Goal: Task Accomplishment & Management: Use online tool/utility

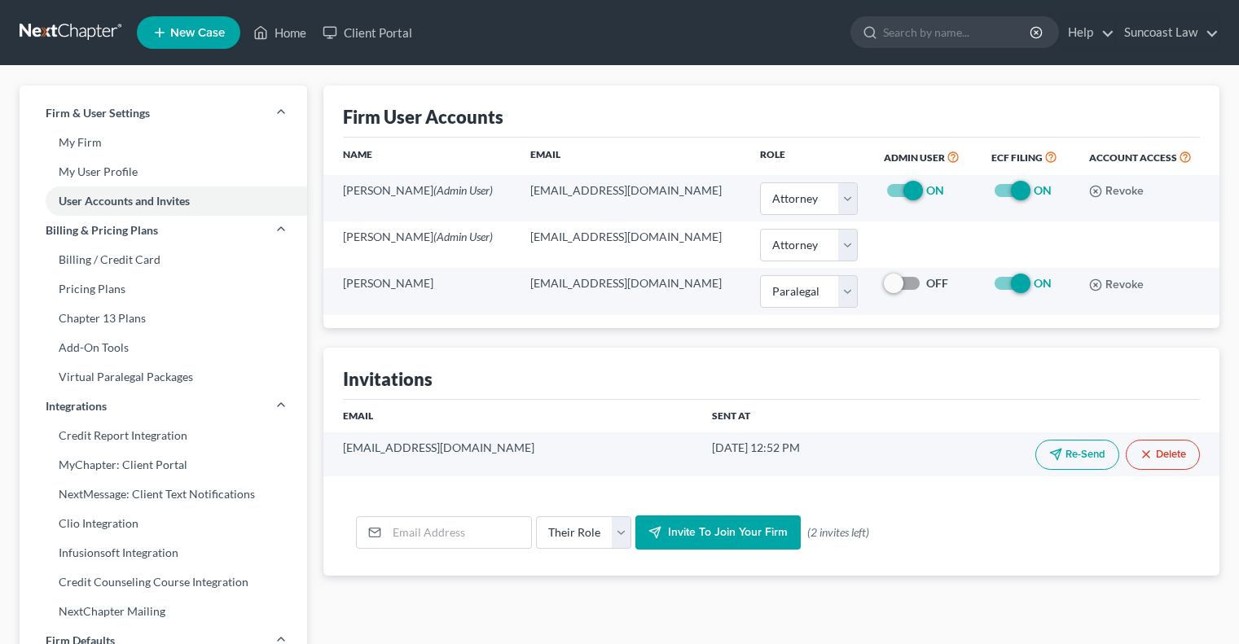
select select "0"
select select "1"
click at [300, 31] on link "Home" at bounding box center [279, 32] width 69 height 29
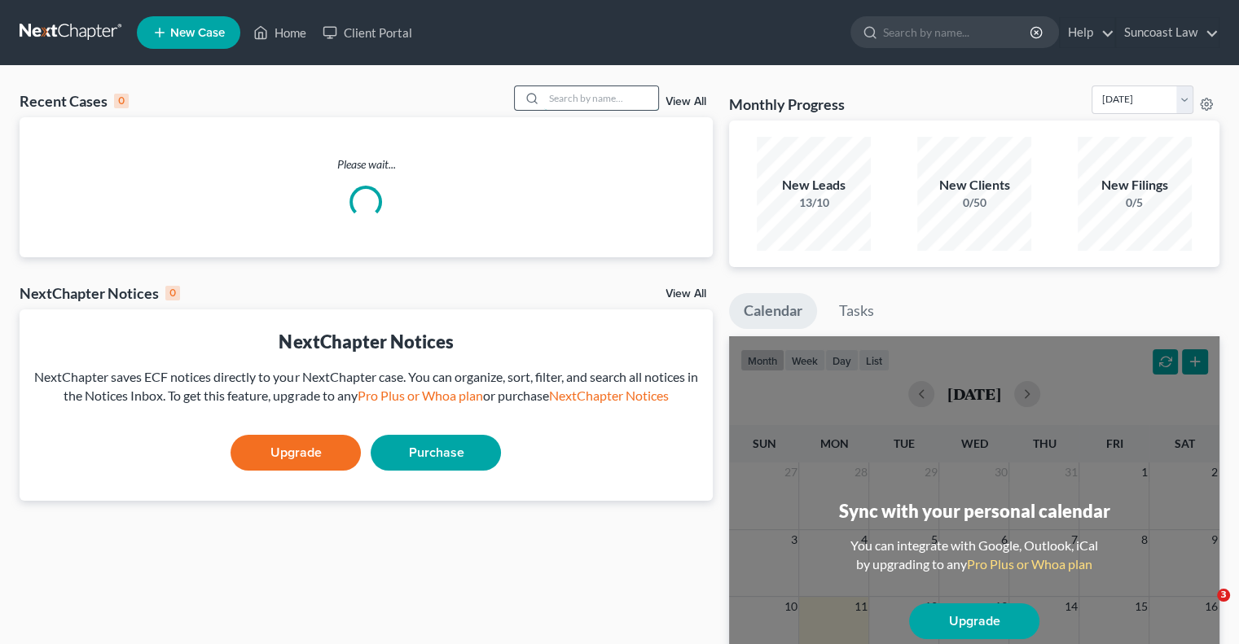
click at [642, 102] on input "search" at bounding box center [601, 98] width 114 height 24
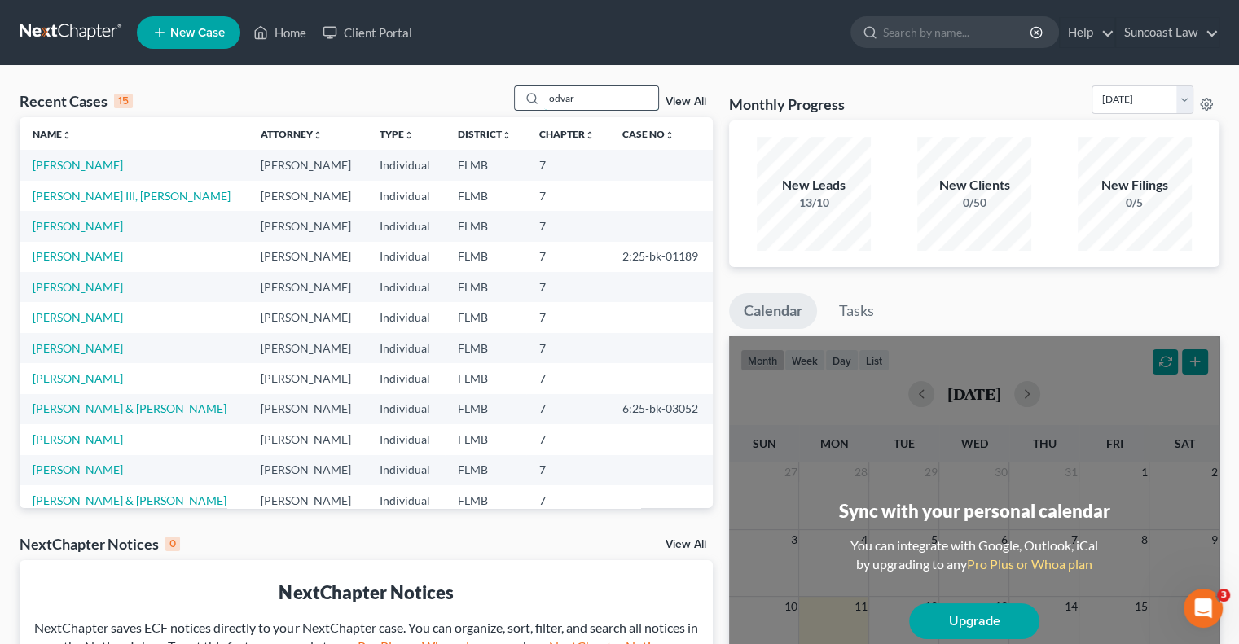
type input "odvar"
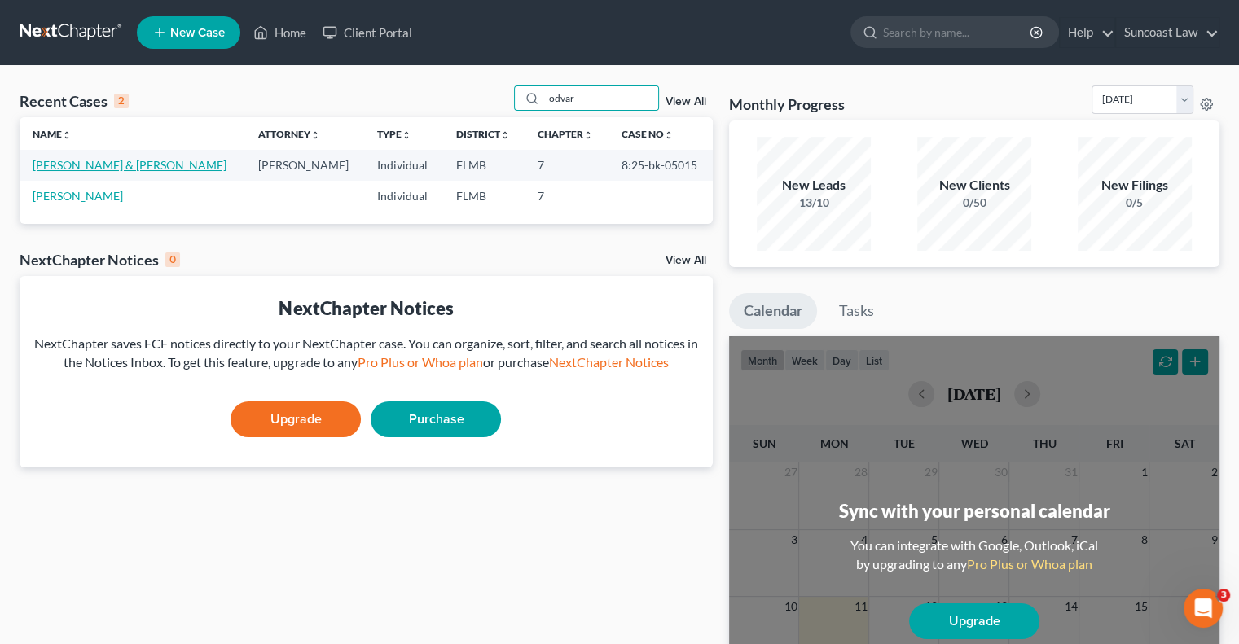
click at [117, 169] on link "[PERSON_NAME] & [PERSON_NAME]" at bounding box center [130, 165] width 194 height 14
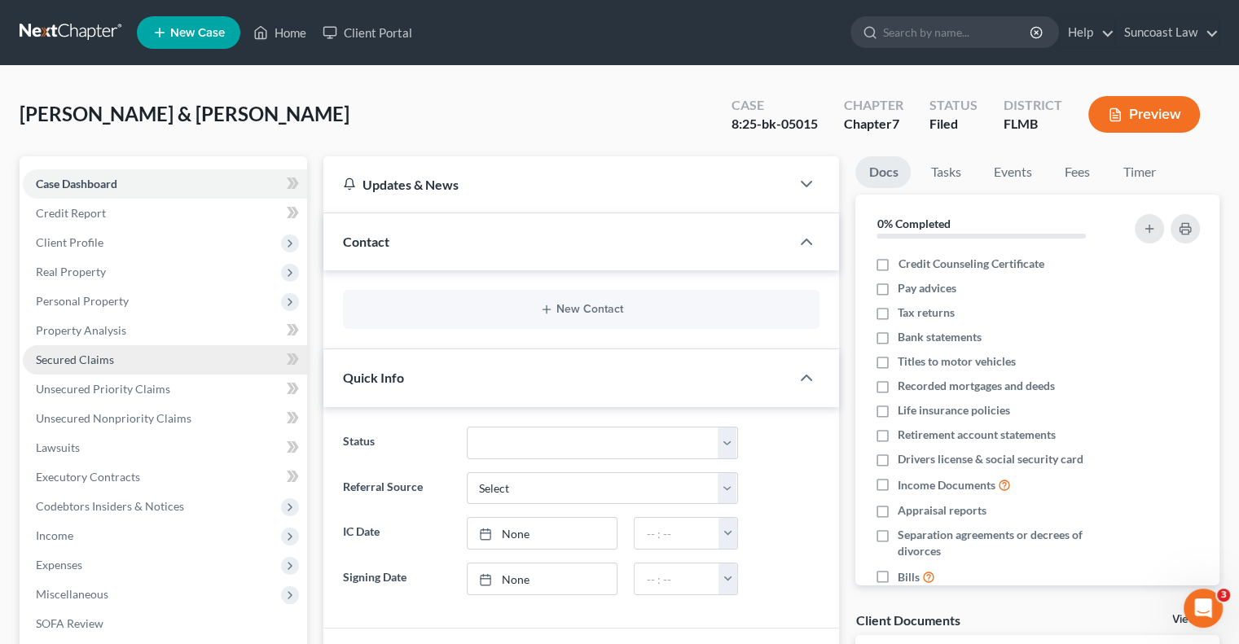
click at [127, 363] on link "Secured Claims" at bounding box center [165, 359] width 284 height 29
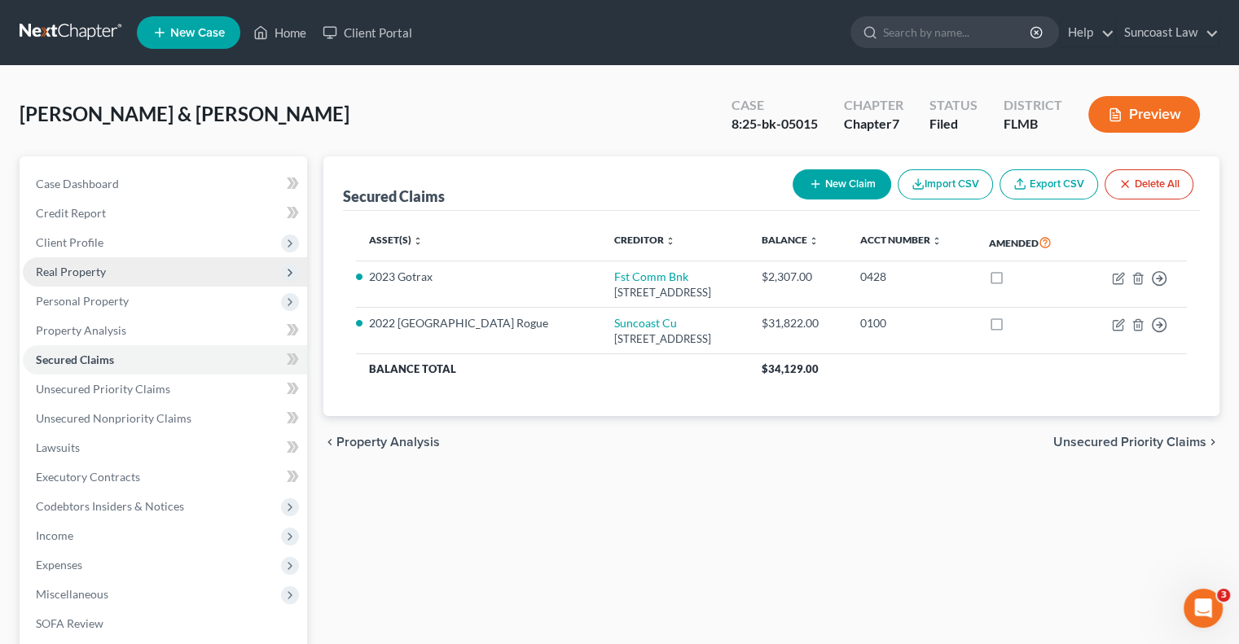
click at [64, 278] on span "Real Property" at bounding box center [71, 272] width 70 height 14
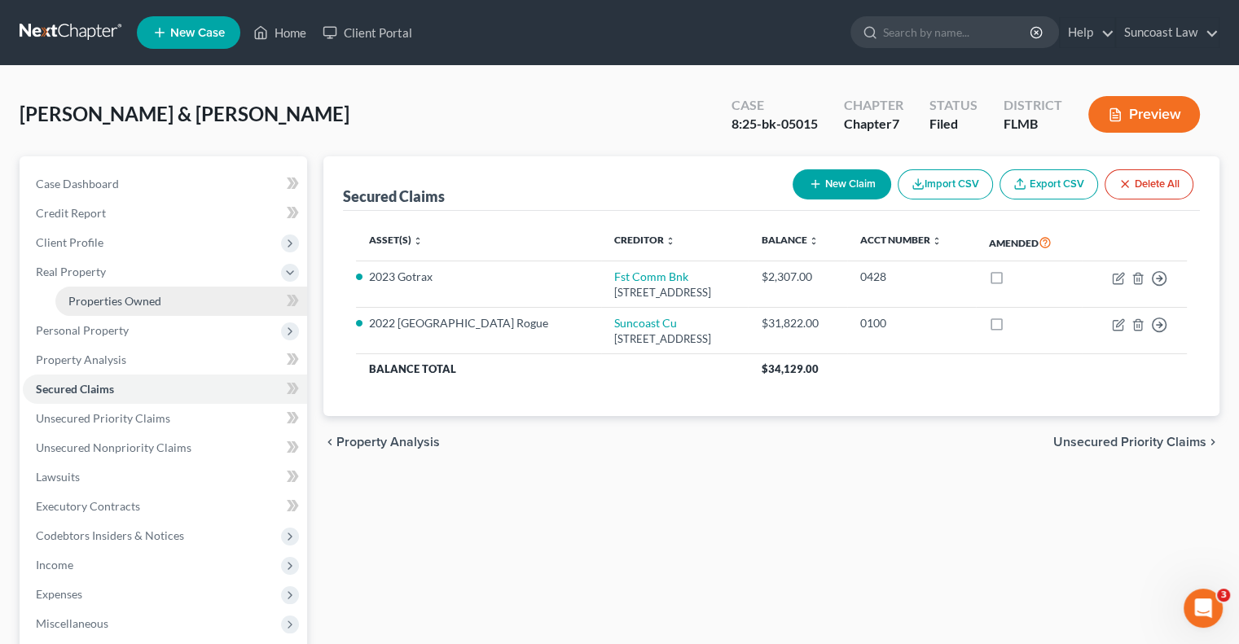
click at [114, 305] on span "Properties Owned" at bounding box center [114, 301] width 93 height 14
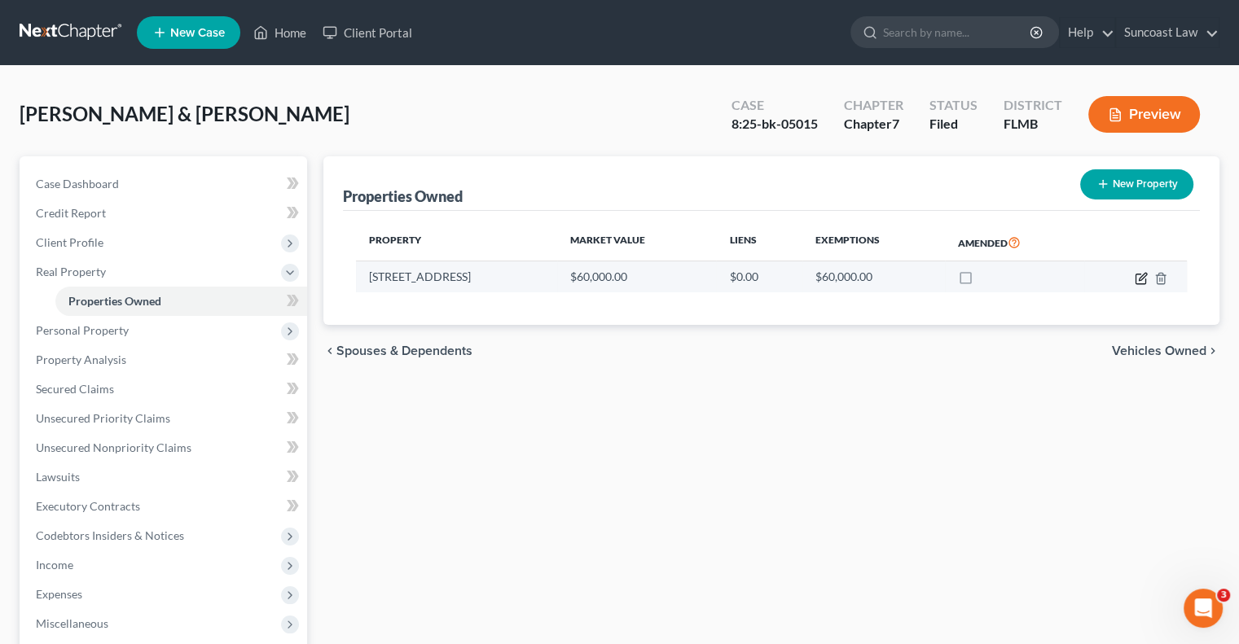
click at [1138, 275] on icon "button" at bounding box center [1141, 278] width 13 height 13
select select "9"
select select "2"
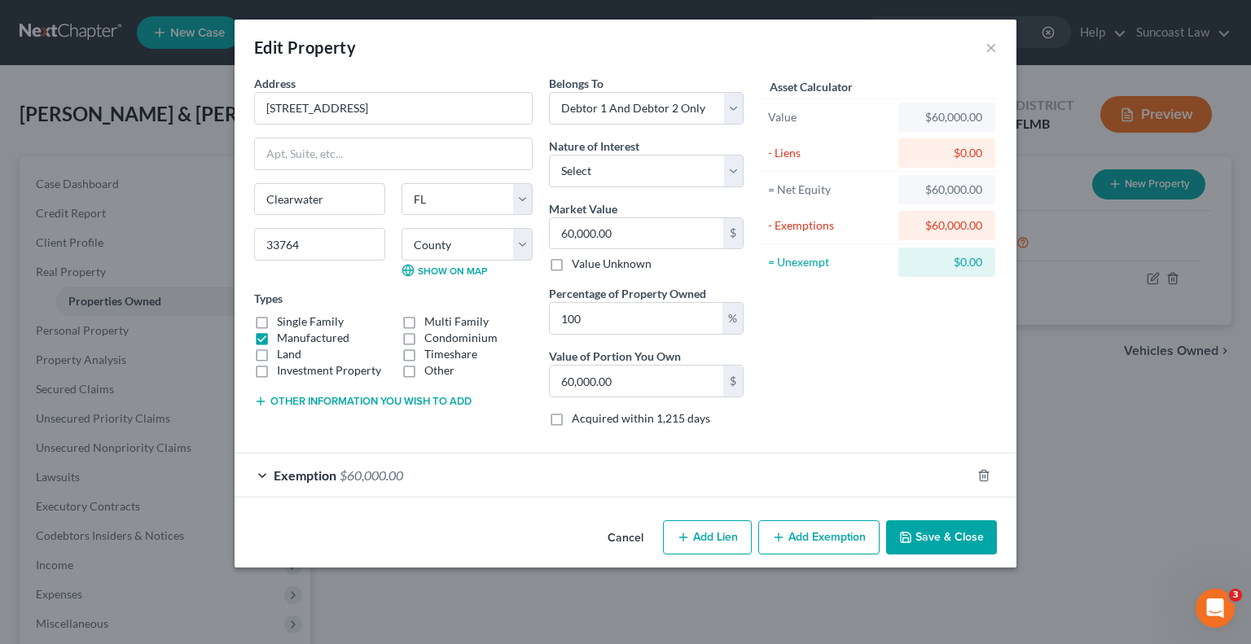
click at [880, 462] on div "Exemption $60,000.00" at bounding box center [603, 475] width 736 height 43
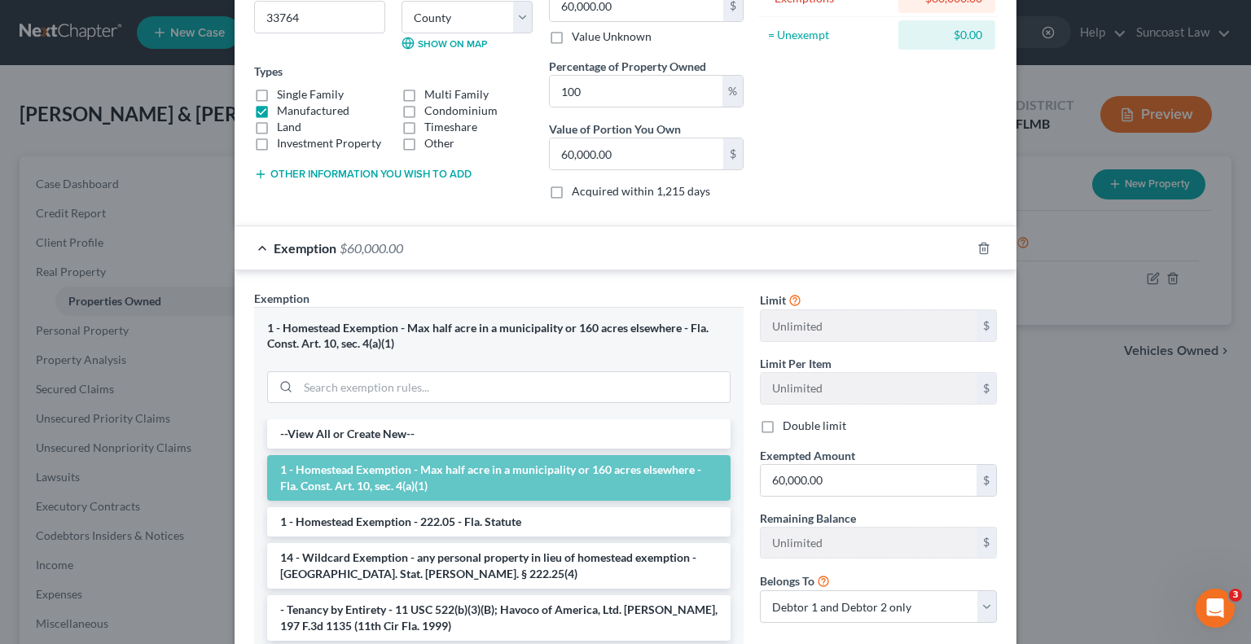
scroll to position [326, 0]
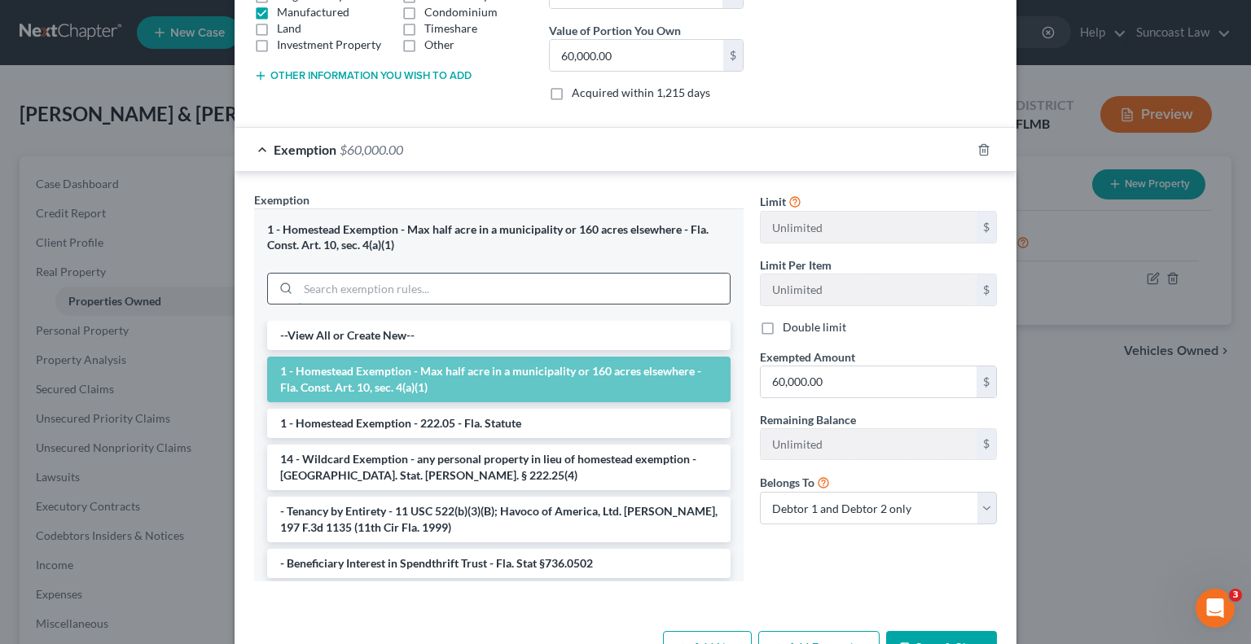
click at [541, 282] on input "search" at bounding box center [514, 289] width 432 height 31
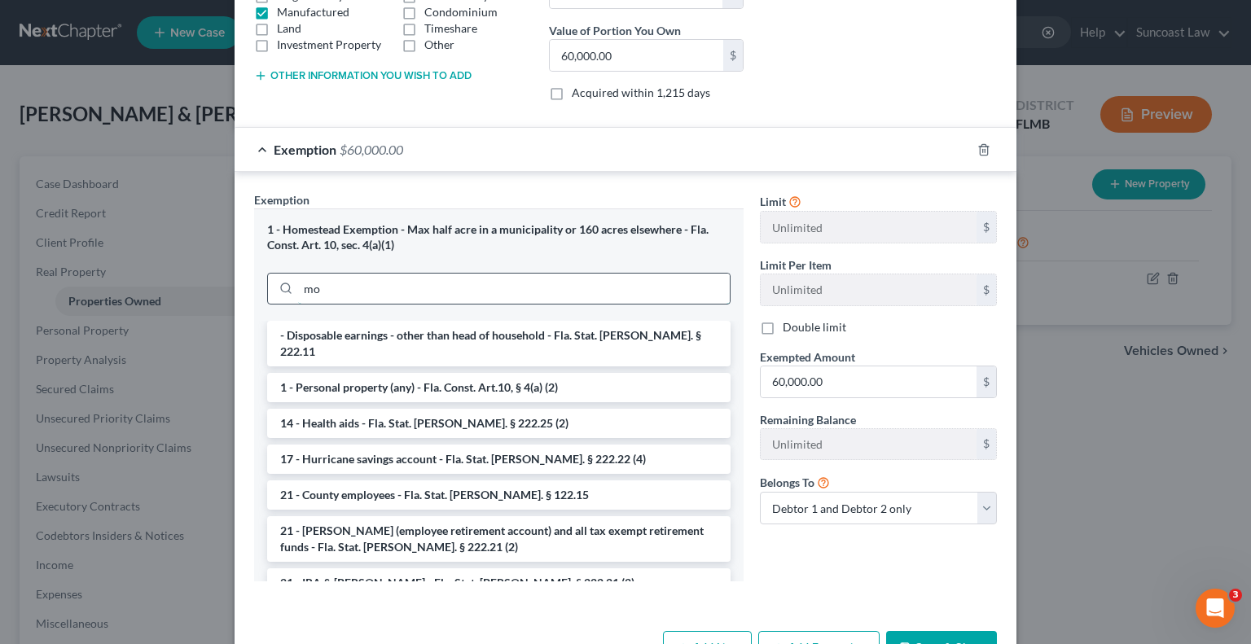
type input "m"
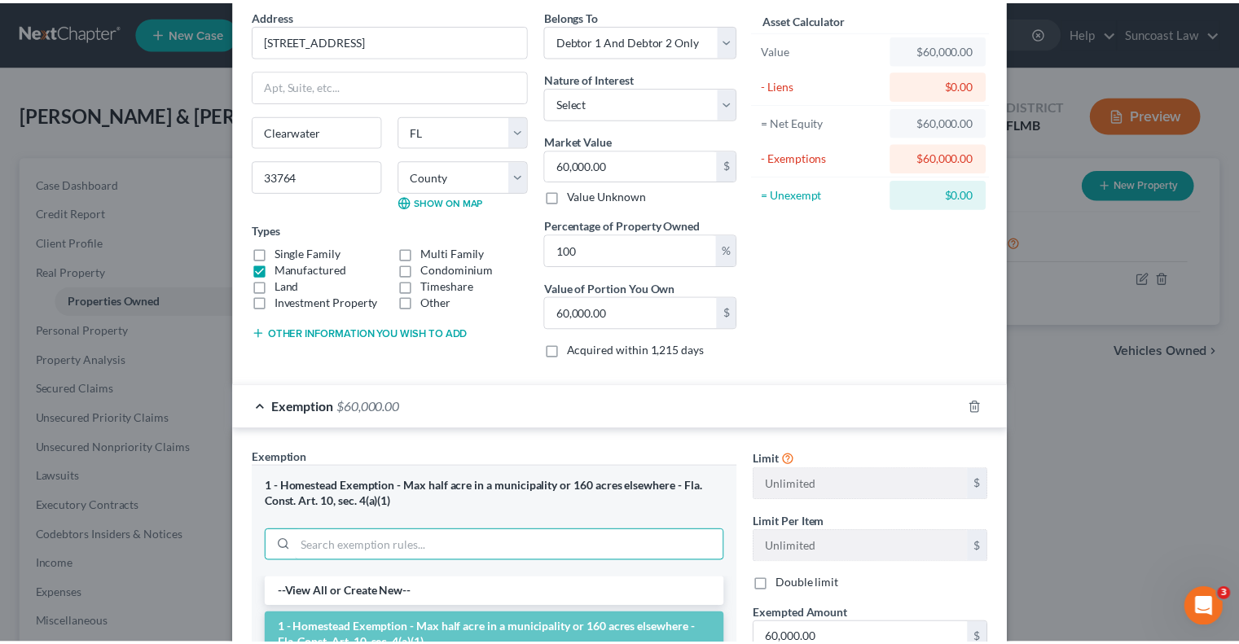
scroll to position [0, 0]
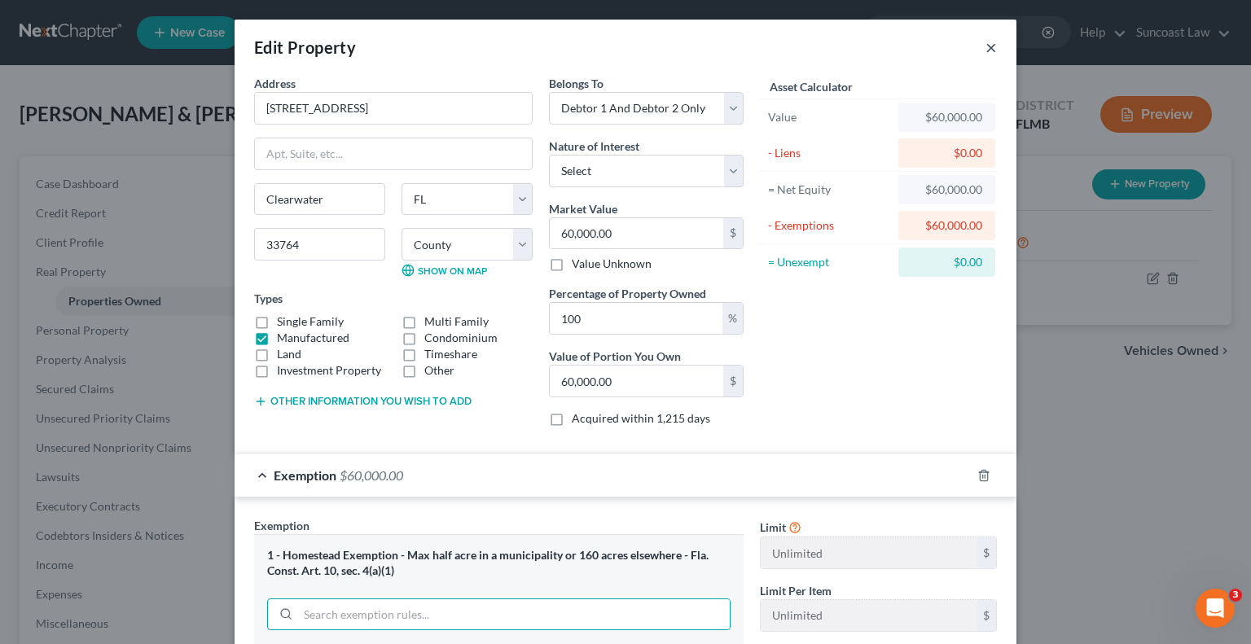
click at [986, 45] on button "×" at bounding box center [991, 47] width 11 height 20
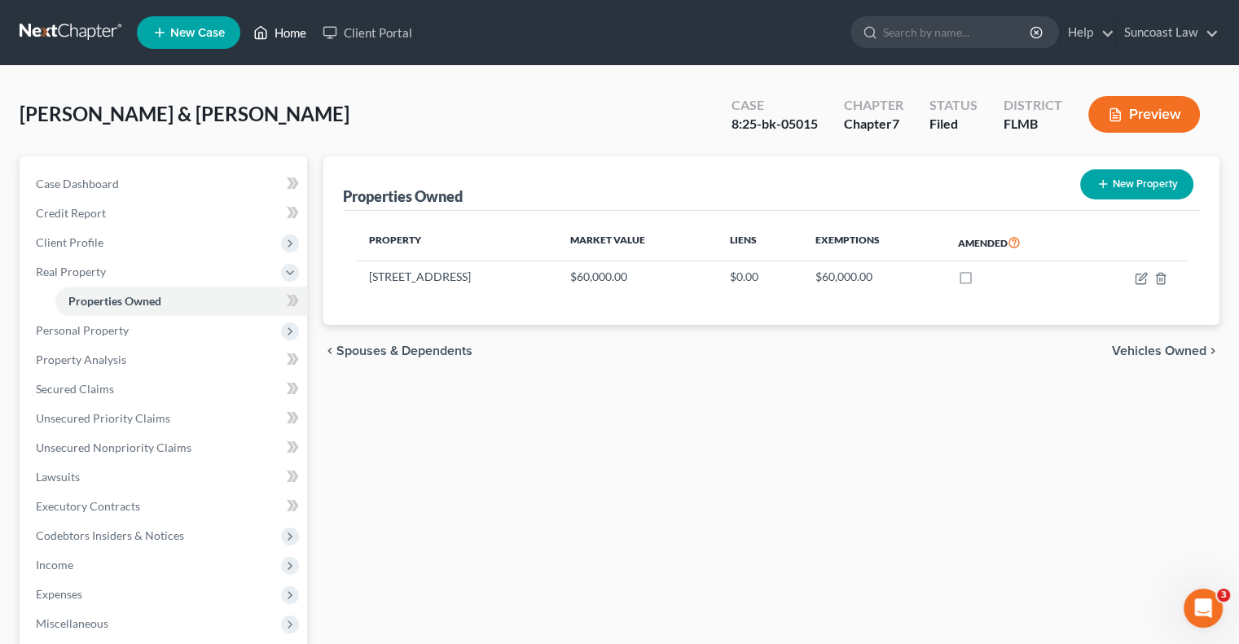
click at [288, 29] on link "Home" at bounding box center [279, 32] width 69 height 29
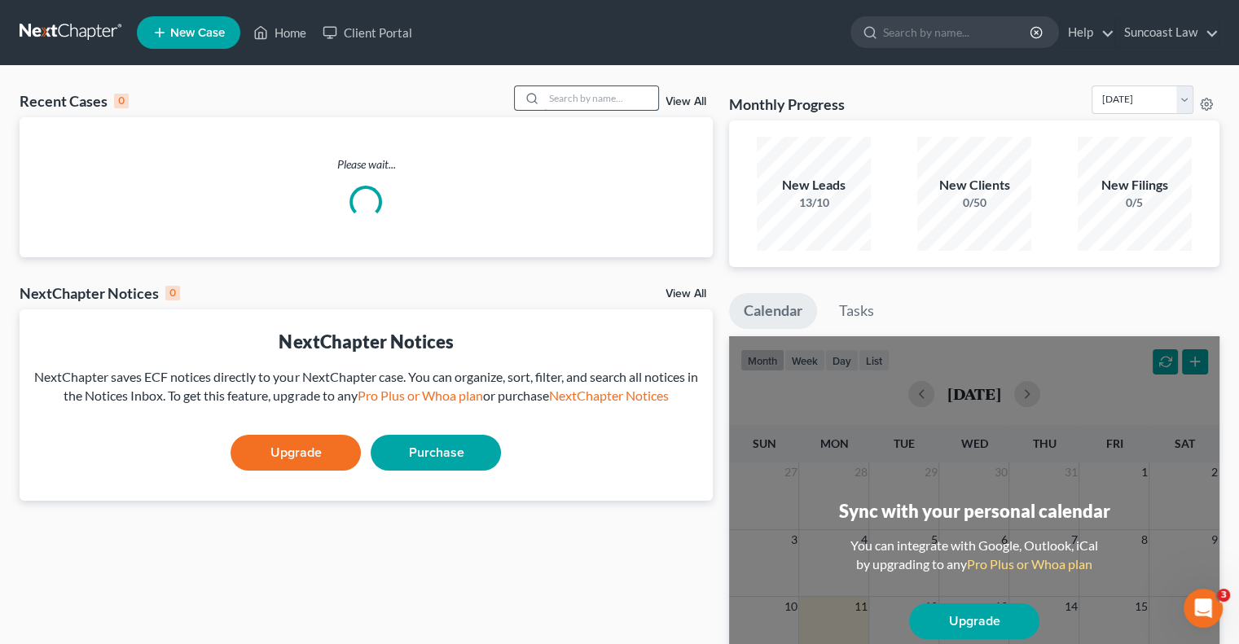
click at [624, 103] on input "search" at bounding box center [601, 98] width 114 height 24
type input "[PERSON_NAME]"
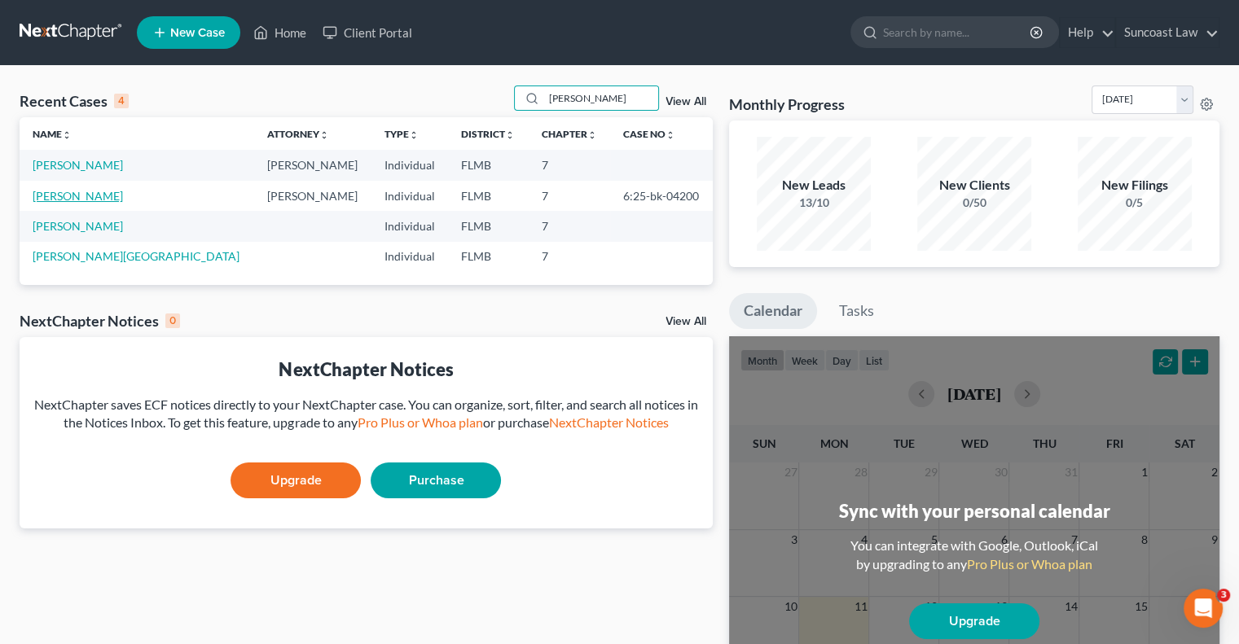
click at [64, 202] on link "[PERSON_NAME]" at bounding box center [78, 196] width 90 height 14
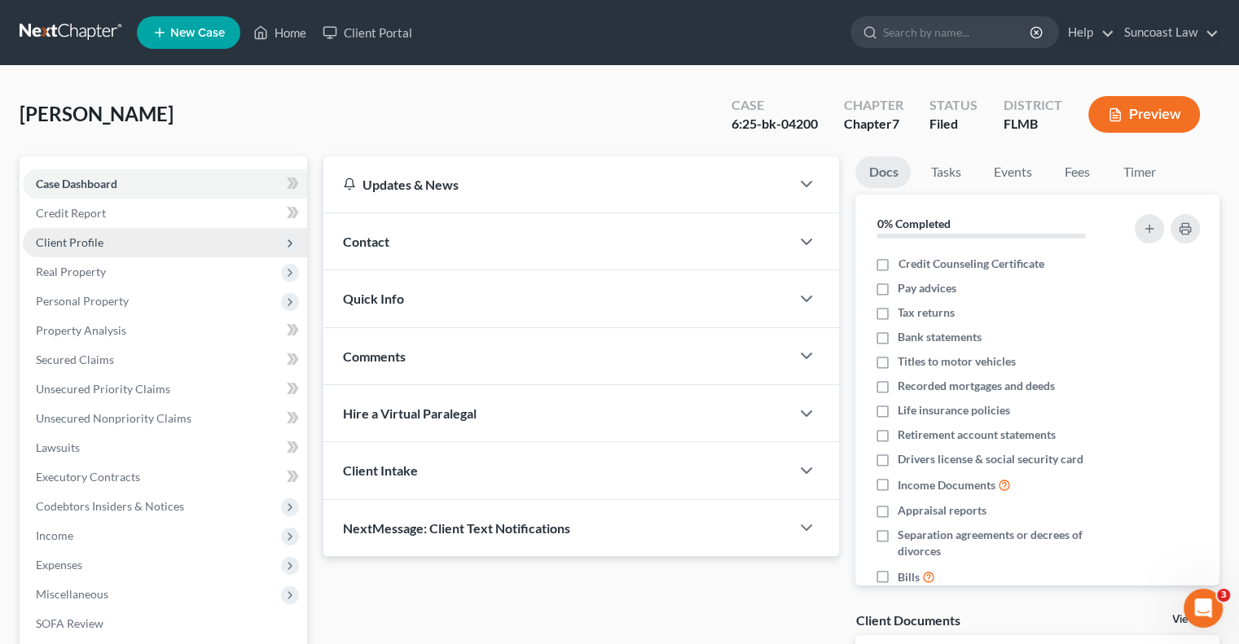
click at [101, 247] on span "Client Profile" at bounding box center [165, 242] width 284 height 29
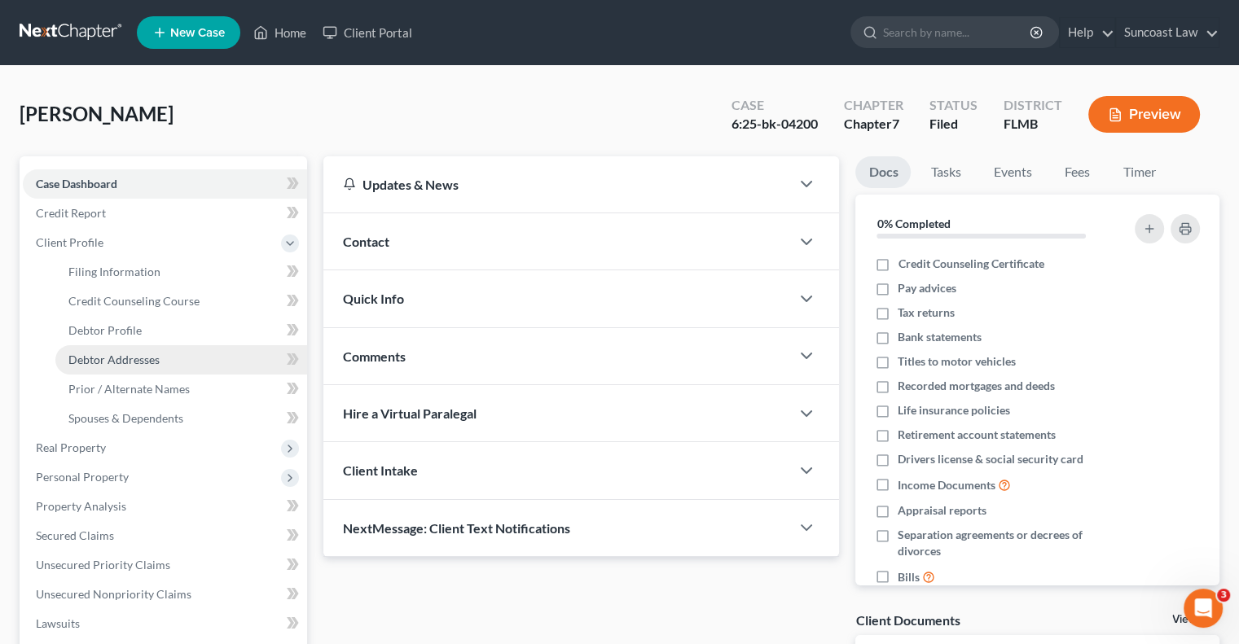
click at [140, 358] on span "Debtor Addresses" at bounding box center [113, 360] width 91 height 14
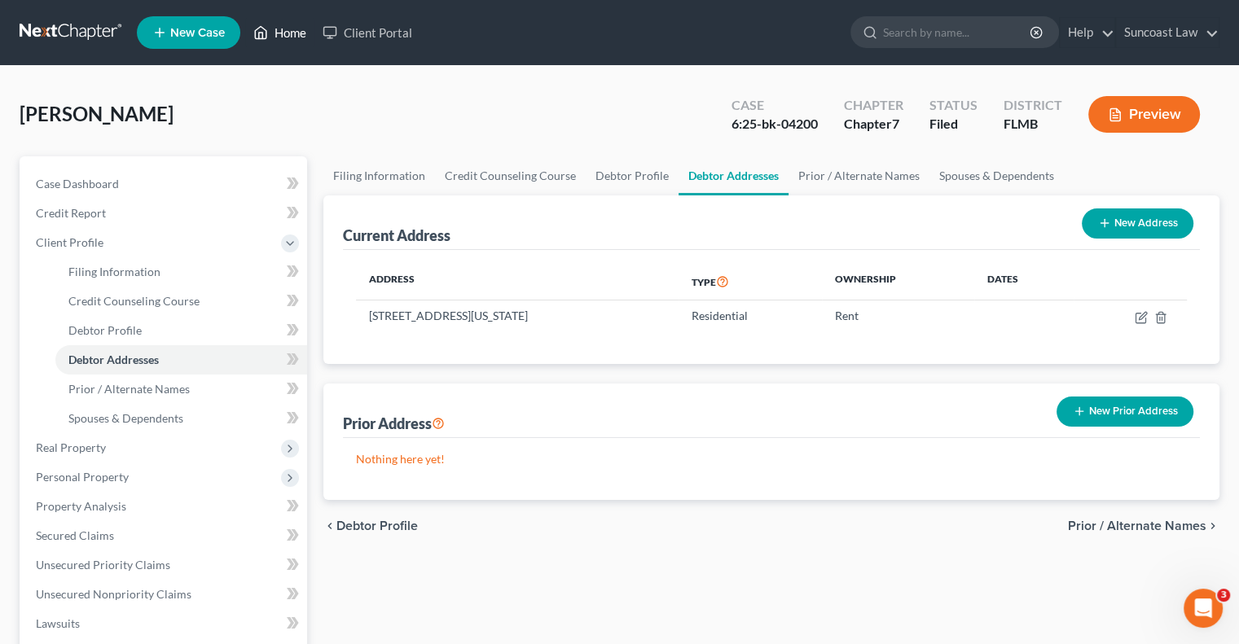
click at [288, 26] on link "Home" at bounding box center [279, 32] width 69 height 29
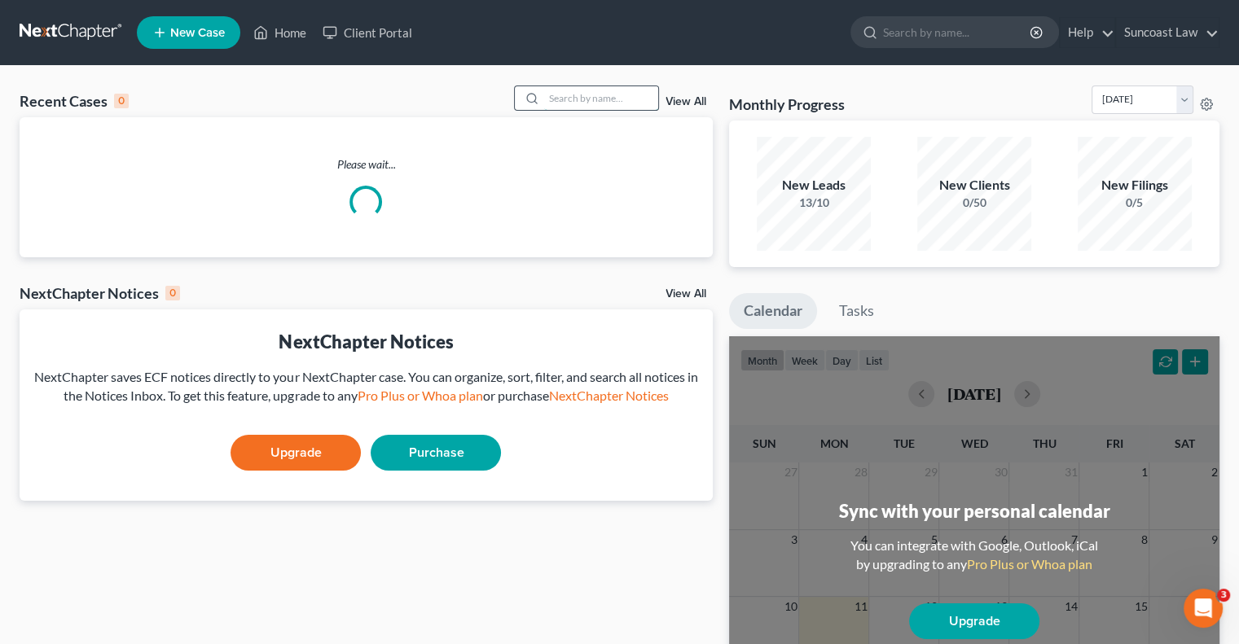
click at [581, 99] on input "search" at bounding box center [601, 98] width 114 height 24
type input "wing"
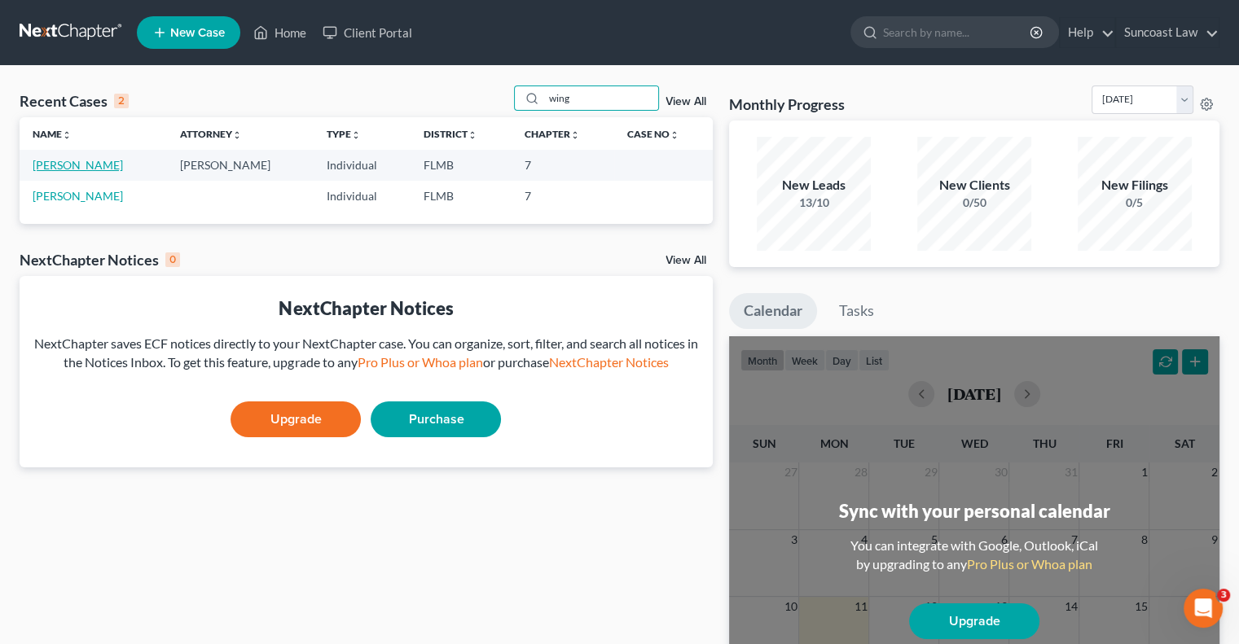
click at [74, 165] on link "[PERSON_NAME]" at bounding box center [78, 165] width 90 height 14
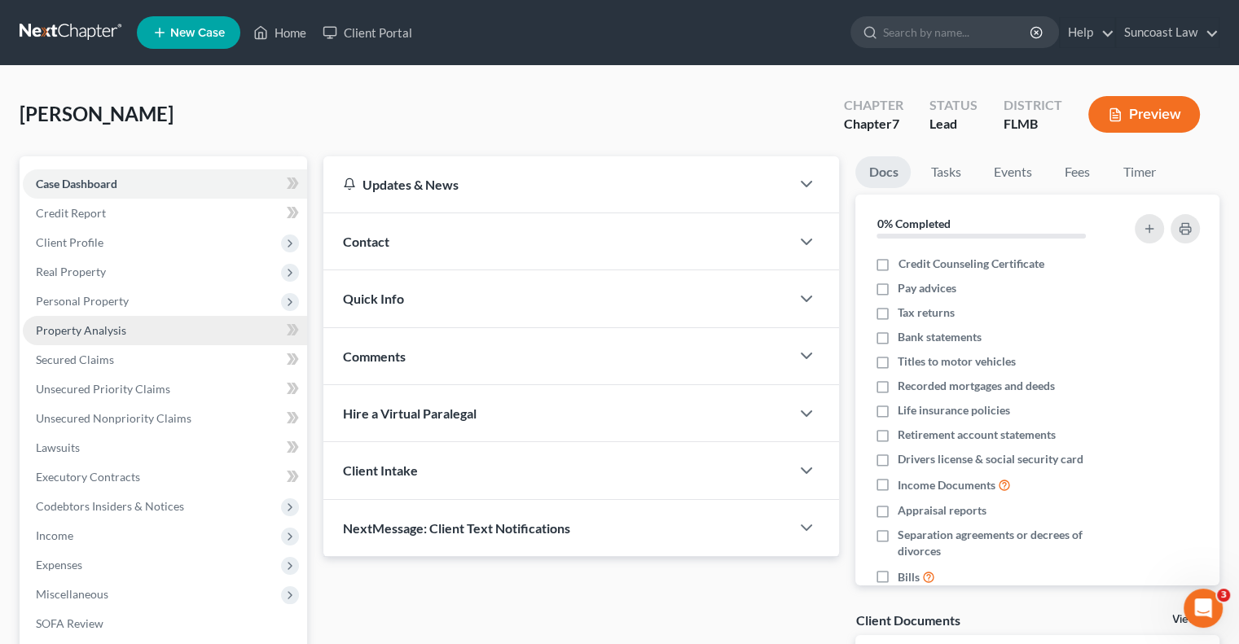
click at [117, 332] on span "Property Analysis" at bounding box center [81, 330] width 90 height 14
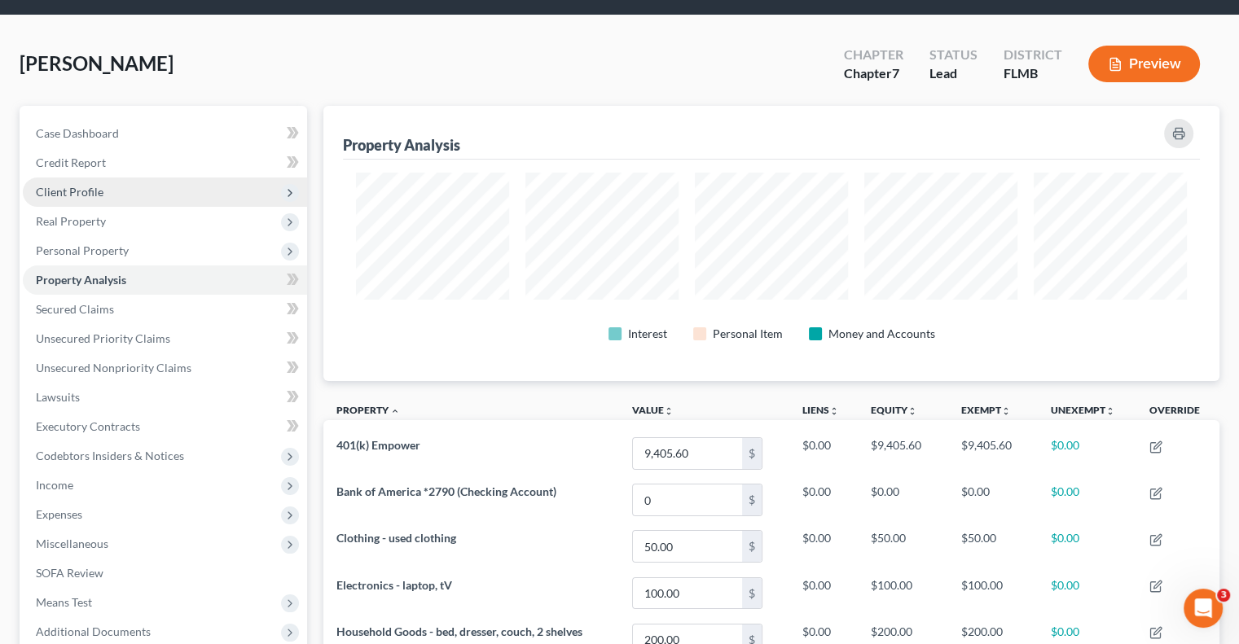
click at [72, 198] on span "Client Profile" at bounding box center [70, 192] width 68 height 14
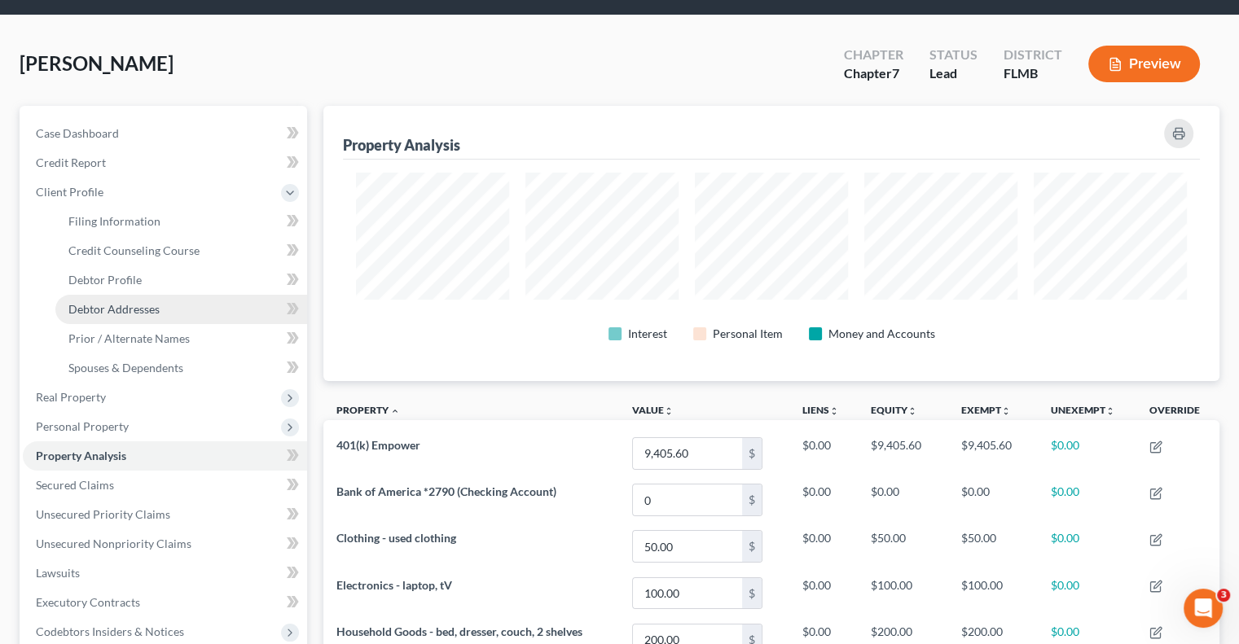
click at [146, 306] on span "Debtor Addresses" at bounding box center [113, 309] width 91 height 14
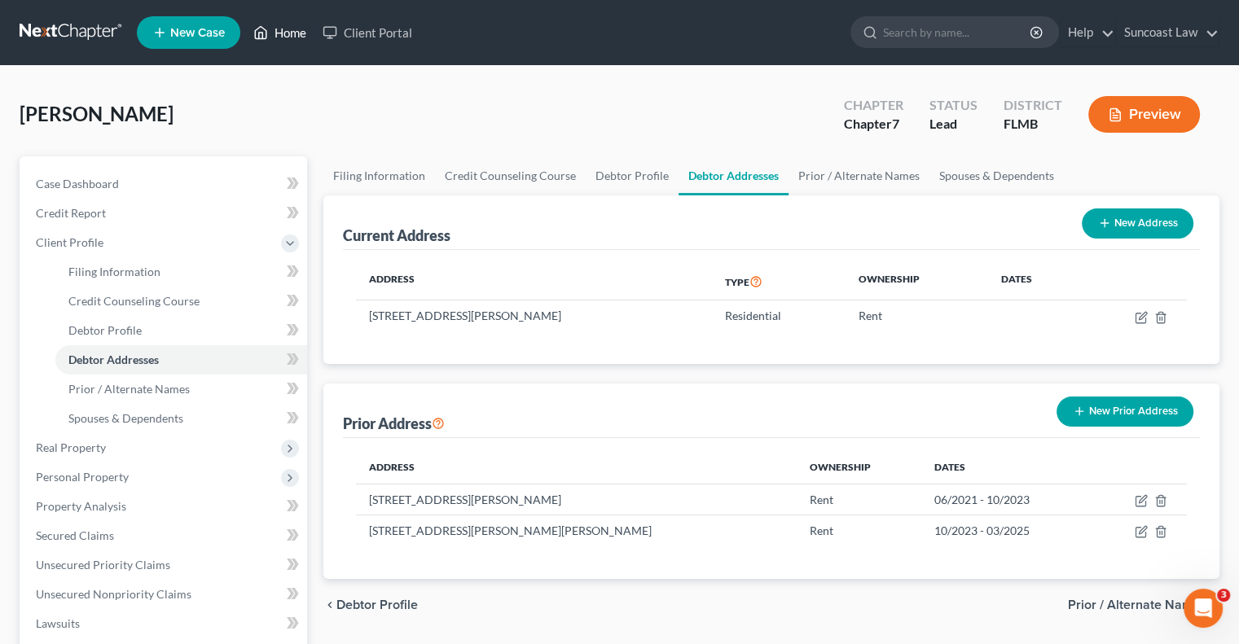
click at [284, 31] on link "Home" at bounding box center [279, 32] width 69 height 29
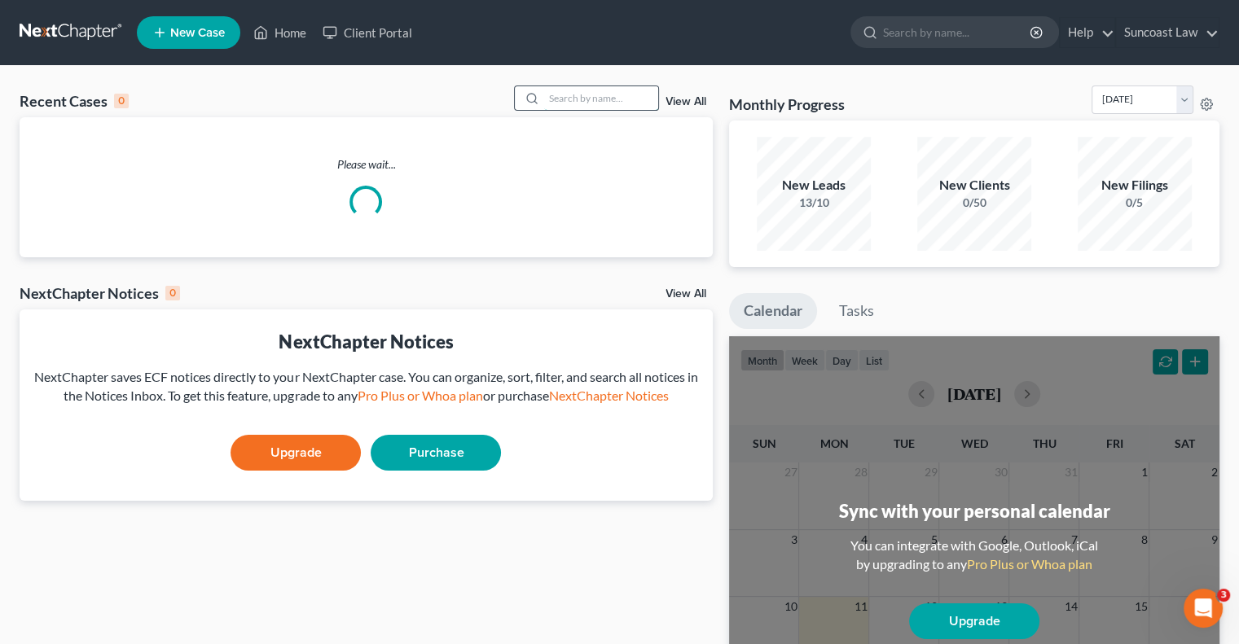
click at [626, 91] on input "search" at bounding box center [601, 98] width 114 height 24
type input "[PERSON_NAME]"
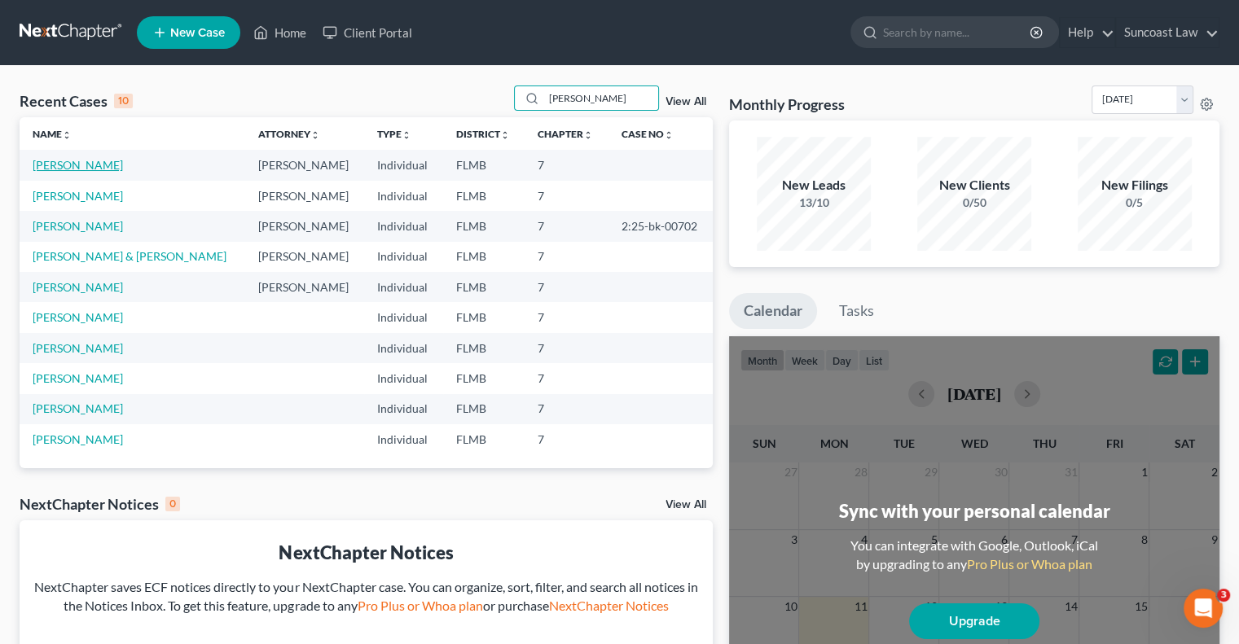
click at [75, 168] on link "[PERSON_NAME]" at bounding box center [78, 165] width 90 height 14
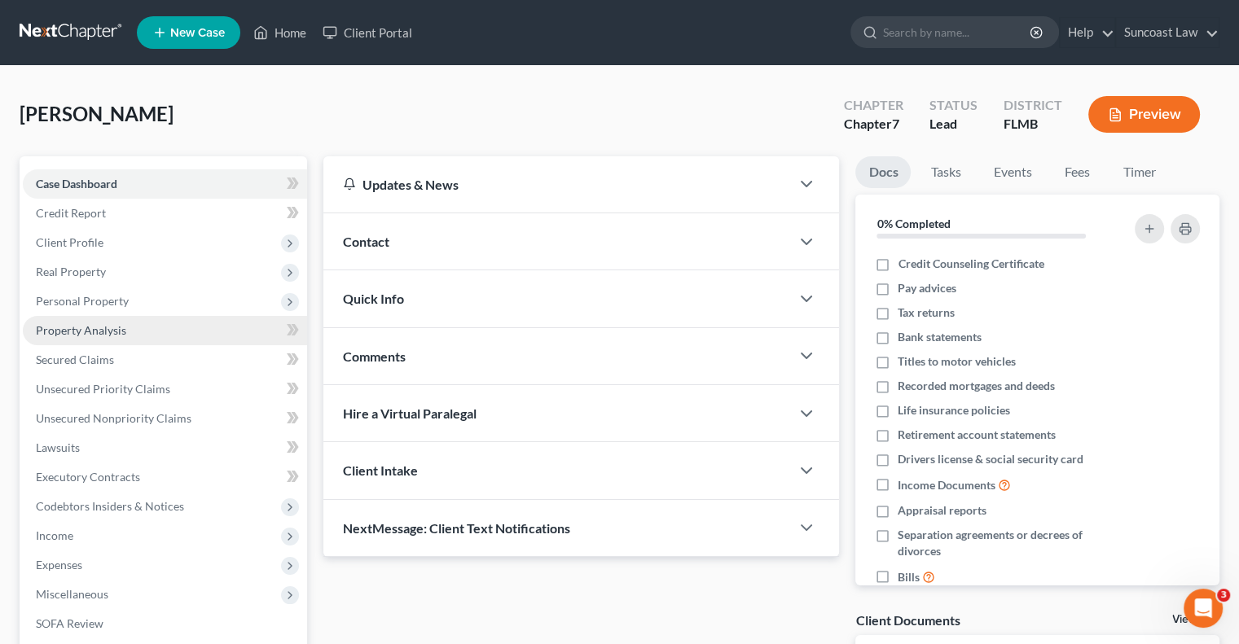
click at [118, 334] on span "Property Analysis" at bounding box center [81, 330] width 90 height 14
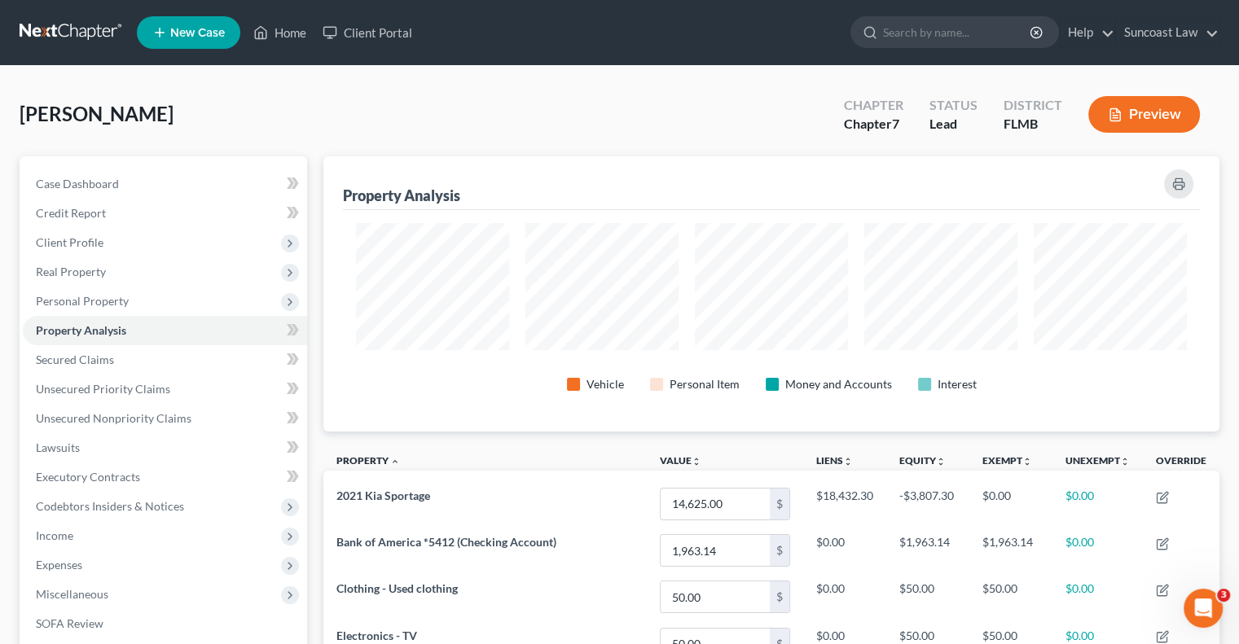
scroll to position [275, 895]
click at [99, 235] on span "Client Profile" at bounding box center [70, 242] width 68 height 14
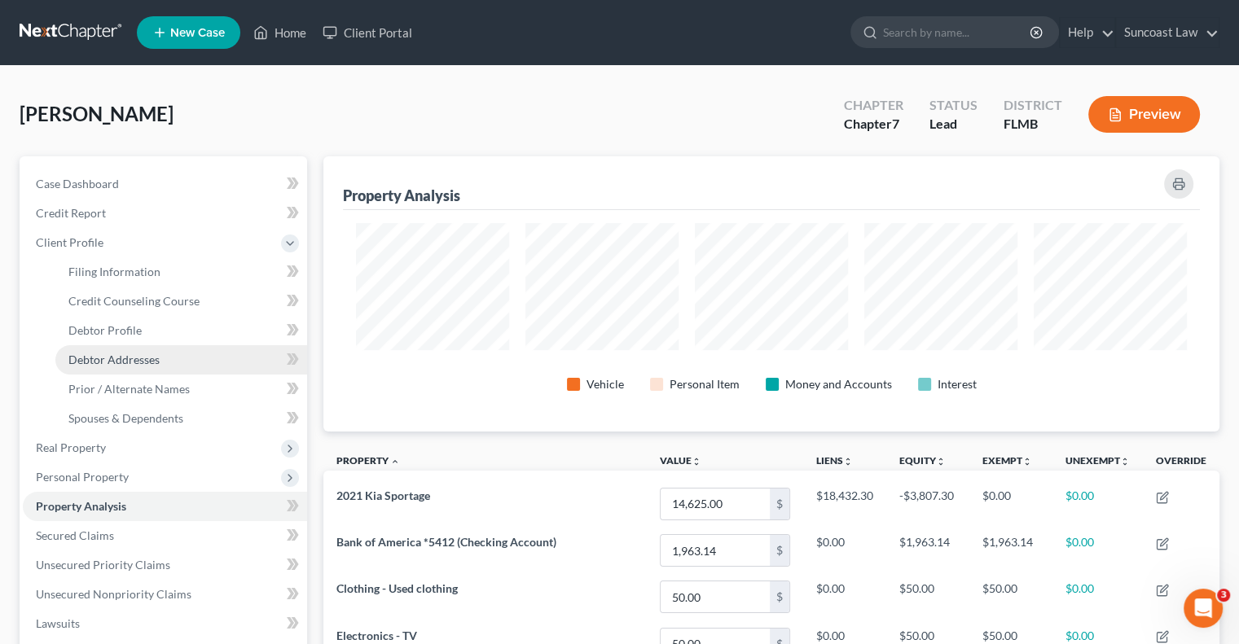
click at [156, 365] on span "Debtor Addresses" at bounding box center [113, 360] width 91 height 14
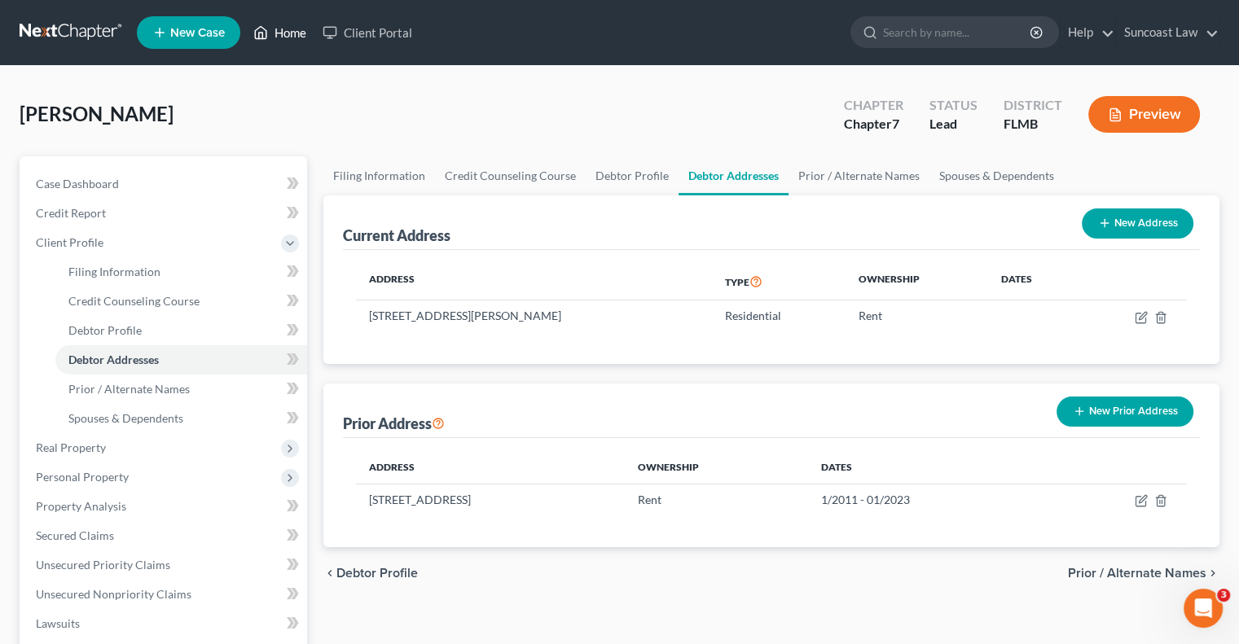
click at [294, 32] on link "Home" at bounding box center [279, 32] width 69 height 29
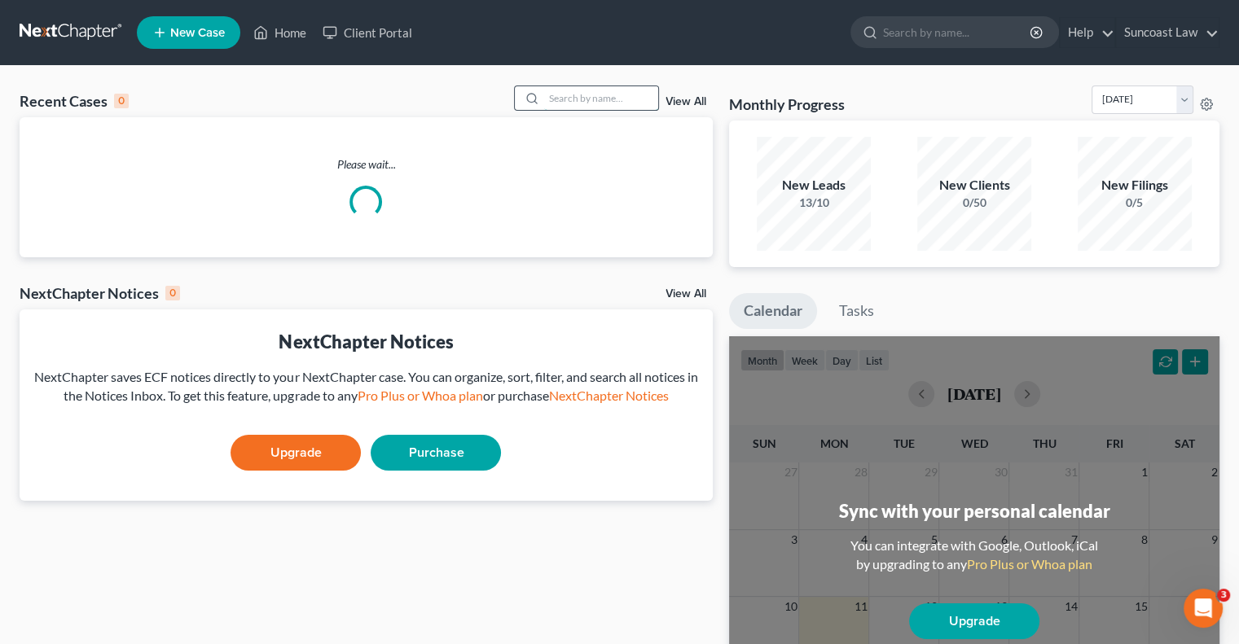
click at [624, 100] on input "search" at bounding box center [601, 98] width 114 height 24
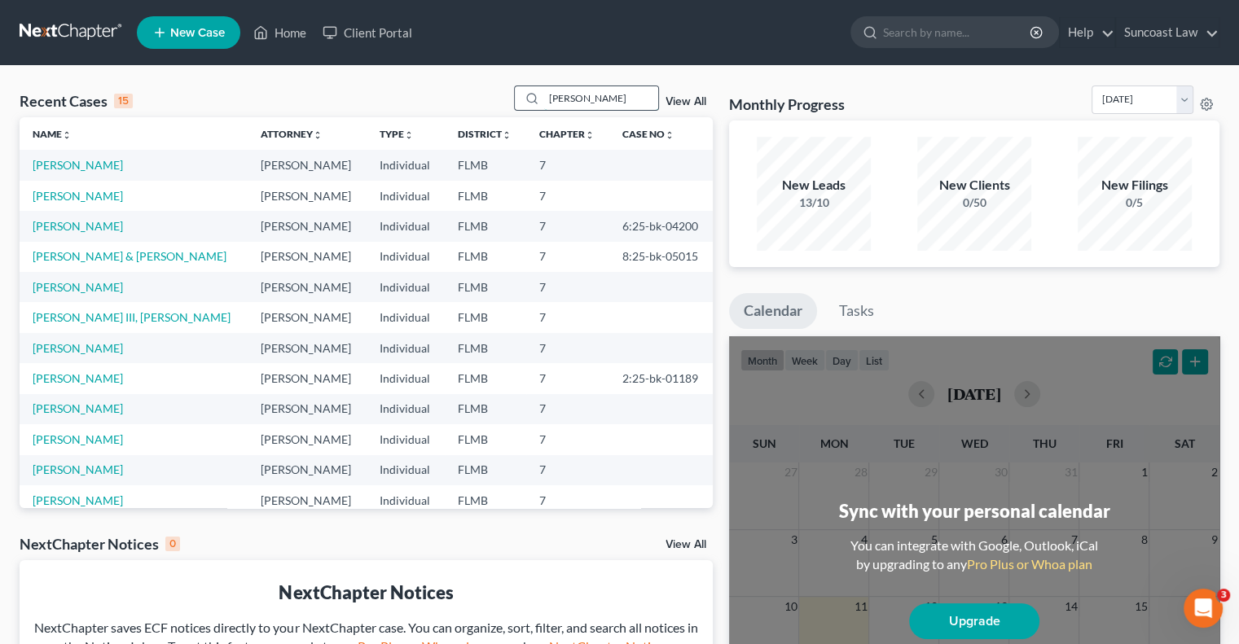
type input "[PERSON_NAME]"
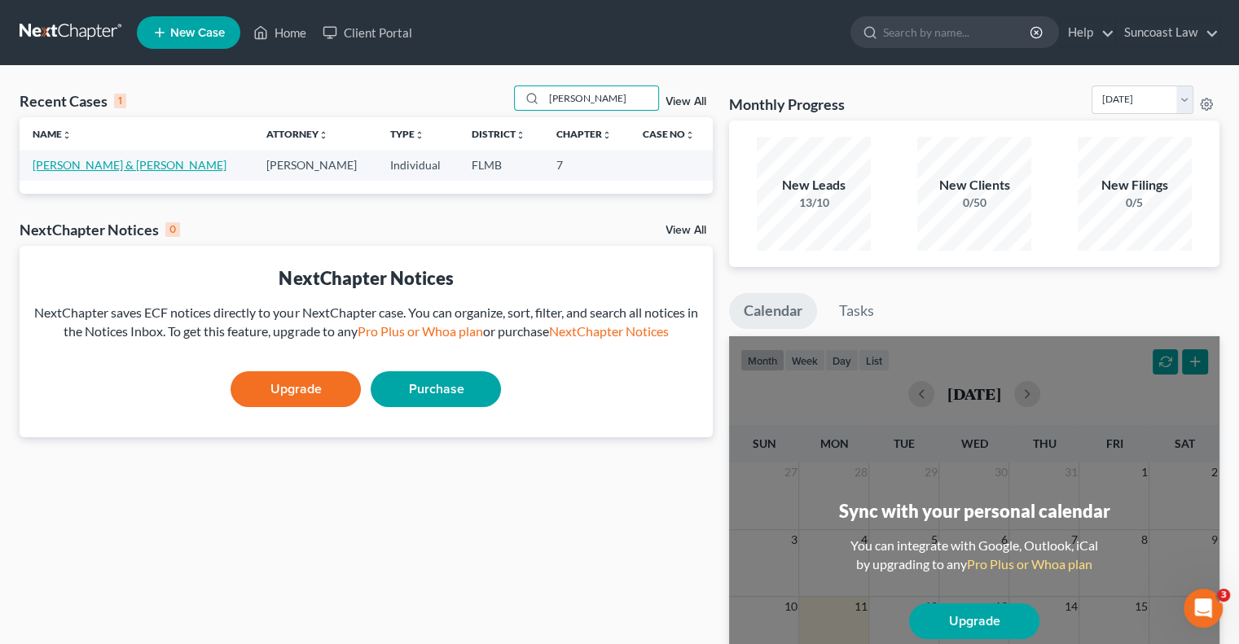
click at [77, 169] on link "[PERSON_NAME] & [PERSON_NAME]" at bounding box center [130, 165] width 194 height 14
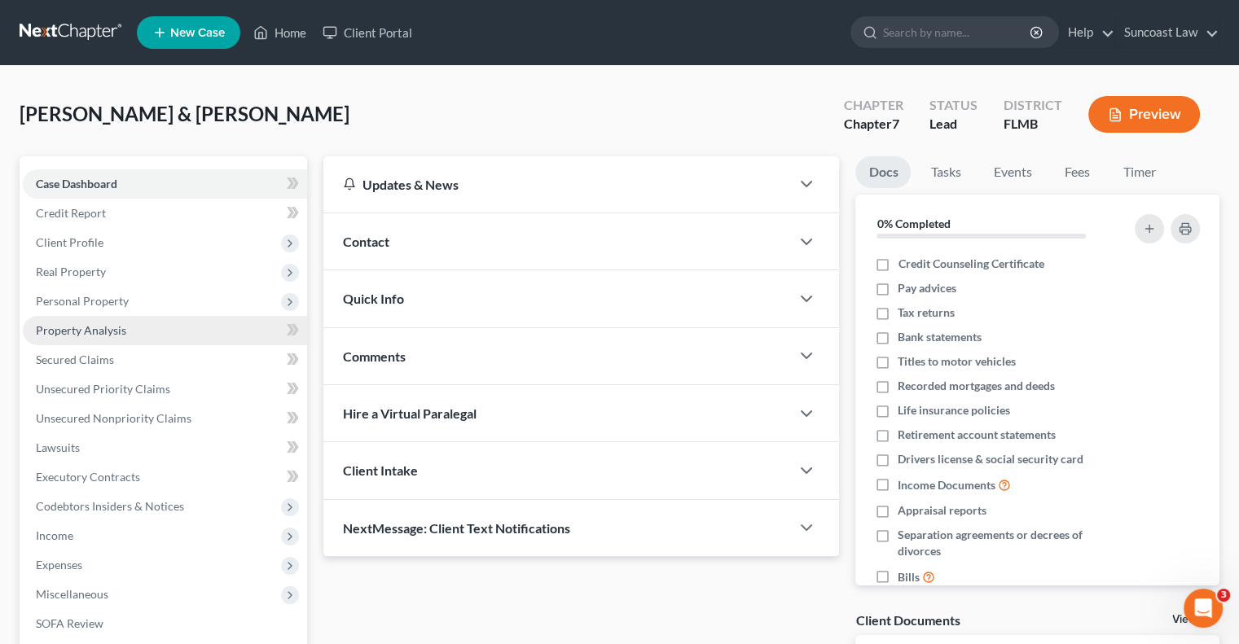
click at [94, 334] on span "Property Analysis" at bounding box center [81, 330] width 90 height 14
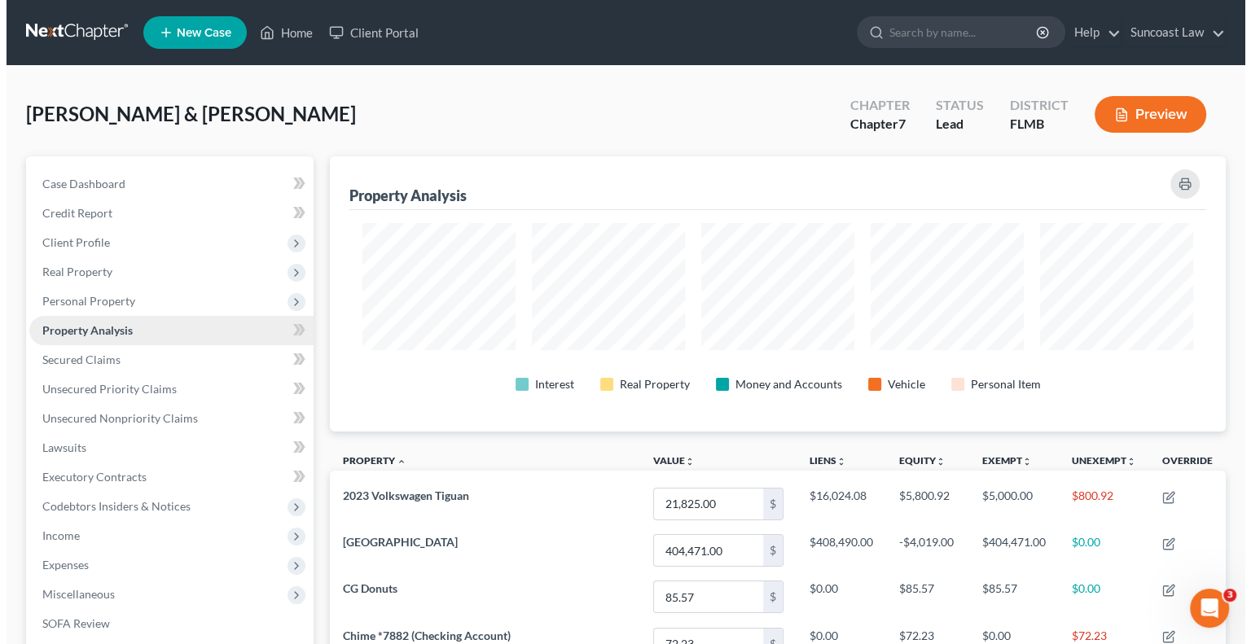
scroll to position [275, 895]
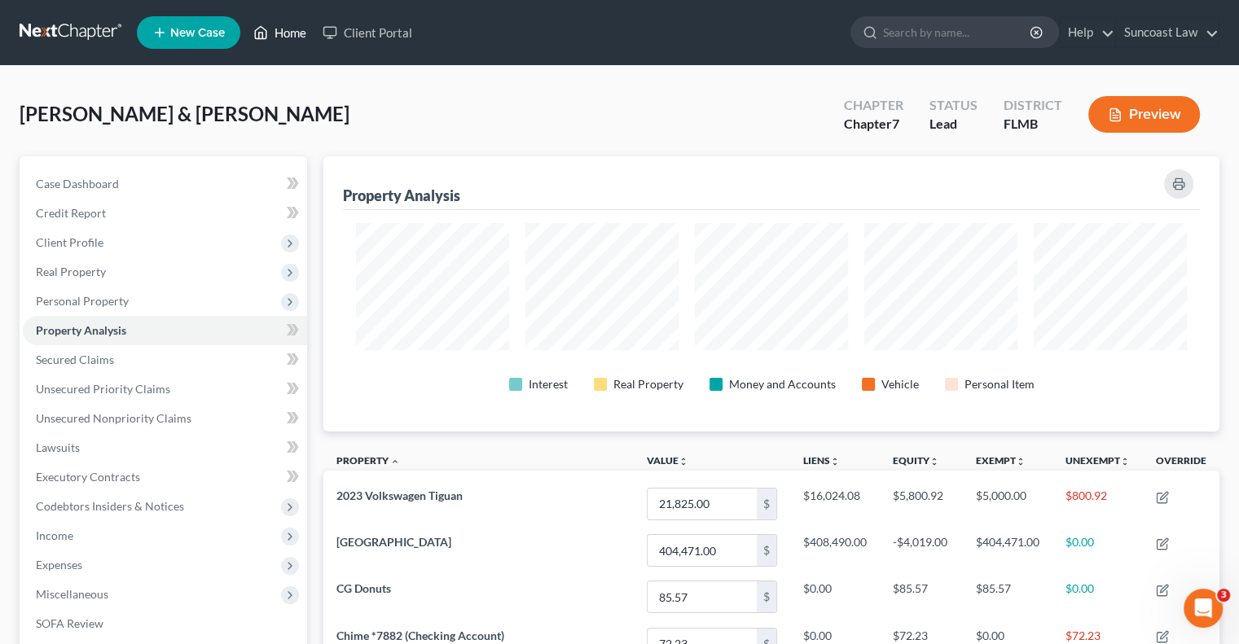
click at [296, 37] on link "Home" at bounding box center [279, 32] width 69 height 29
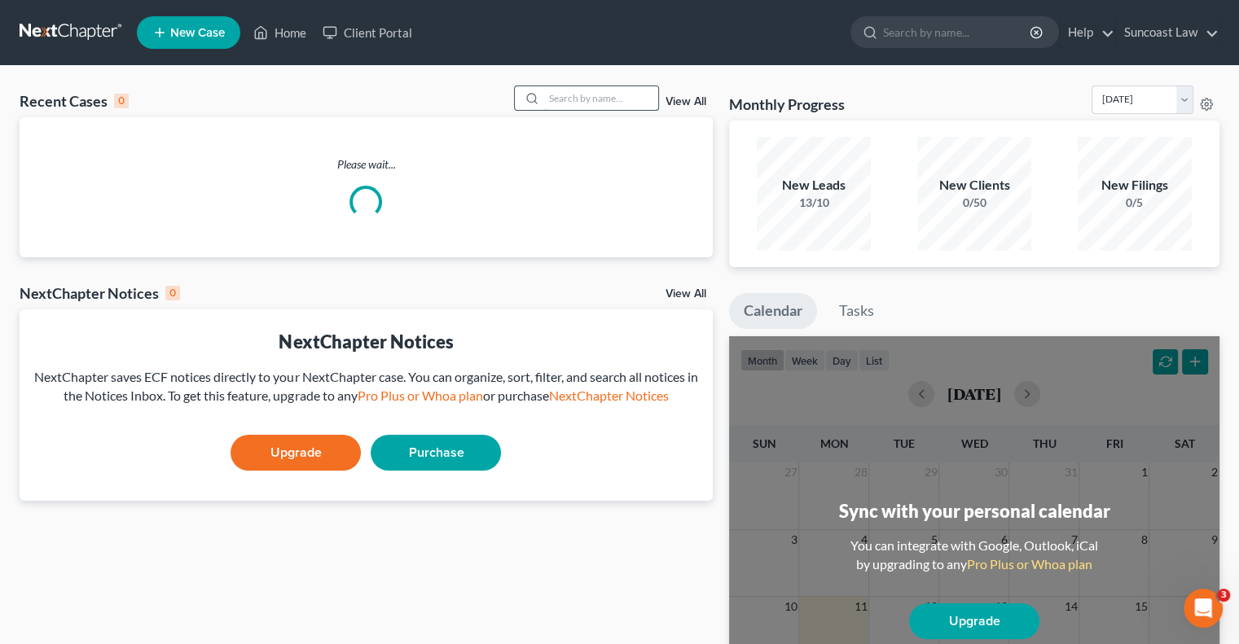
click at [580, 94] on input "search" at bounding box center [601, 98] width 114 height 24
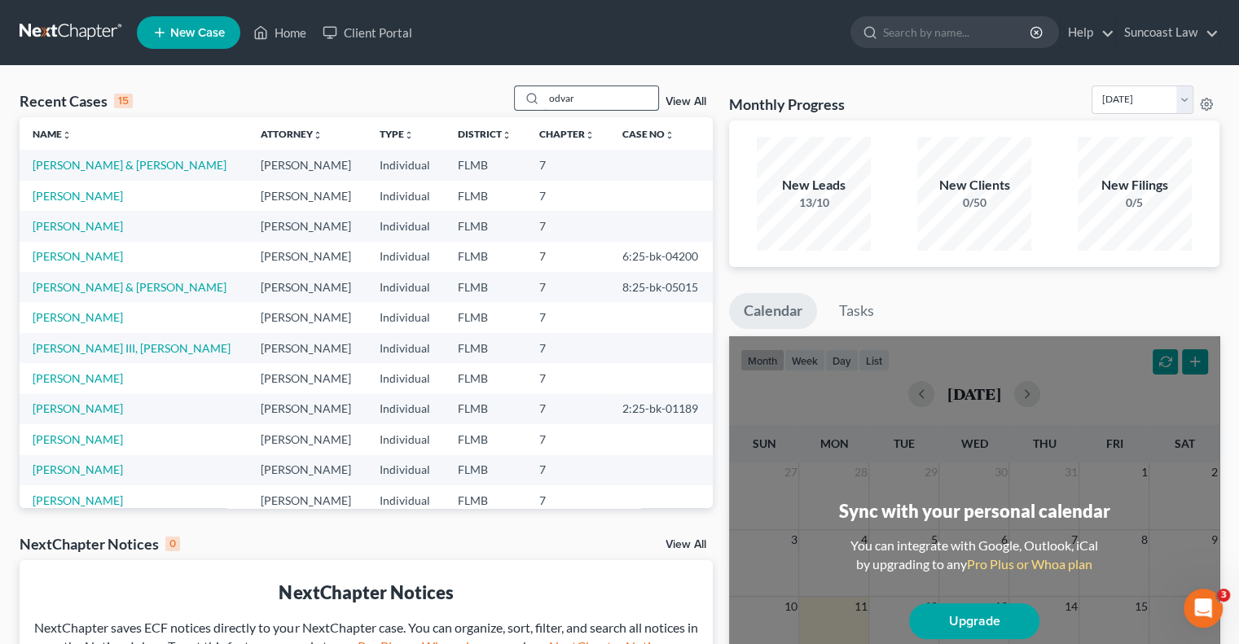
type input "odvar"
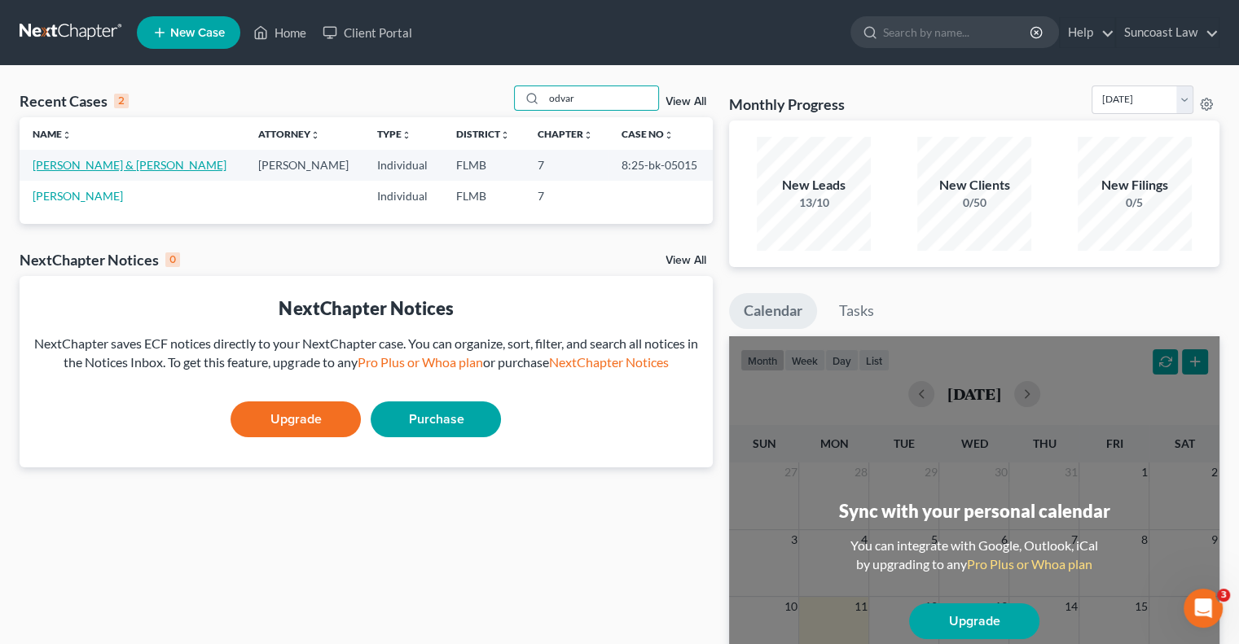
click at [72, 171] on link "[PERSON_NAME] & [PERSON_NAME]" at bounding box center [130, 165] width 194 height 14
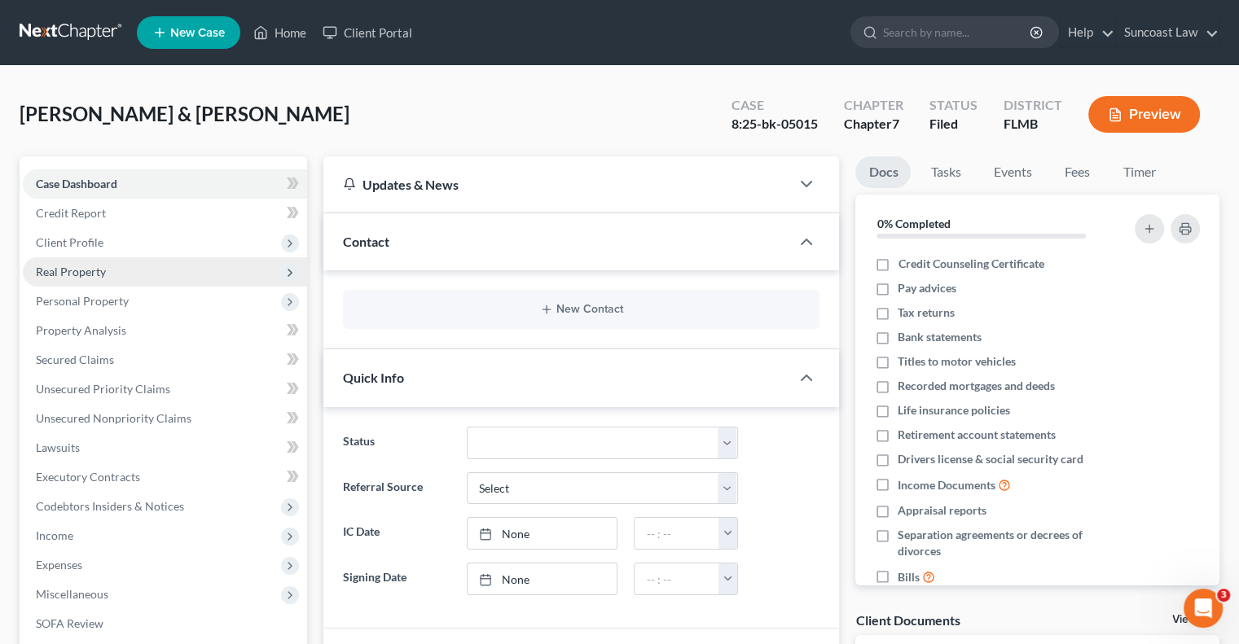
click at [86, 273] on span "Real Property" at bounding box center [71, 272] width 70 height 14
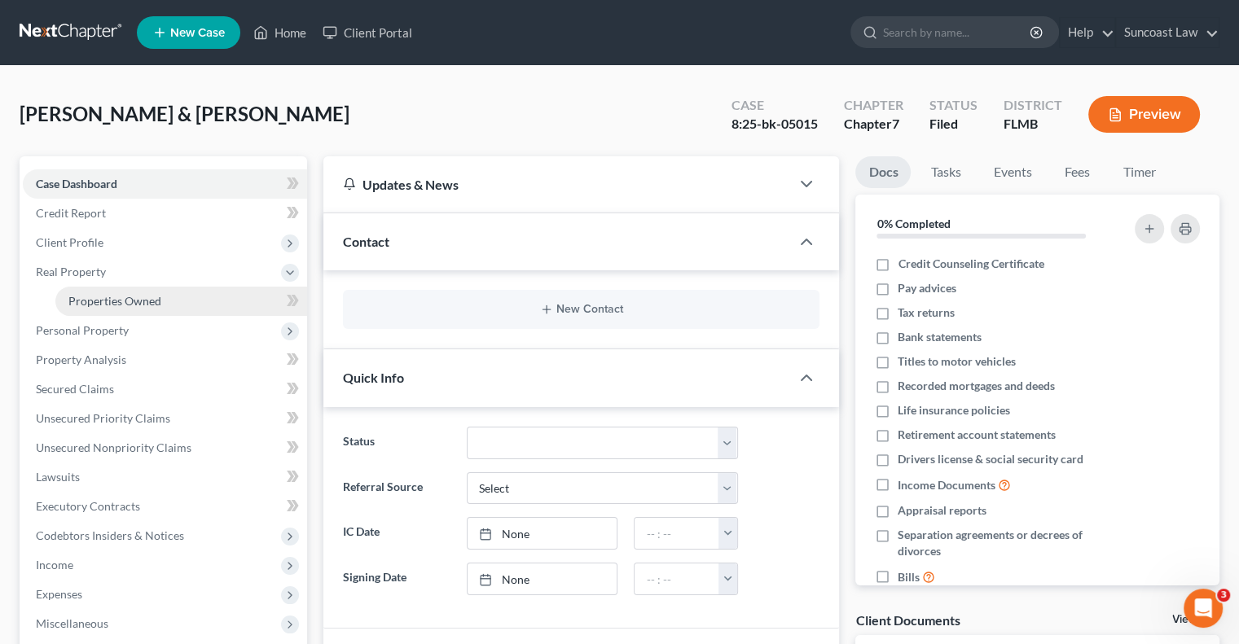
click at [130, 296] on span "Properties Owned" at bounding box center [114, 301] width 93 height 14
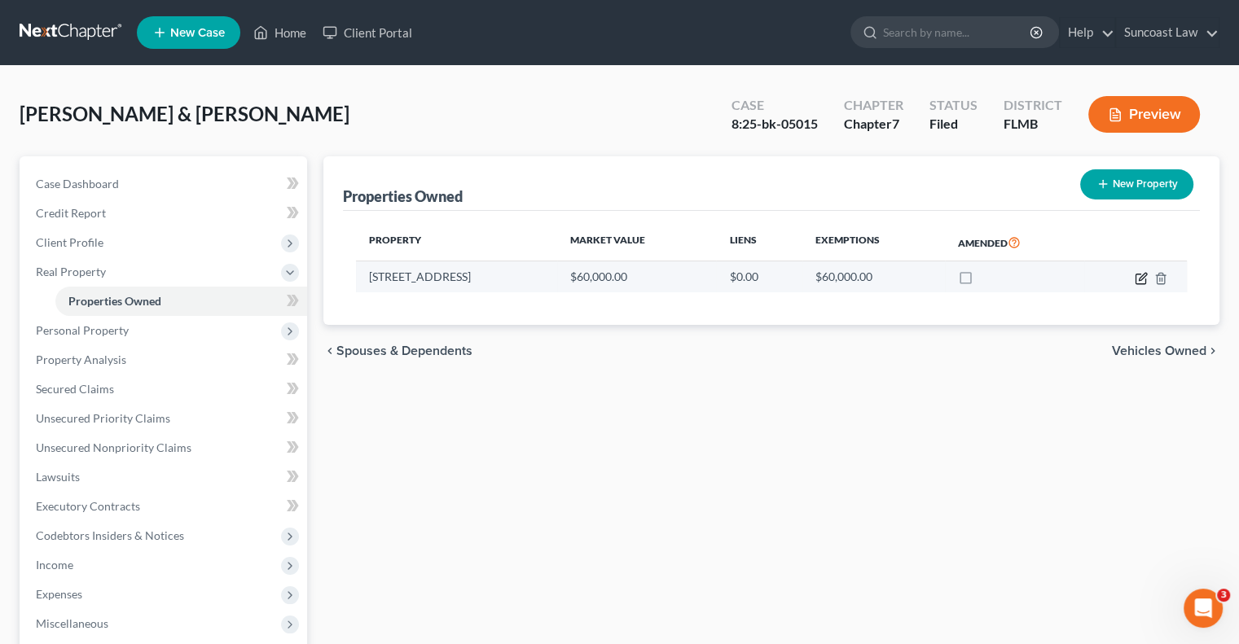
click at [1139, 280] on icon "button" at bounding box center [1141, 278] width 13 height 13
select select "9"
select select "51"
select select "2"
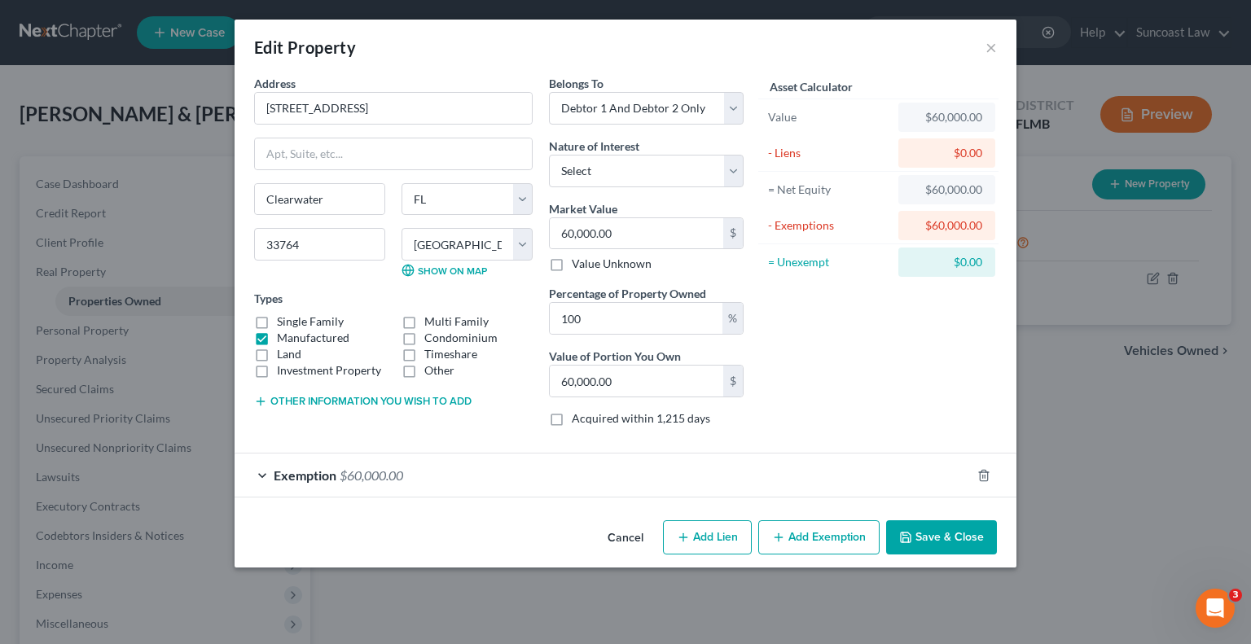
click at [643, 485] on div "Exemption $60,000.00" at bounding box center [603, 475] width 736 height 43
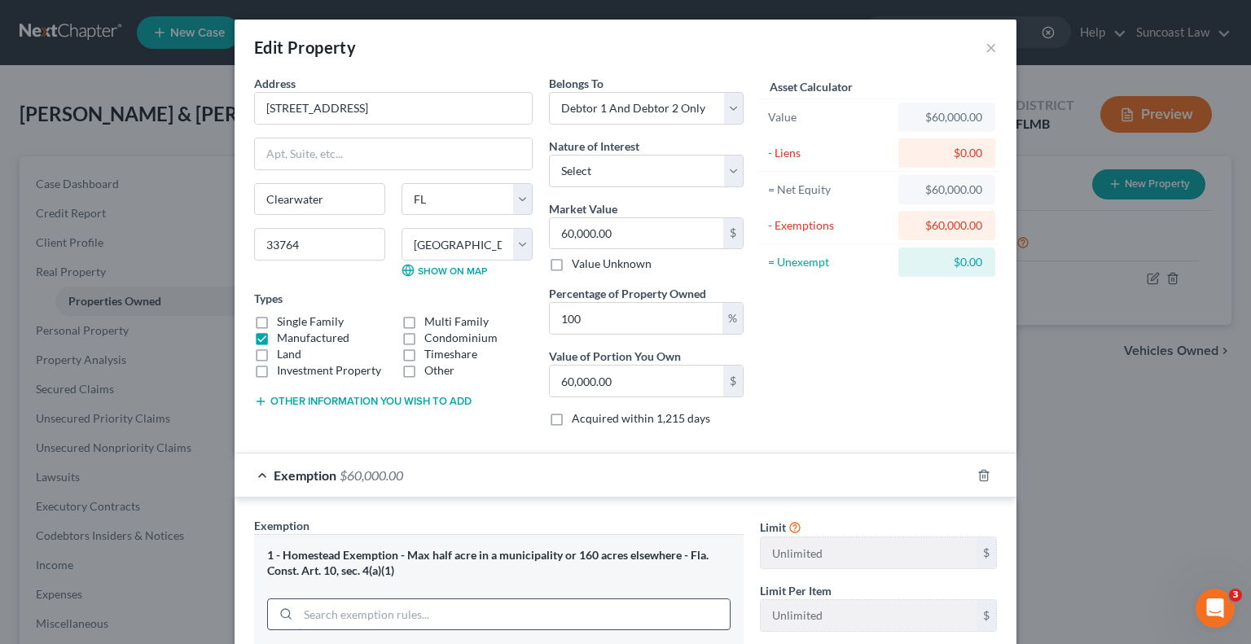
click at [454, 611] on input "search" at bounding box center [514, 614] width 432 height 31
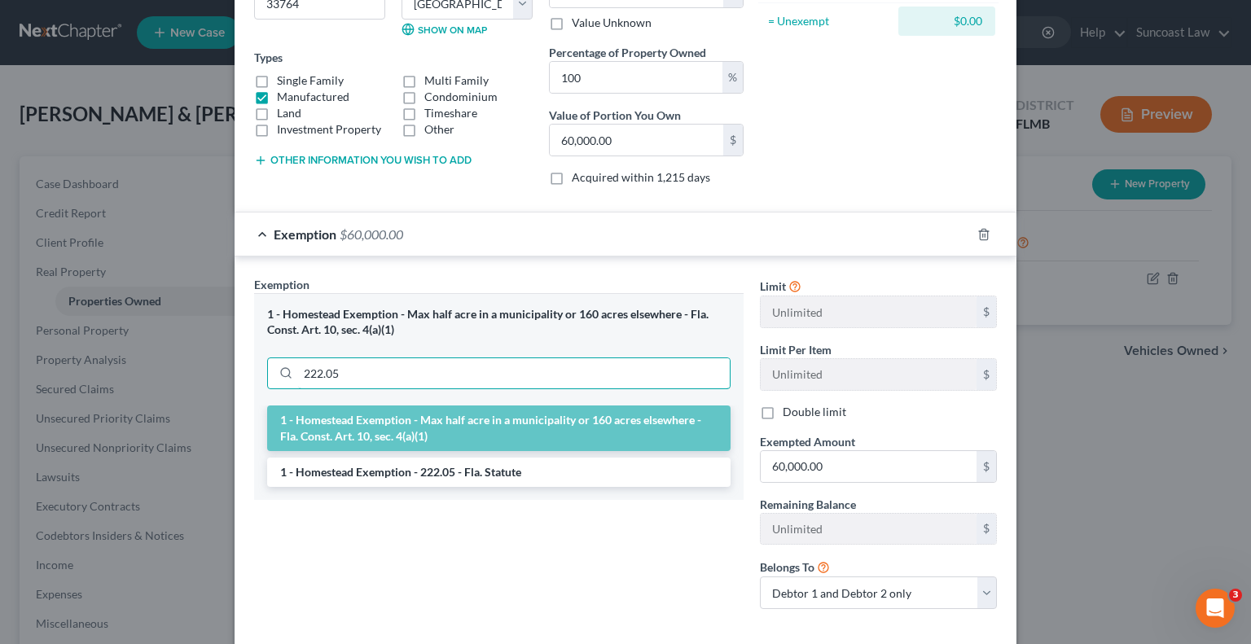
scroll to position [244, 0]
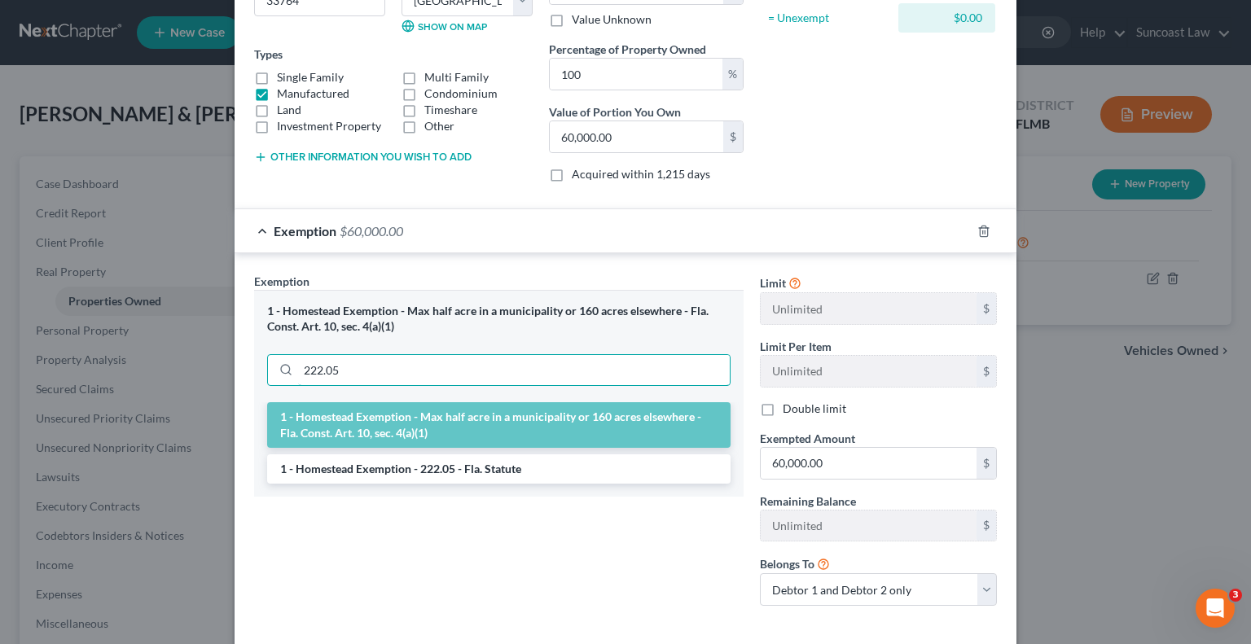
type input "222.05"
click at [823, 195] on form "Address * 6700 [GEOGRAPHIC_DATA] 722 [GEOGRAPHIC_DATA] [US_STATE][GEOGRAPHIC_DA…" at bounding box center [625, 232] width 743 height 802
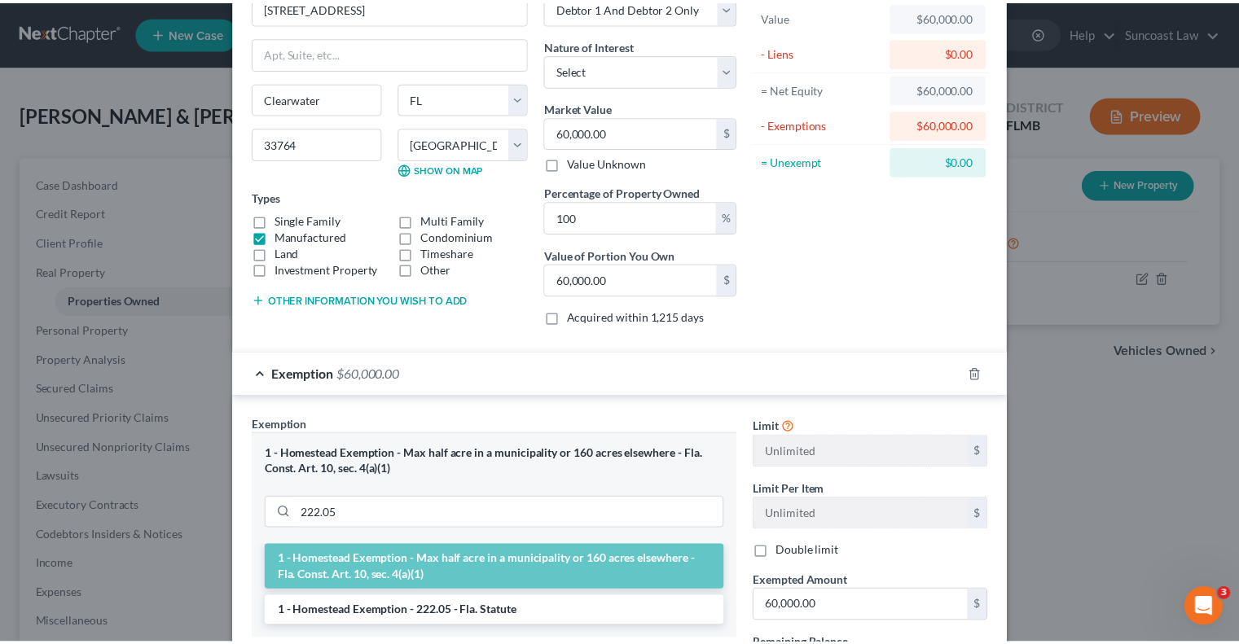
scroll to position [0, 0]
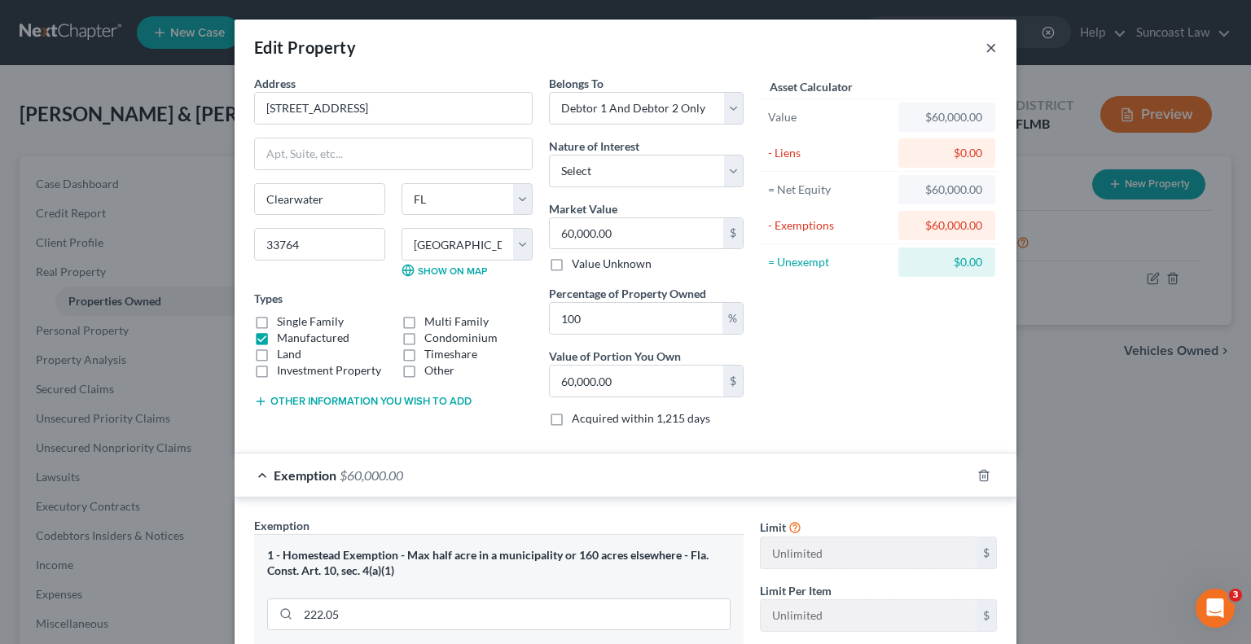
click at [986, 51] on button "×" at bounding box center [991, 47] width 11 height 20
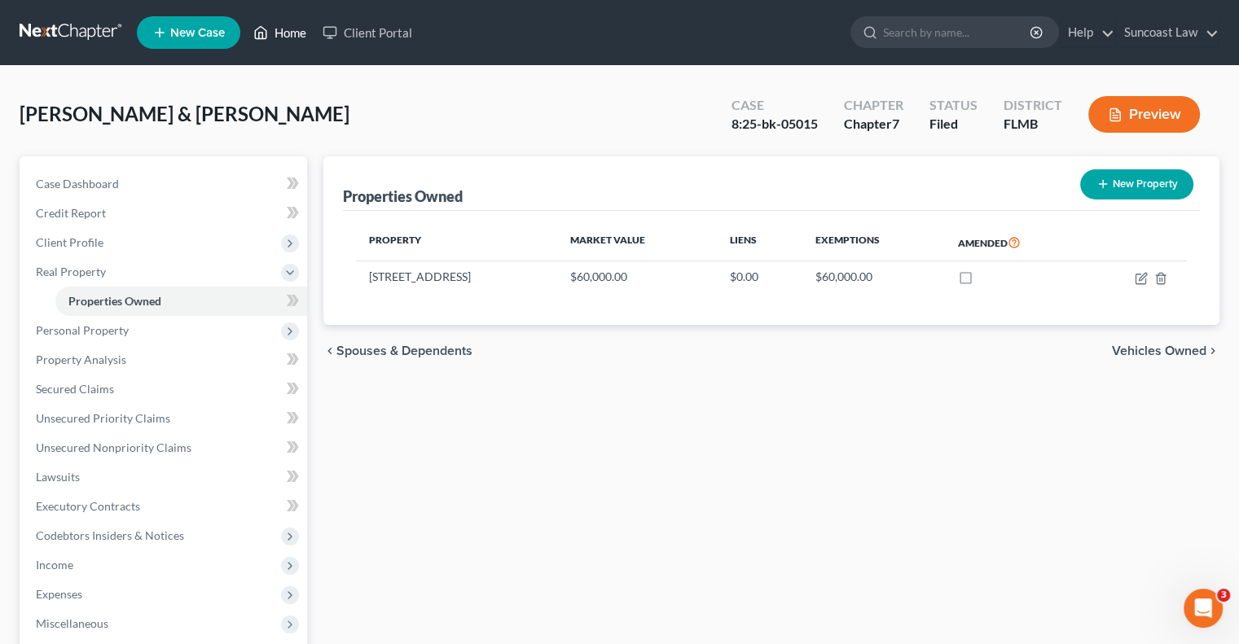
click at [300, 22] on link "Home" at bounding box center [279, 32] width 69 height 29
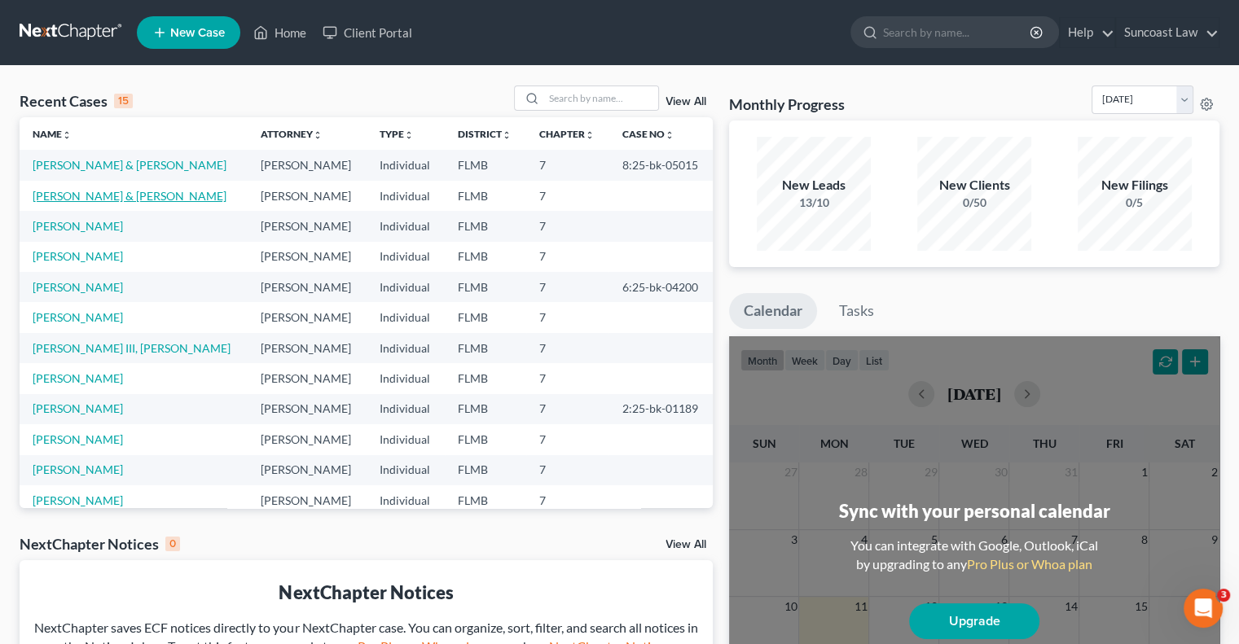
click at [118, 193] on link "[PERSON_NAME] & [PERSON_NAME]" at bounding box center [130, 196] width 194 height 14
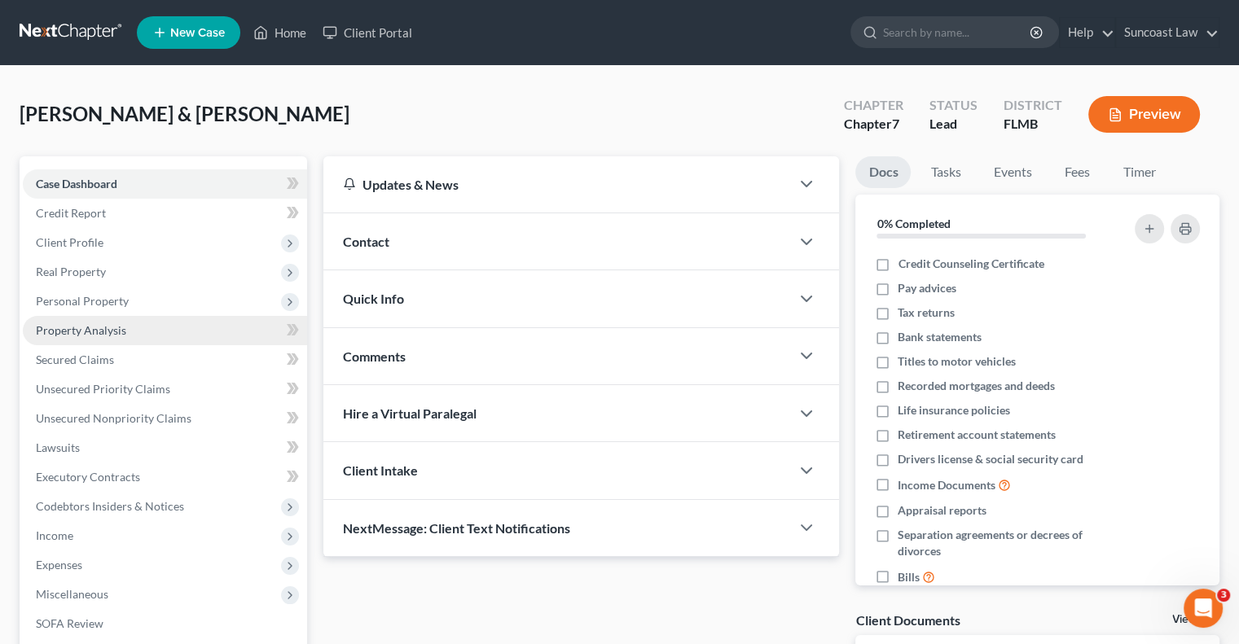
click at [96, 334] on span "Property Analysis" at bounding box center [81, 330] width 90 height 14
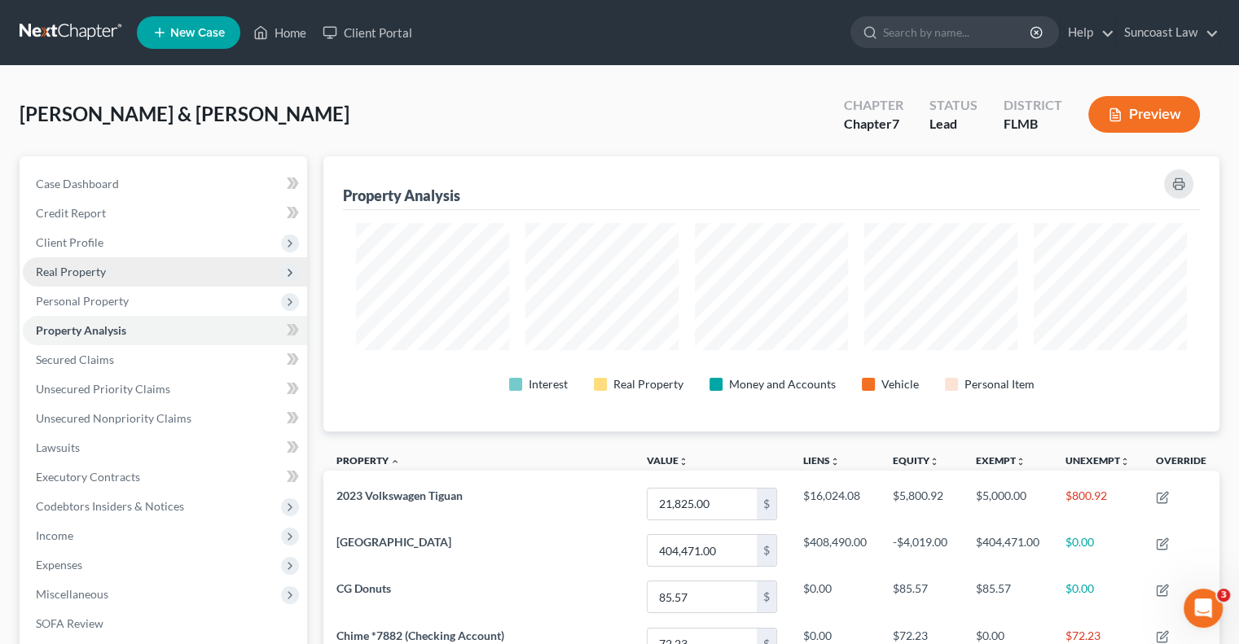
scroll to position [275, 895]
click at [241, 285] on span "Real Property" at bounding box center [165, 271] width 284 height 29
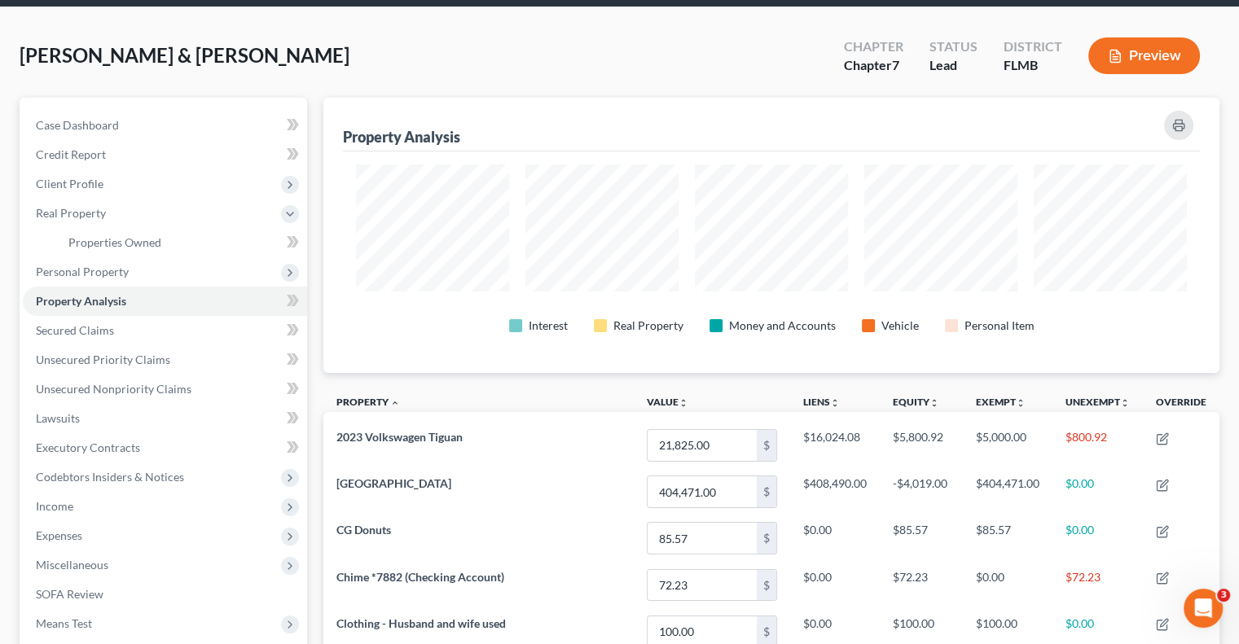
scroll to position [0, 0]
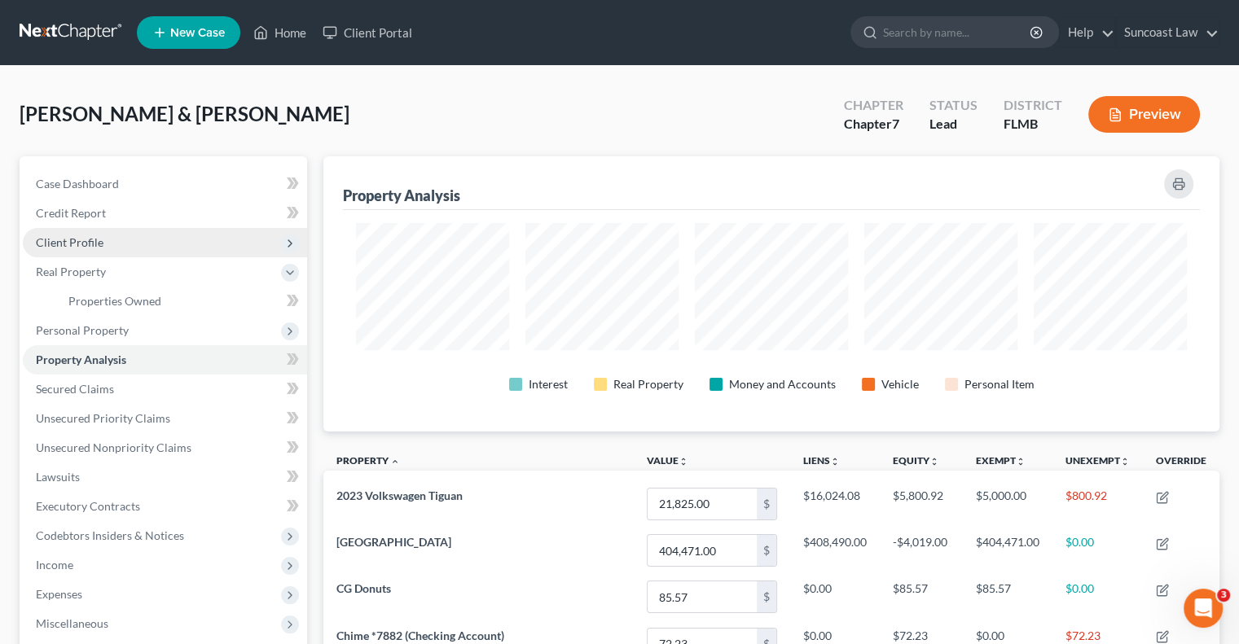
click at [81, 240] on span "Client Profile" at bounding box center [70, 242] width 68 height 14
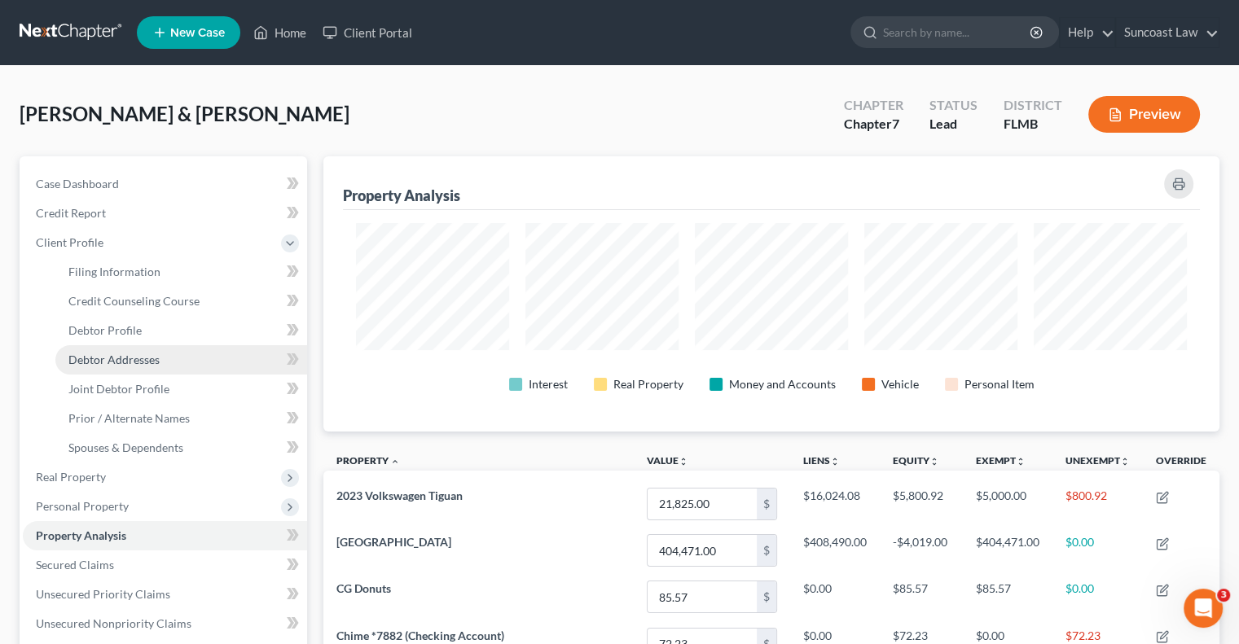
click at [143, 364] on span "Debtor Addresses" at bounding box center [113, 360] width 91 height 14
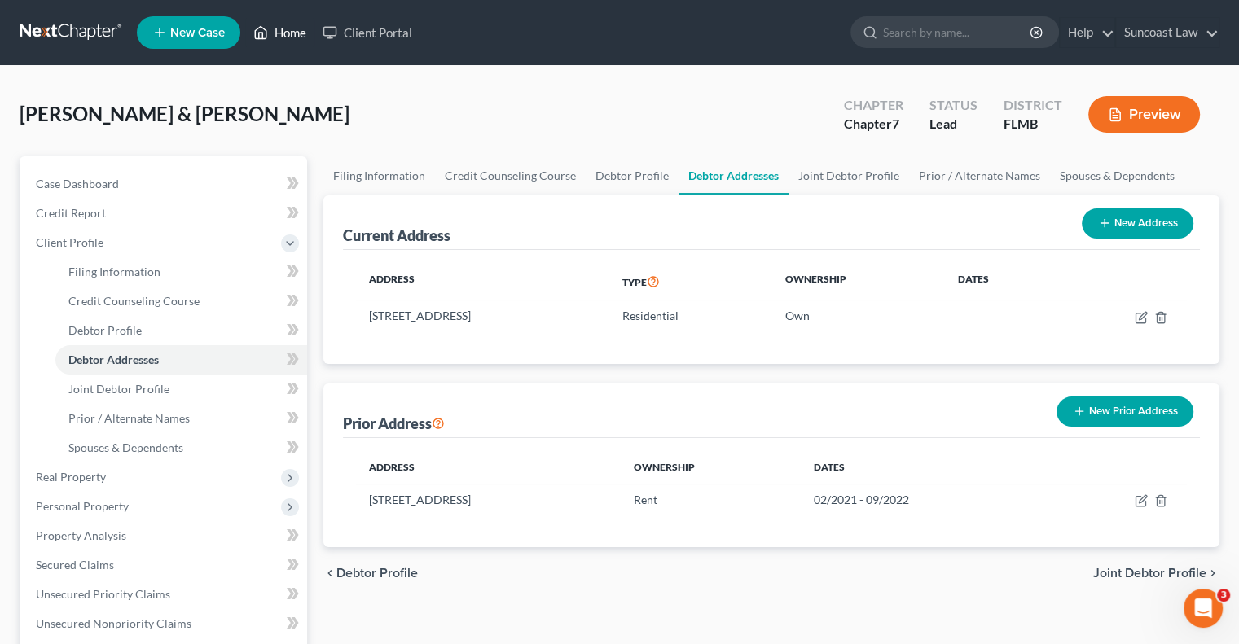
click at [302, 26] on link "Home" at bounding box center [279, 32] width 69 height 29
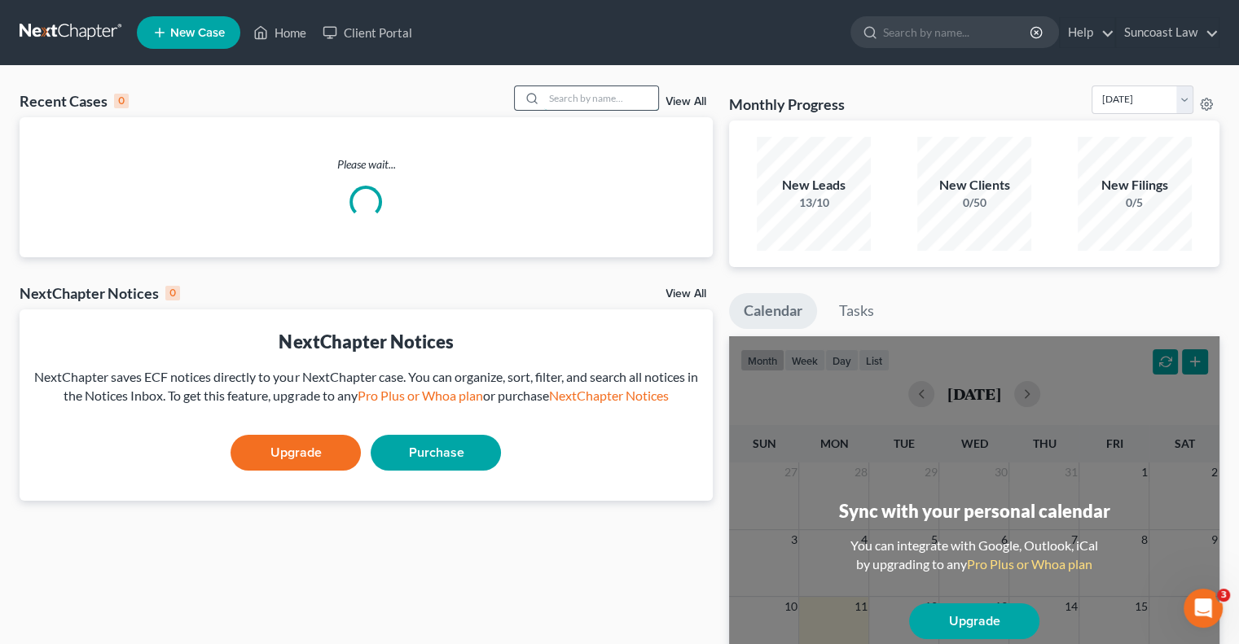
click at [637, 99] on input "search" at bounding box center [601, 98] width 114 height 24
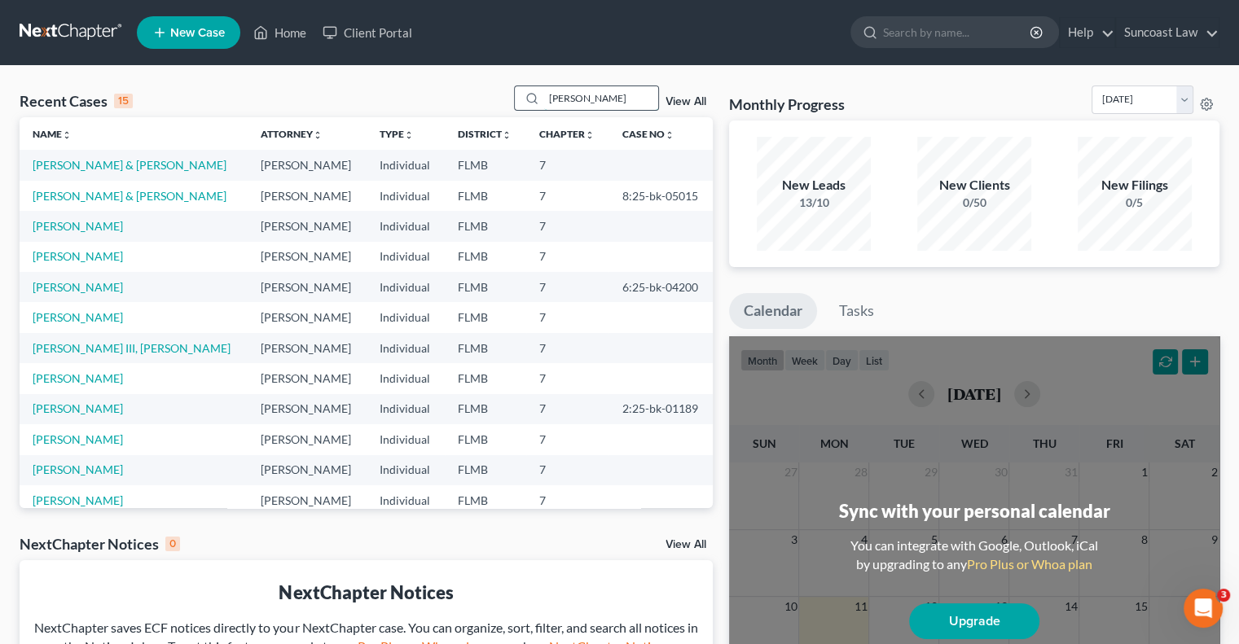
type input "[PERSON_NAME]"
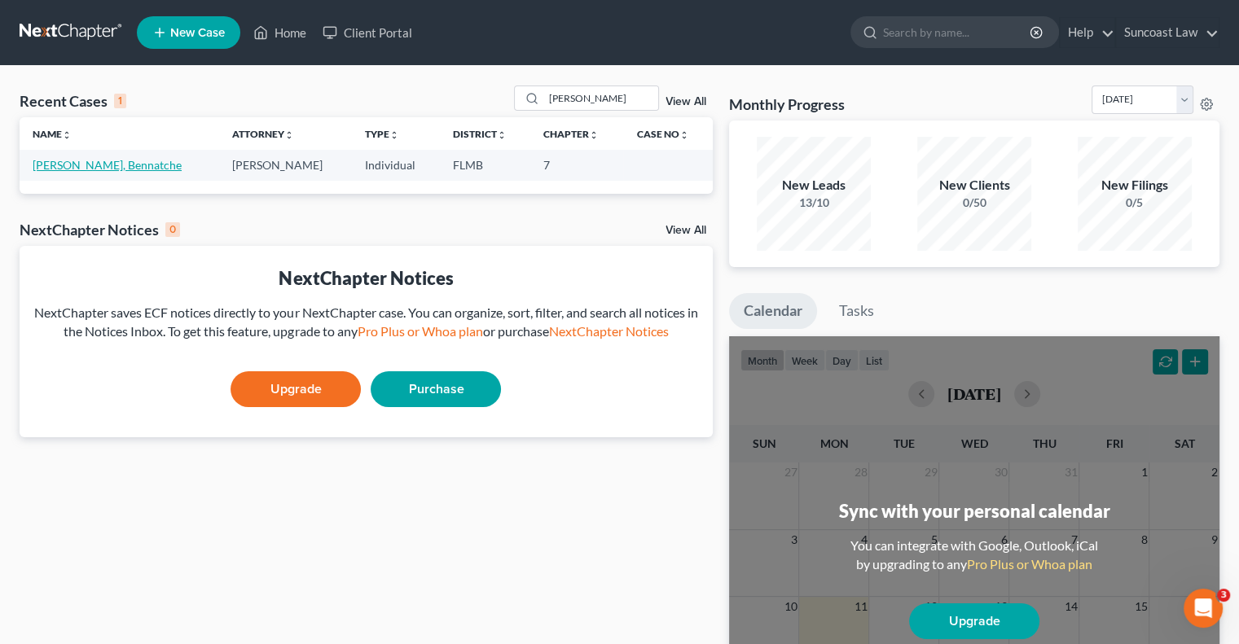
click at [72, 165] on link "[PERSON_NAME], Bennatche" at bounding box center [107, 165] width 149 height 14
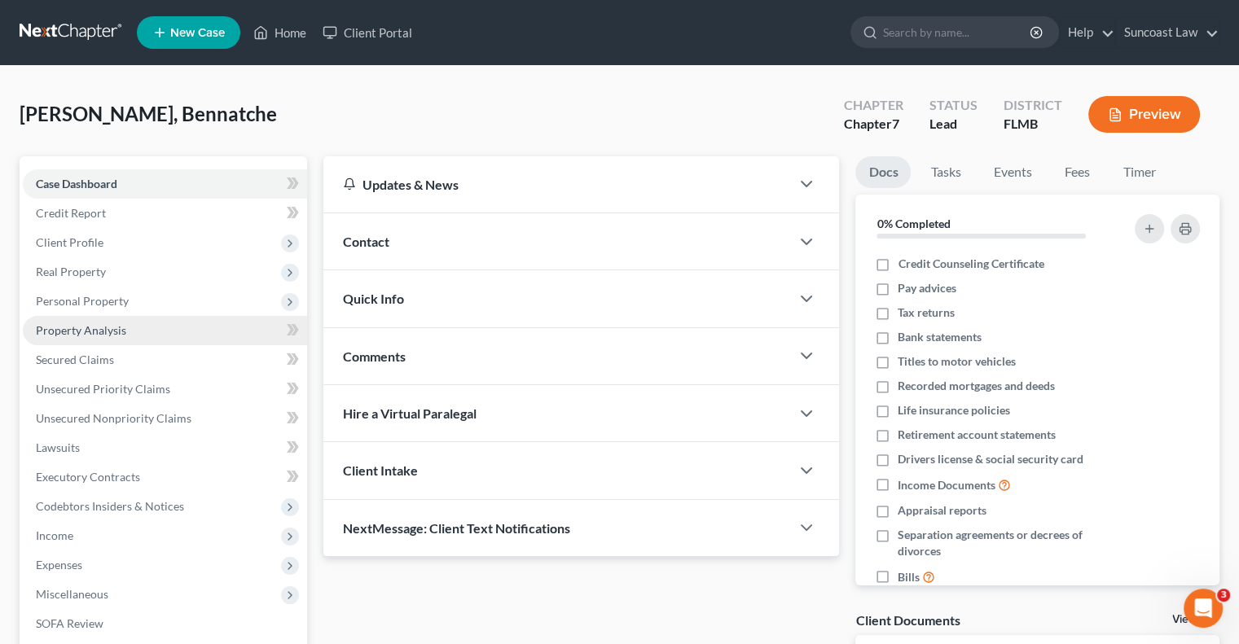
click at [105, 325] on span "Property Analysis" at bounding box center [81, 330] width 90 height 14
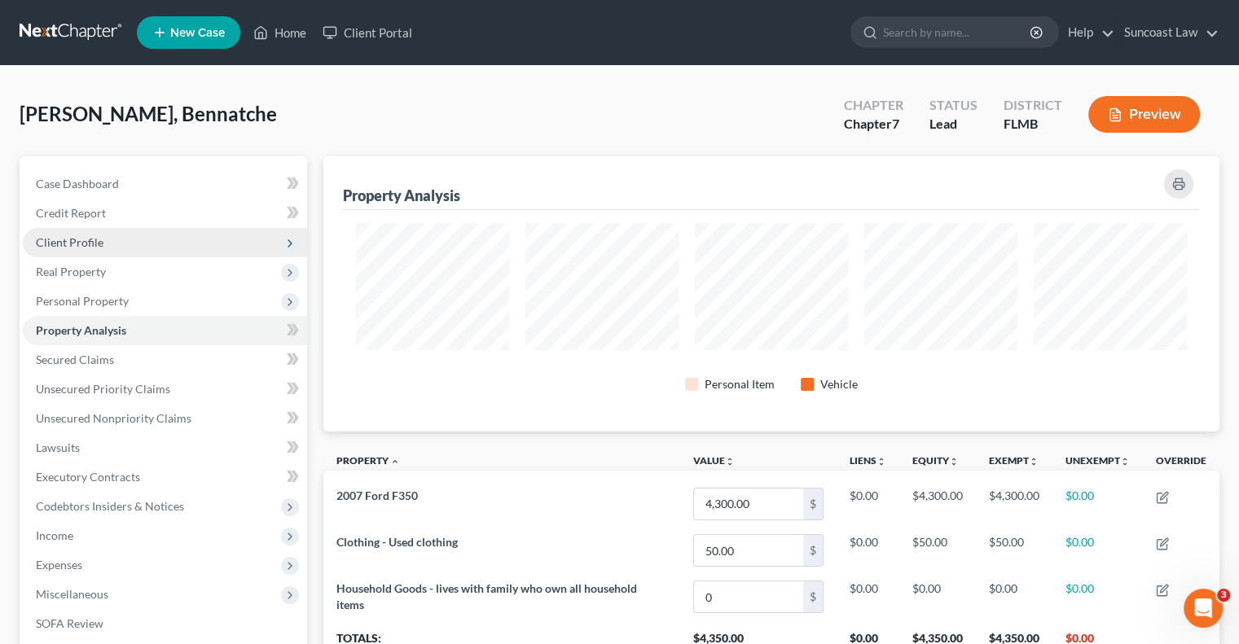
click at [112, 248] on span "Client Profile" at bounding box center [165, 242] width 284 height 29
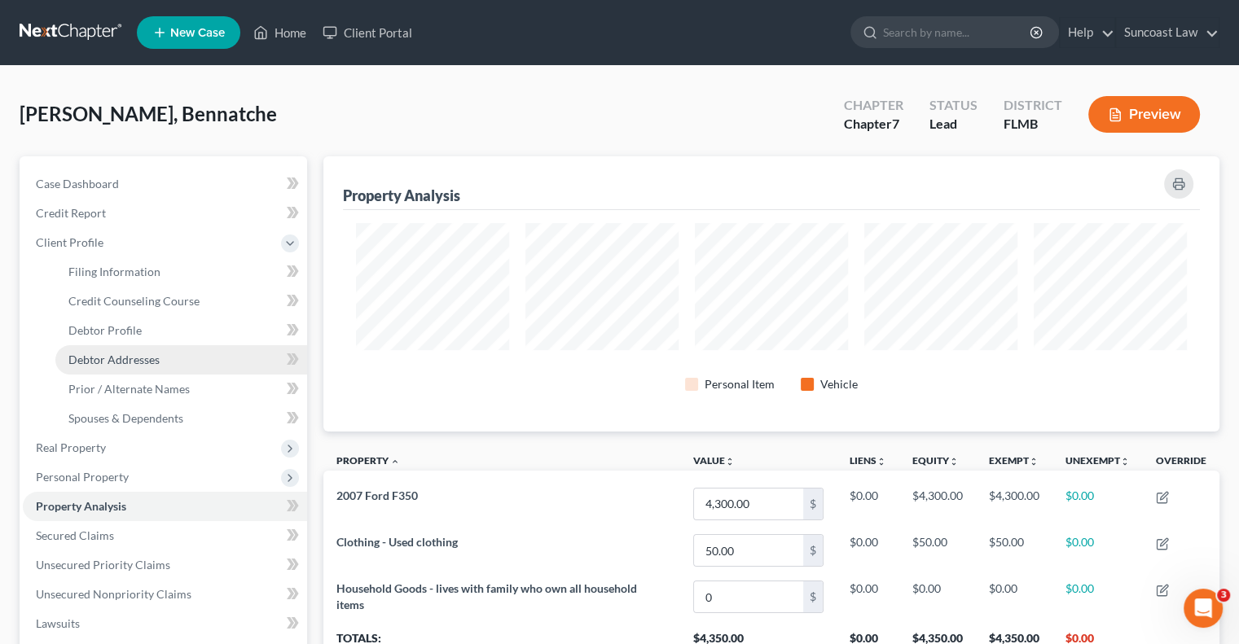
drag, startPoint x: 143, startPoint y: 358, endPoint x: 166, endPoint y: 351, distance: 23.7
click at [144, 358] on span "Debtor Addresses" at bounding box center [113, 360] width 91 height 14
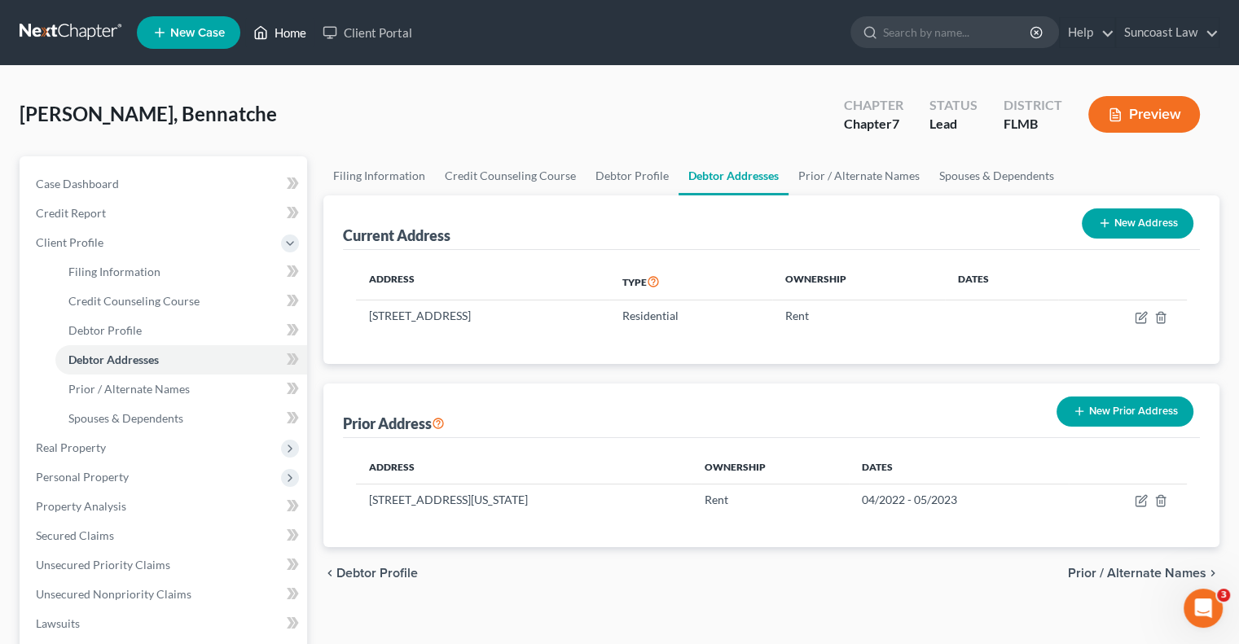
drag, startPoint x: 285, startPoint y: 33, endPoint x: 310, endPoint y: 46, distance: 28.1
click at [286, 33] on link "Home" at bounding box center [279, 32] width 69 height 29
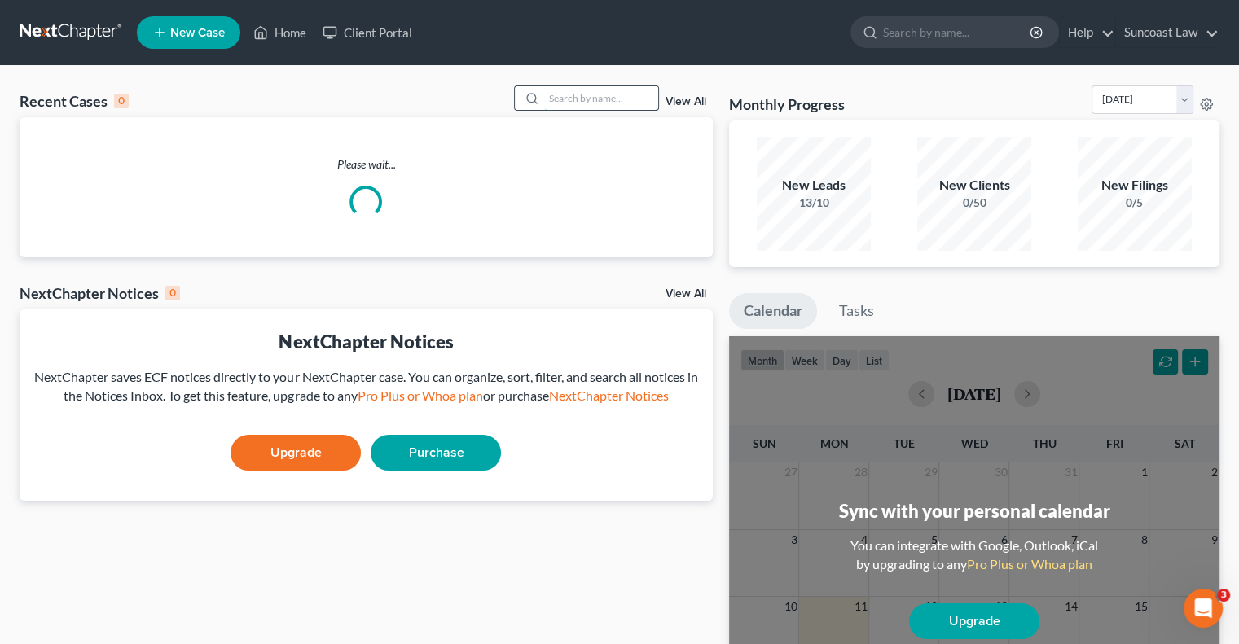
click at [607, 96] on input "search" at bounding box center [601, 98] width 114 height 24
type input "[PERSON_NAME]"
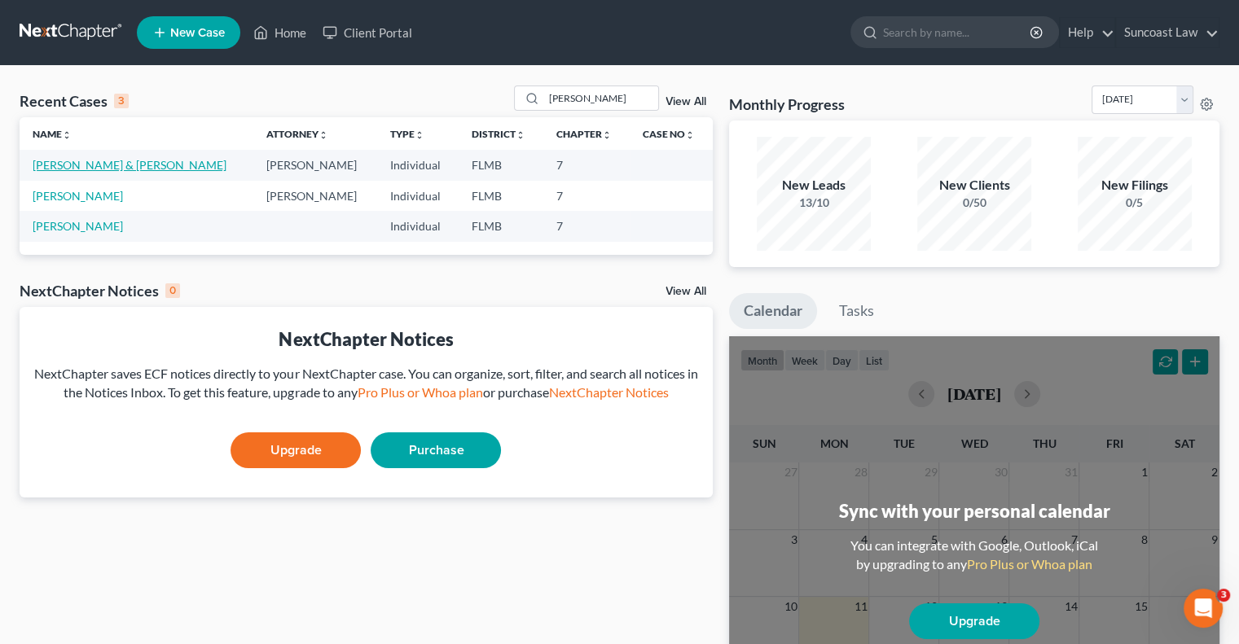
click at [86, 162] on link "[PERSON_NAME] & [PERSON_NAME]" at bounding box center [130, 165] width 194 height 14
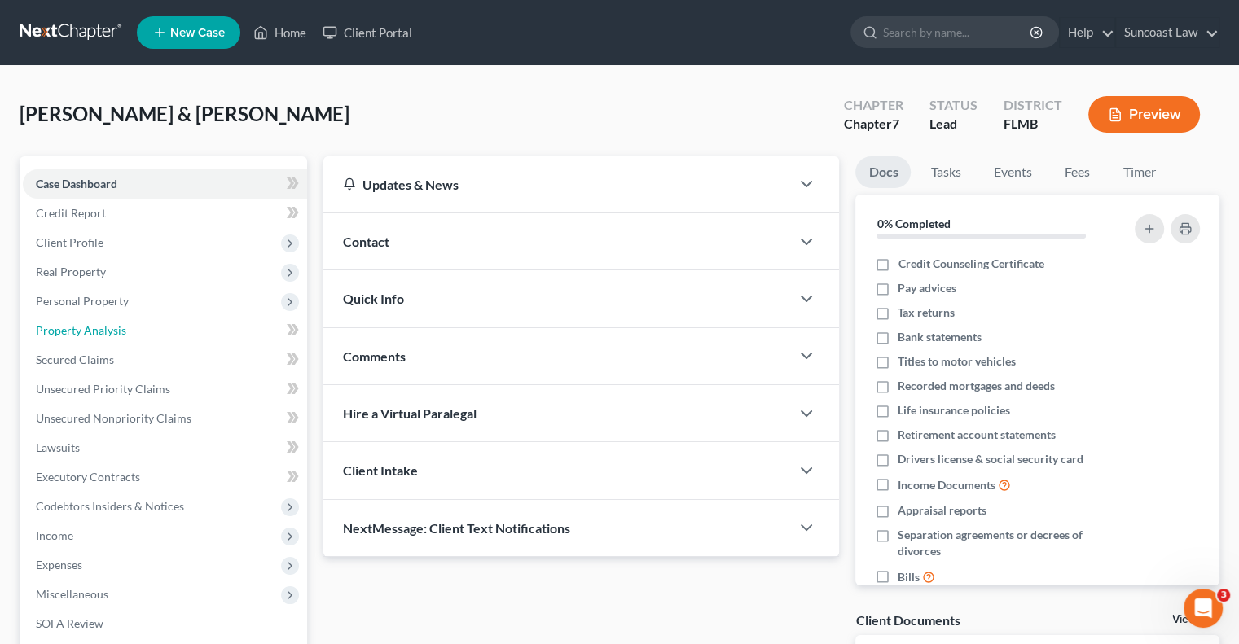
drag, startPoint x: 102, startPoint y: 323, endPoint x: 287, endPoint y: 355, distance: 187.6
click at [103, 323] on span "Property Analysis" at bounding box center [81, 330] width 90 height 14
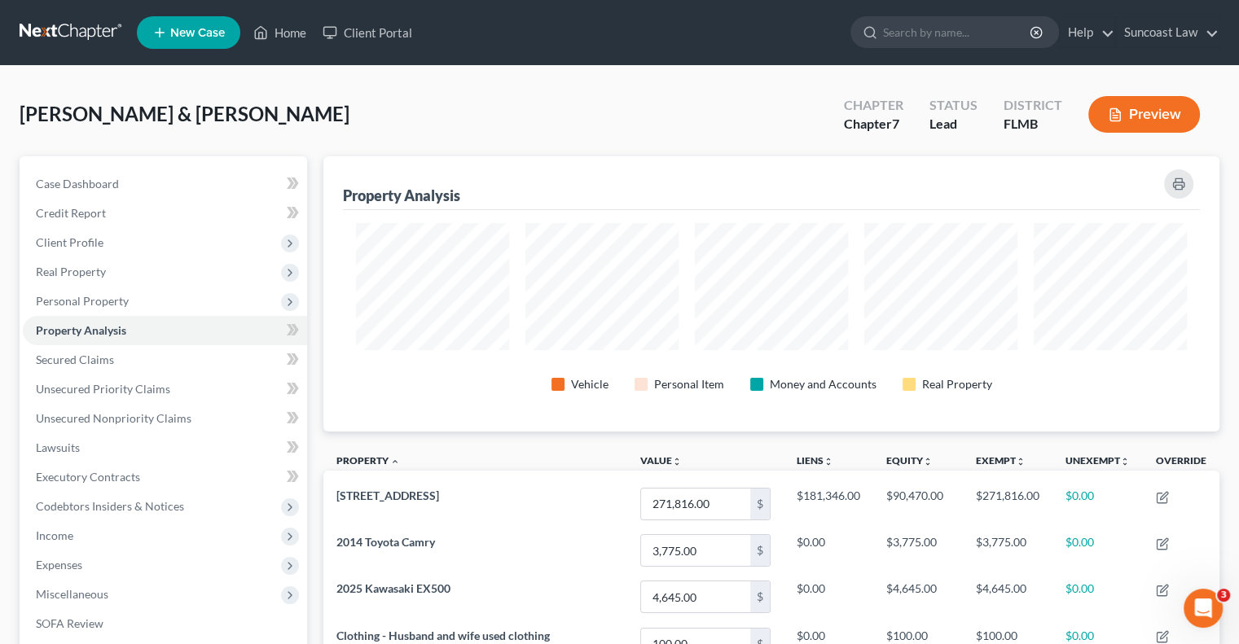
scroll to position [275, 895]
click at [102, 248] on span "Client Profile" at bounding box center [165, 242] width 284 height 29
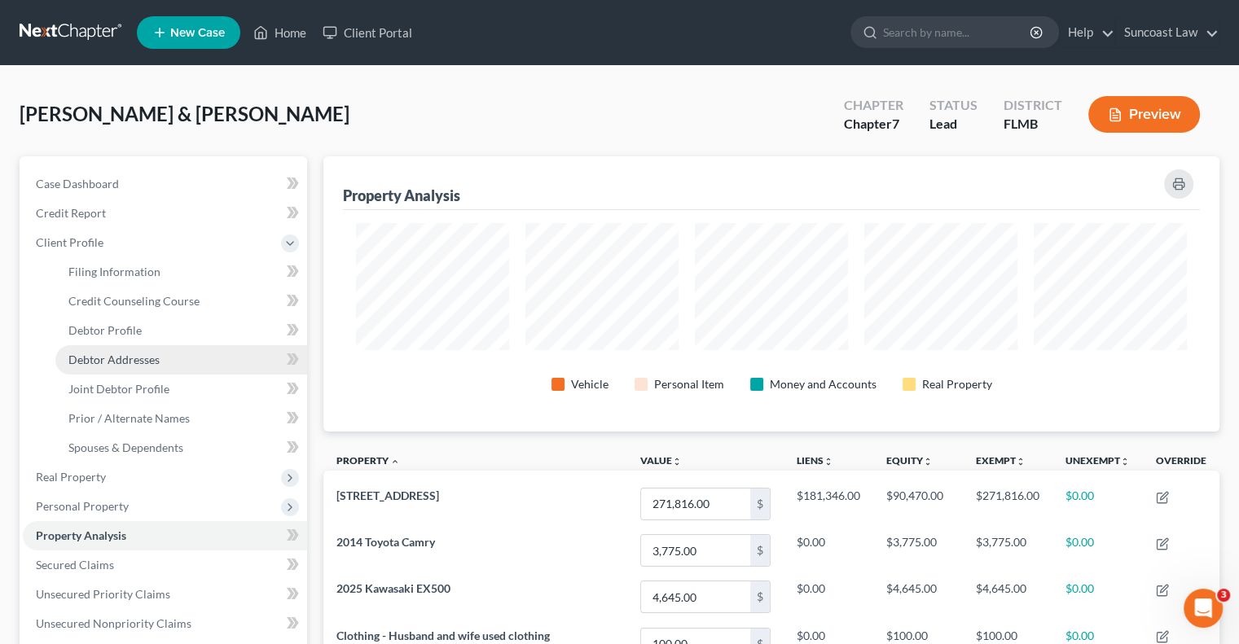
click at [146, 358] on span "Debtor Addresses" at bounding box center [113, 360] width 91 height 14
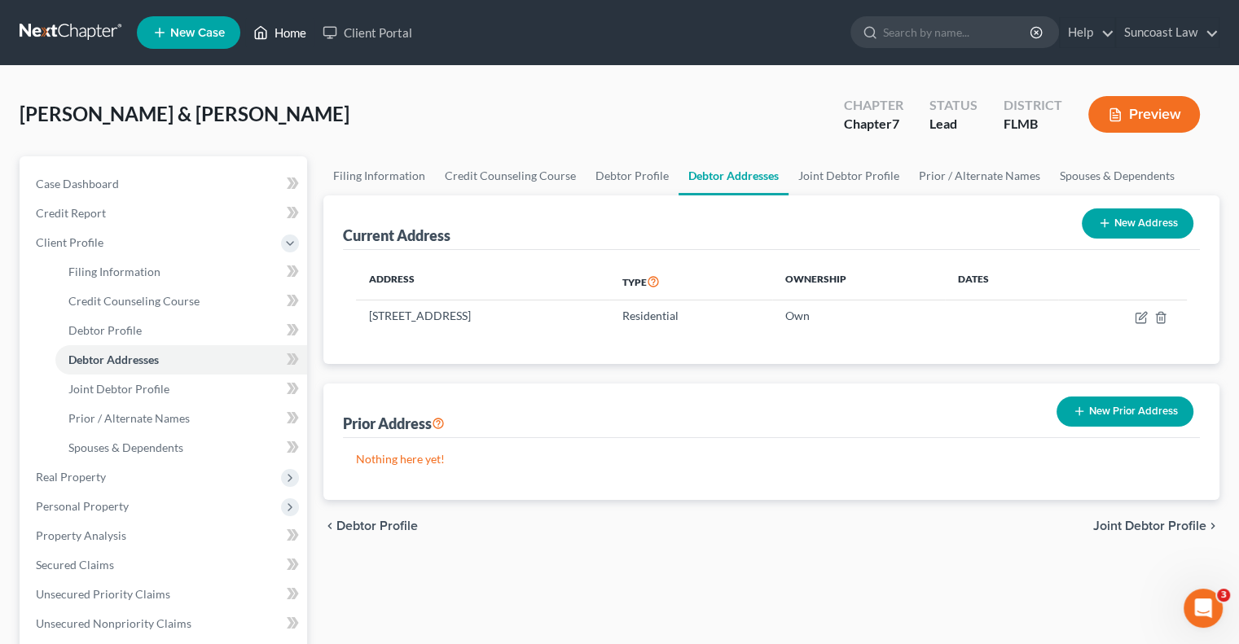
click at [294, 29] on link "Home" at bounding box center [279, 32] width 69 height 29
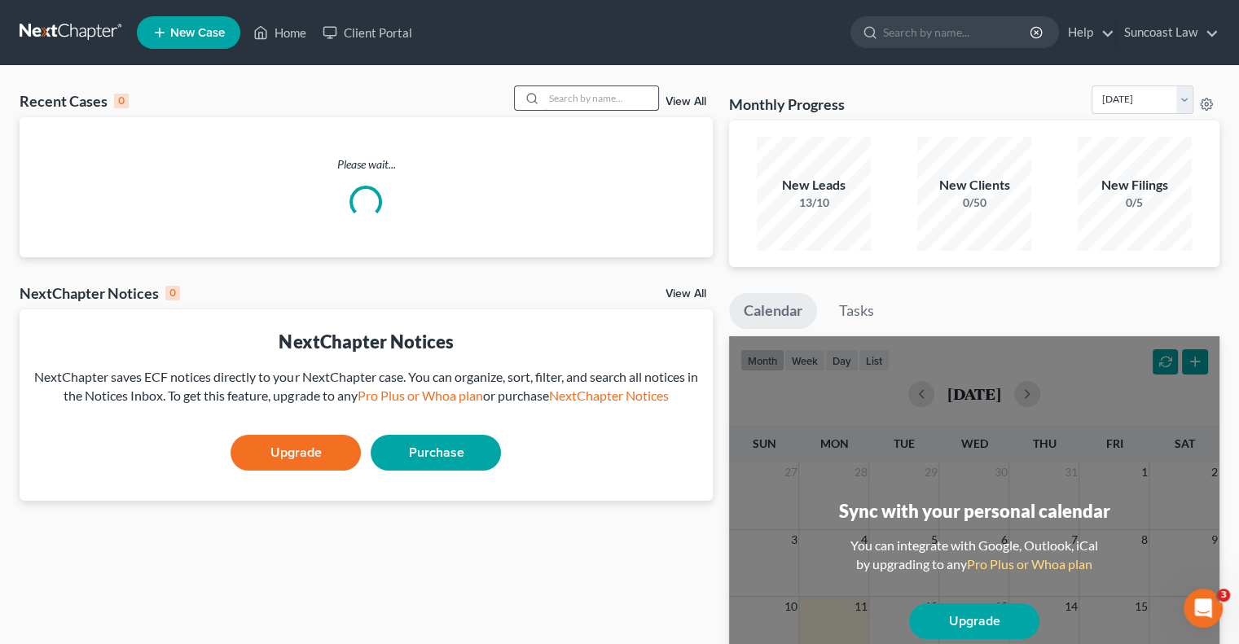
click at [564, 104] on input "search" at bounding box center [601, 98] width 114 height 24
type input "[PERSON_NAME]"
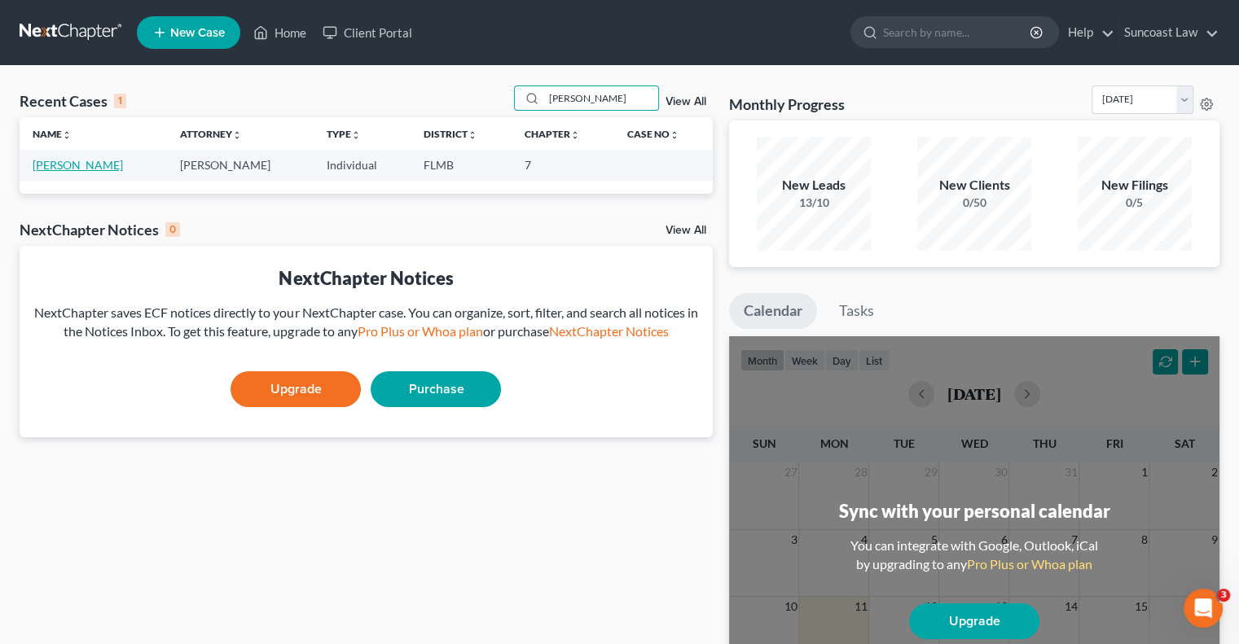
click at [82, 160] on link "[PERSON_NAME]" at bounding box center [78, 165] width 90 height 14
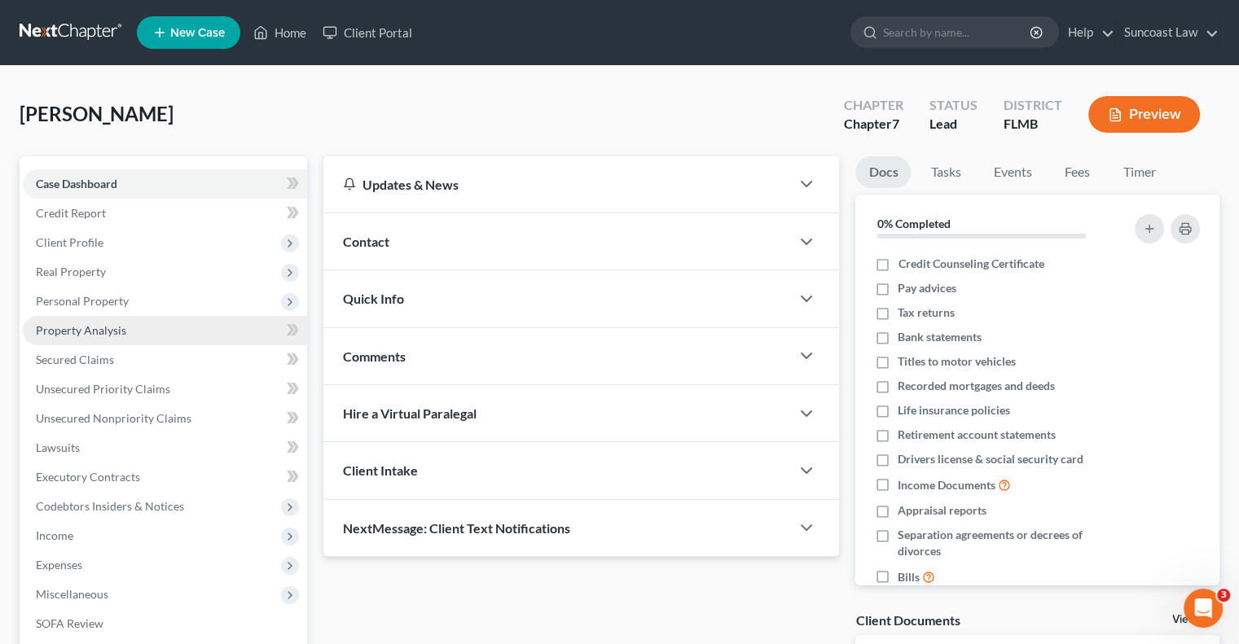
click at [95, 325] on span "Property Analysis" at bounding box center [81, 330] width 90 height 14
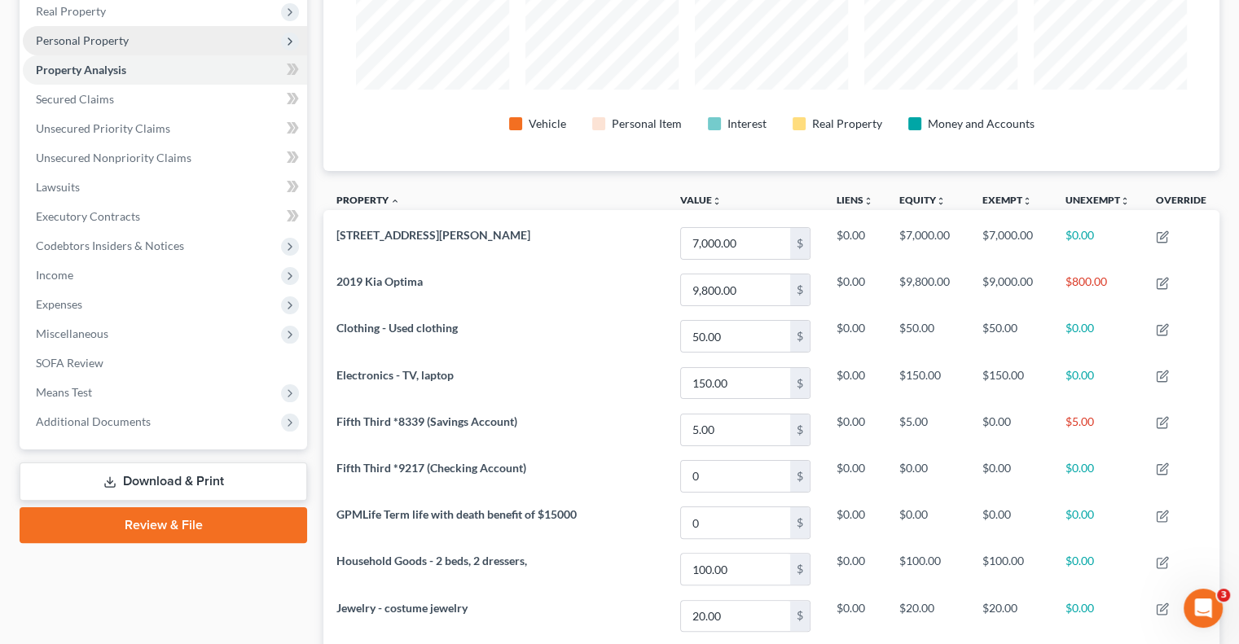
scroll to position [81, 0]
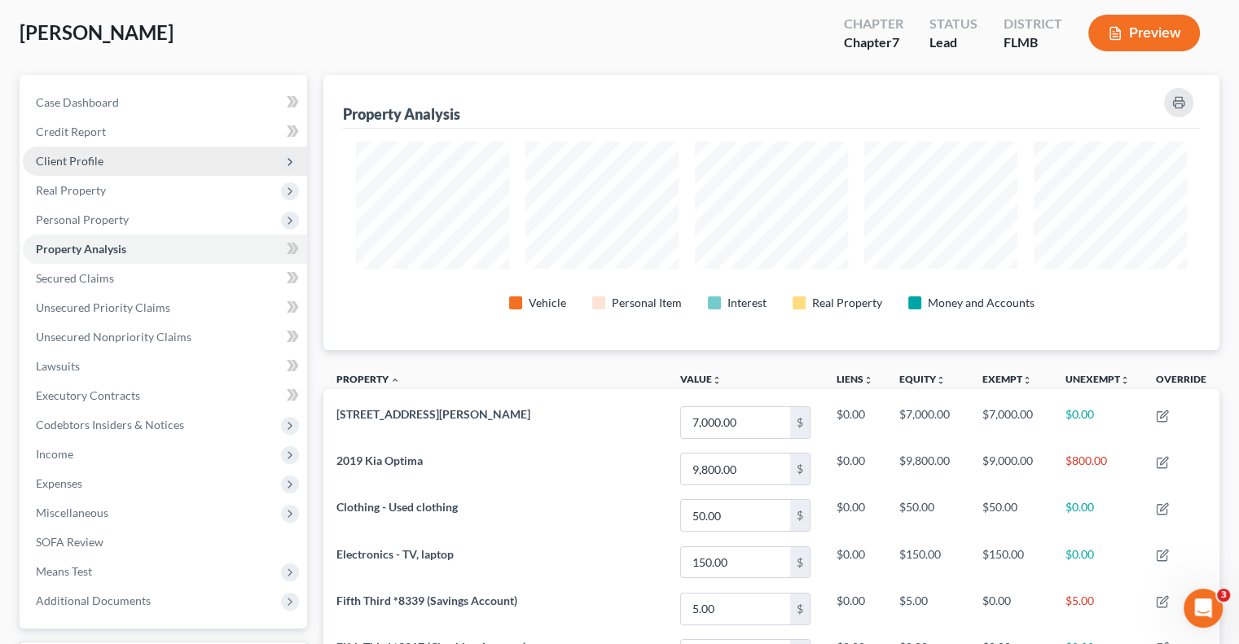
click at [80, 161] on span "Client Profile" at bounding box center [70, 161] width 68 height 14
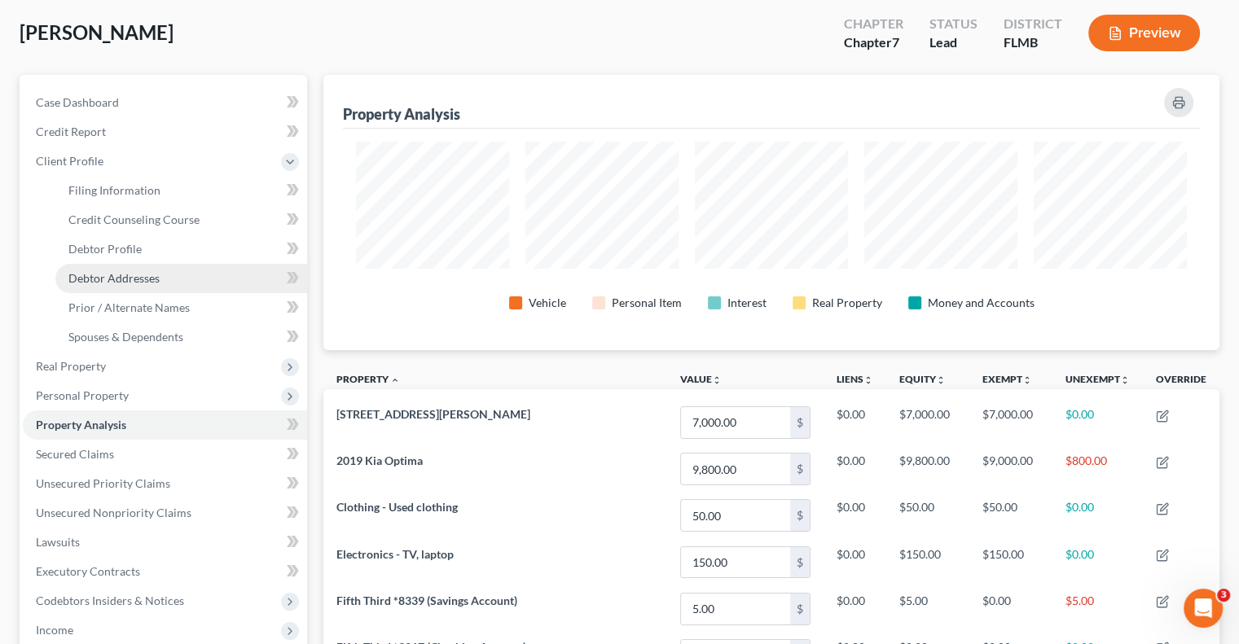
click at [142, 273] on span "Debtor Addresses" at bounding box center [113, 278] width 91 height 14
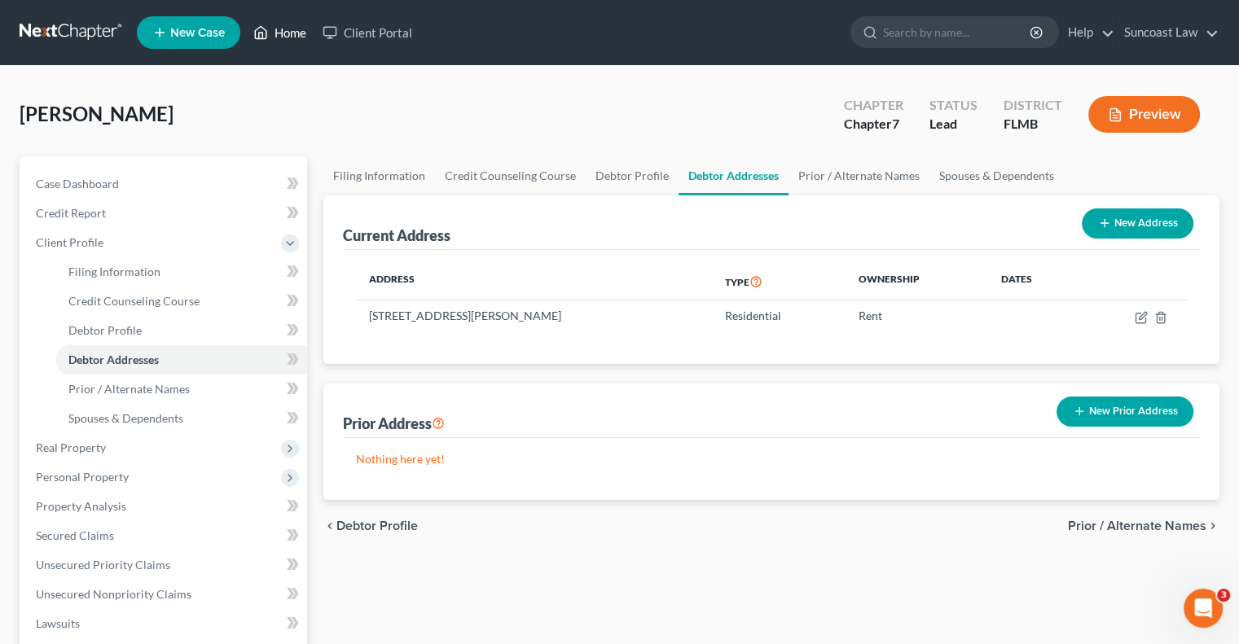
click at [293, 30] on link "Home" at bounding box center [279, 32] width 69 height 29
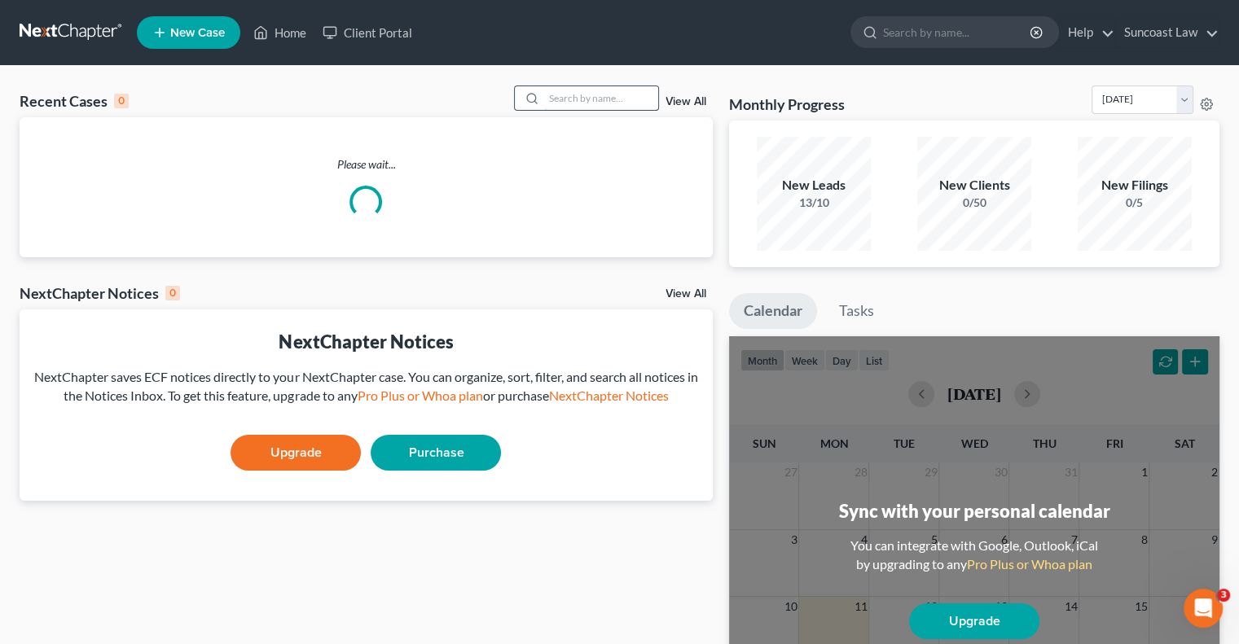
click at [586, 102] on input "search" at bounding box center [601, 98] width 114 height 24
type input "[PERSON_NAME]"
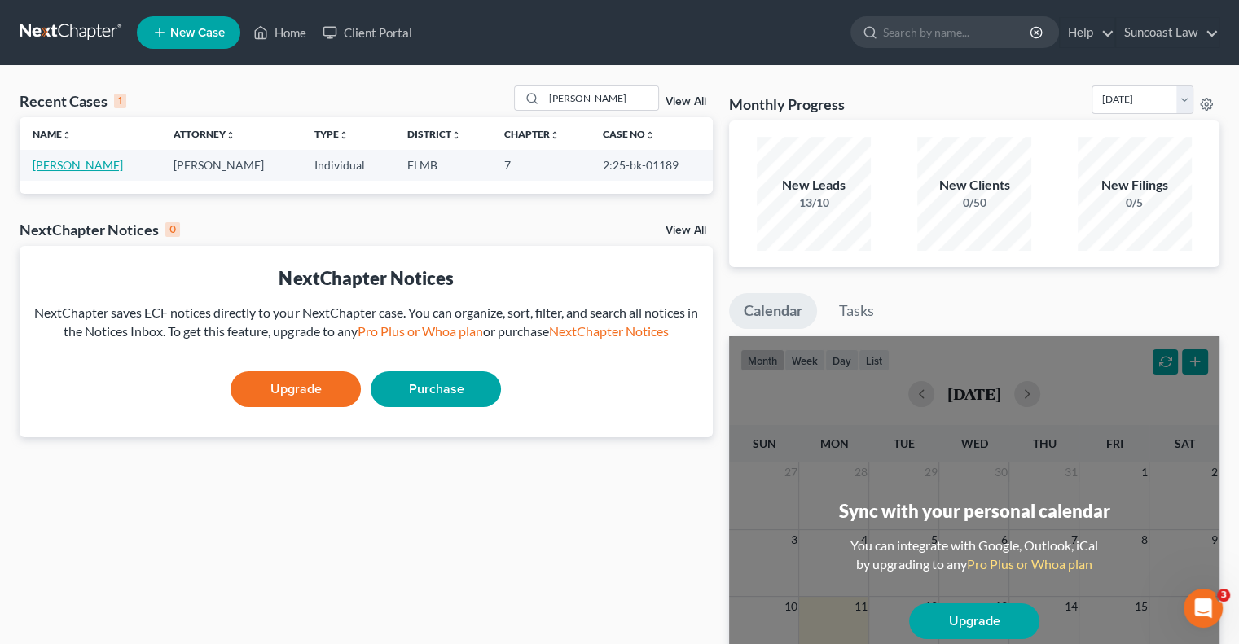
click at [75, 163] on link "[PERSON_NAME]" at bounding box center [78, 165] width 90 height 14
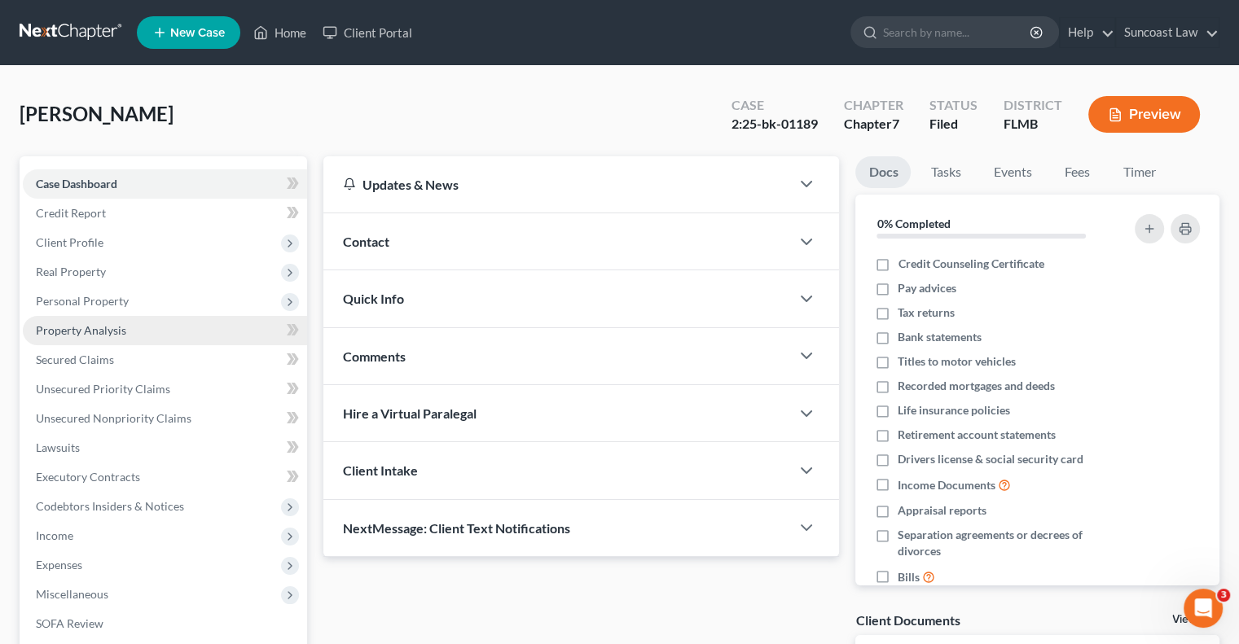
click at [115, 335] on span "Property Analysis" at bounding box center [81, 330] width 90 height 14
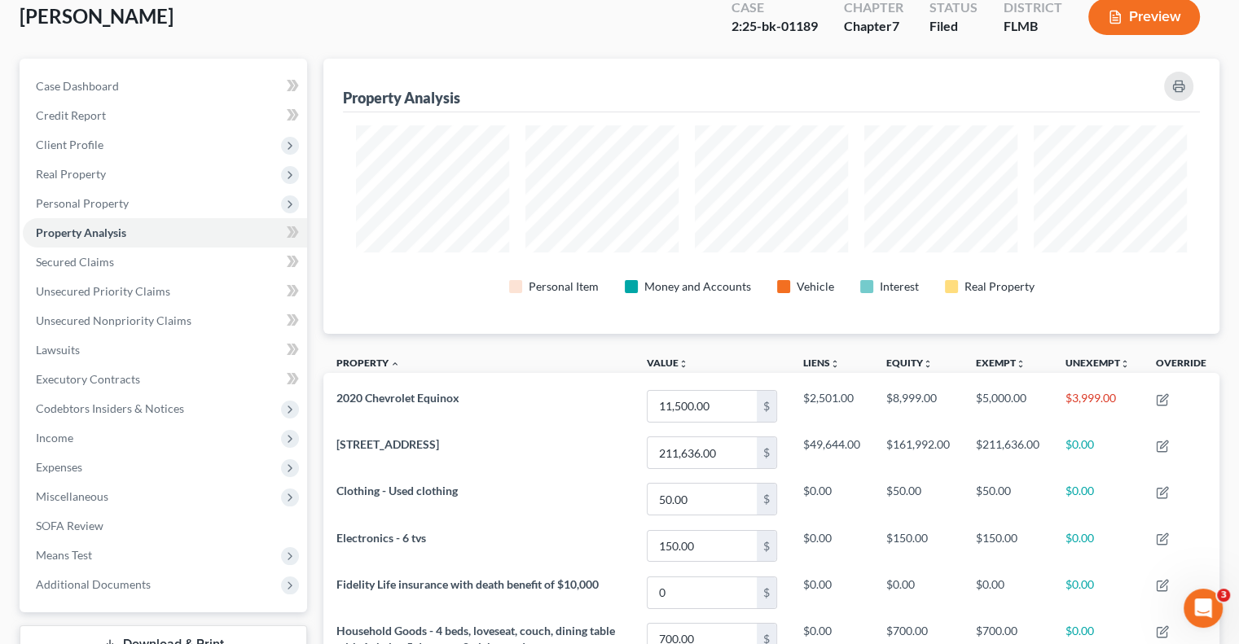
scroll to position [5, 0]
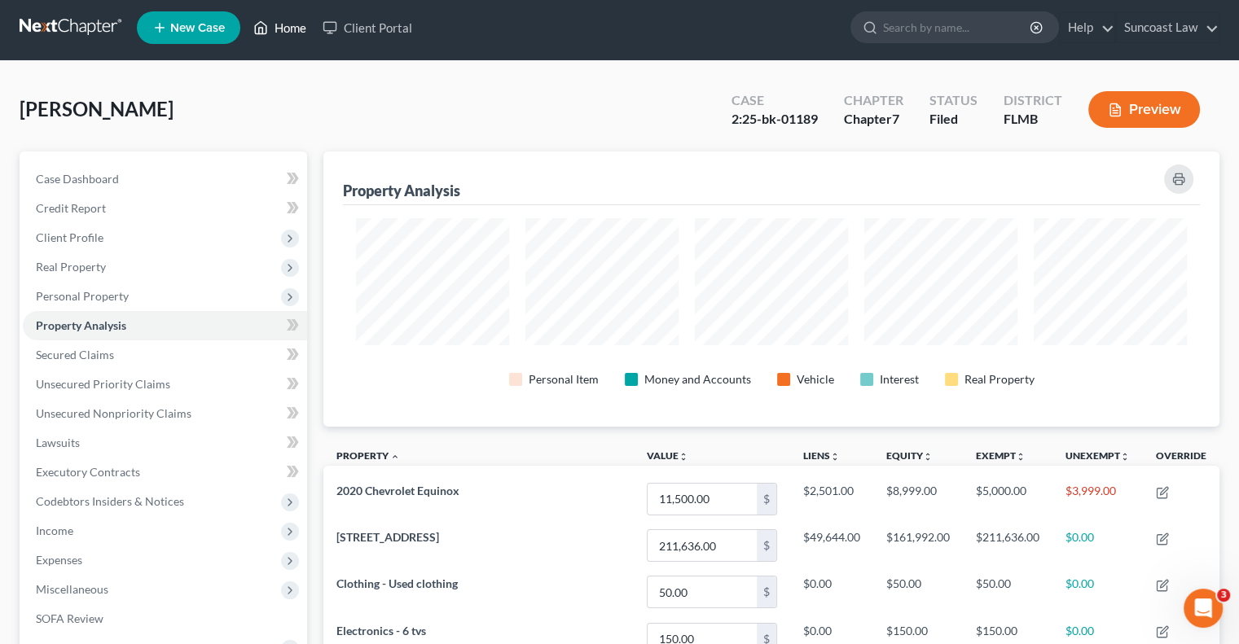
click at [285, 33] on link "Home" at bounding box center [279, 27] width 69 height 29
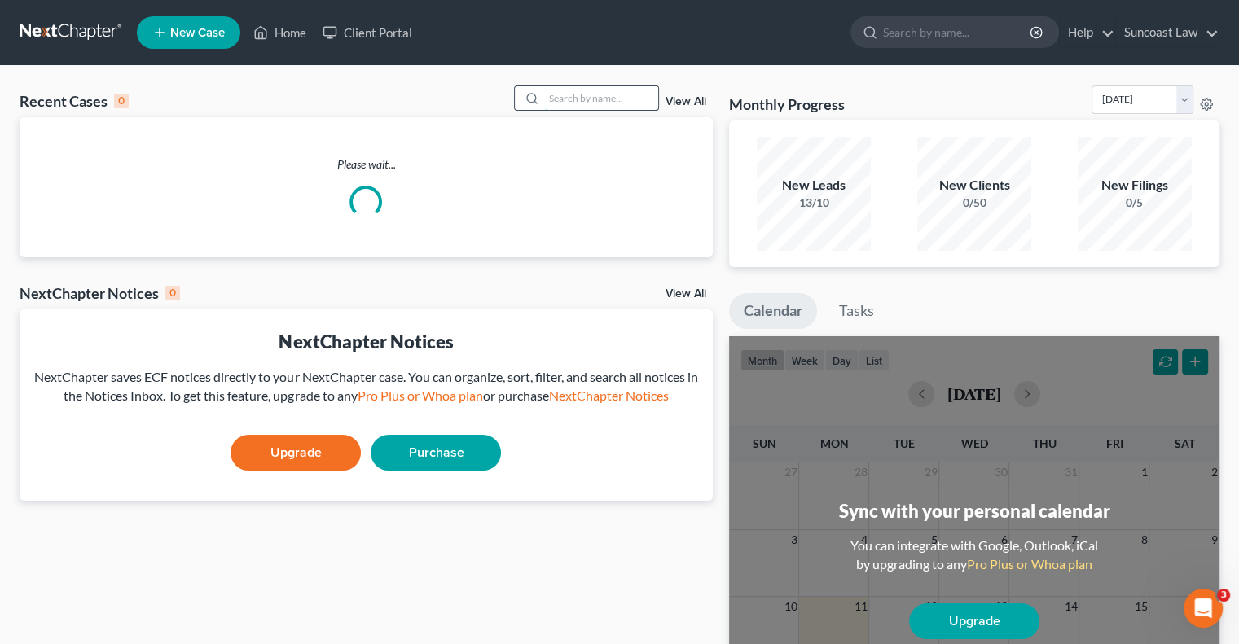
click at [576, 94] on input "search" at bounding box center [601, 98] width 114 height 24
type input "[PERSON_NAME]"
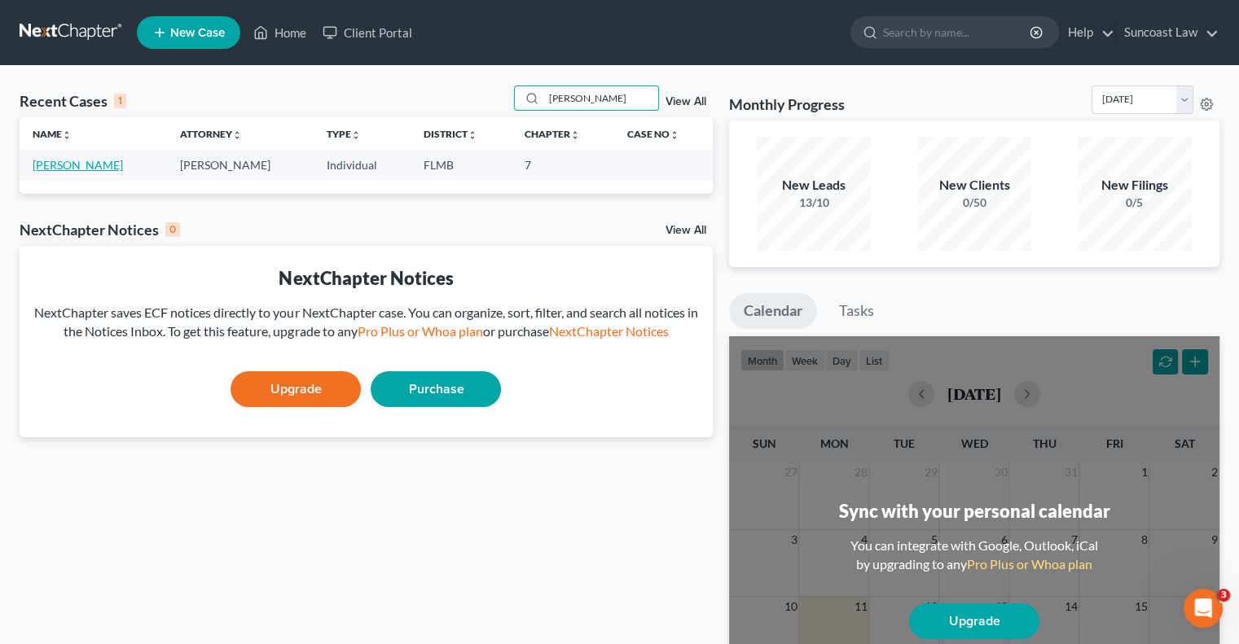
click at [108, 166] on link "[PERSON_NAME]" at bounding box center [78, 165] width 90 height 14
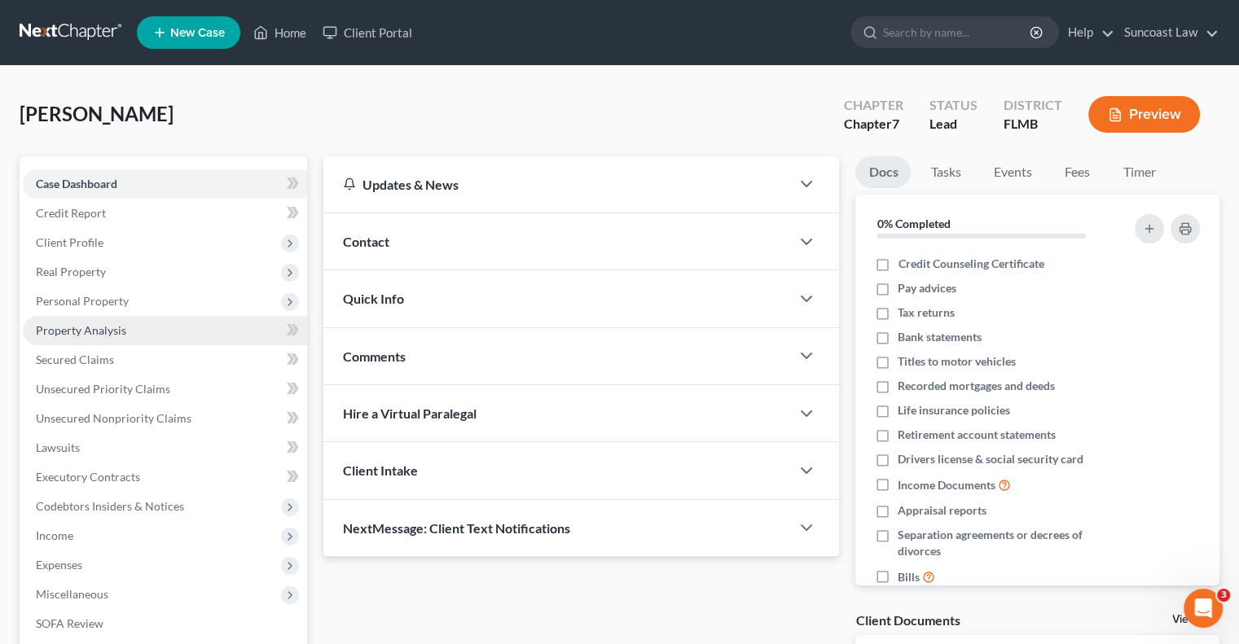
click at [118, 325] on span "Property Analysis" at bounding box center [81, 330] width 90 height 14
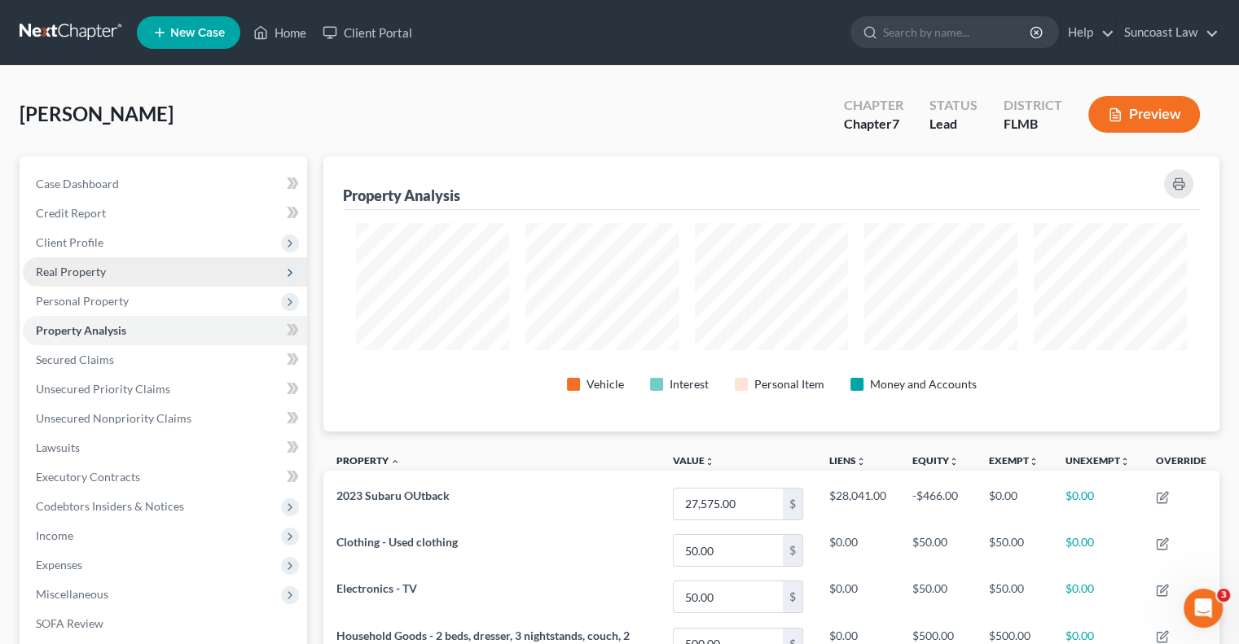
click at [126, 265] on span "Real Property" at bounding box center [165, 271] width 284 height 29
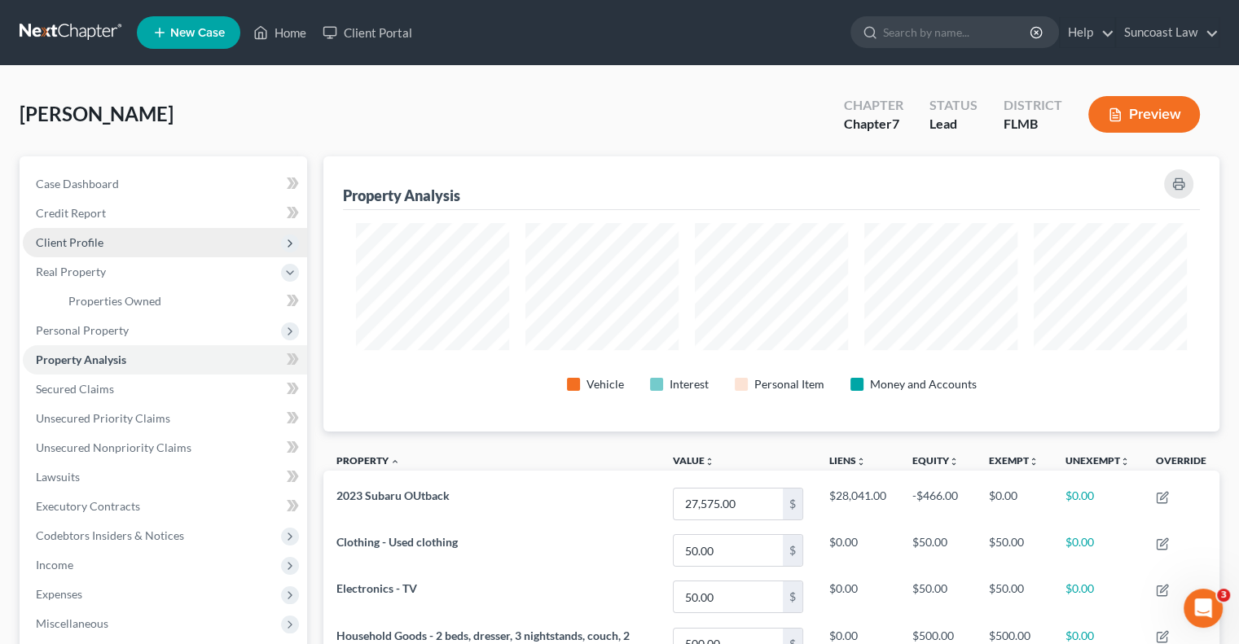
click at [95, 236] on span "Client Profile" at bounding box center [70, 242] width 68 height 14
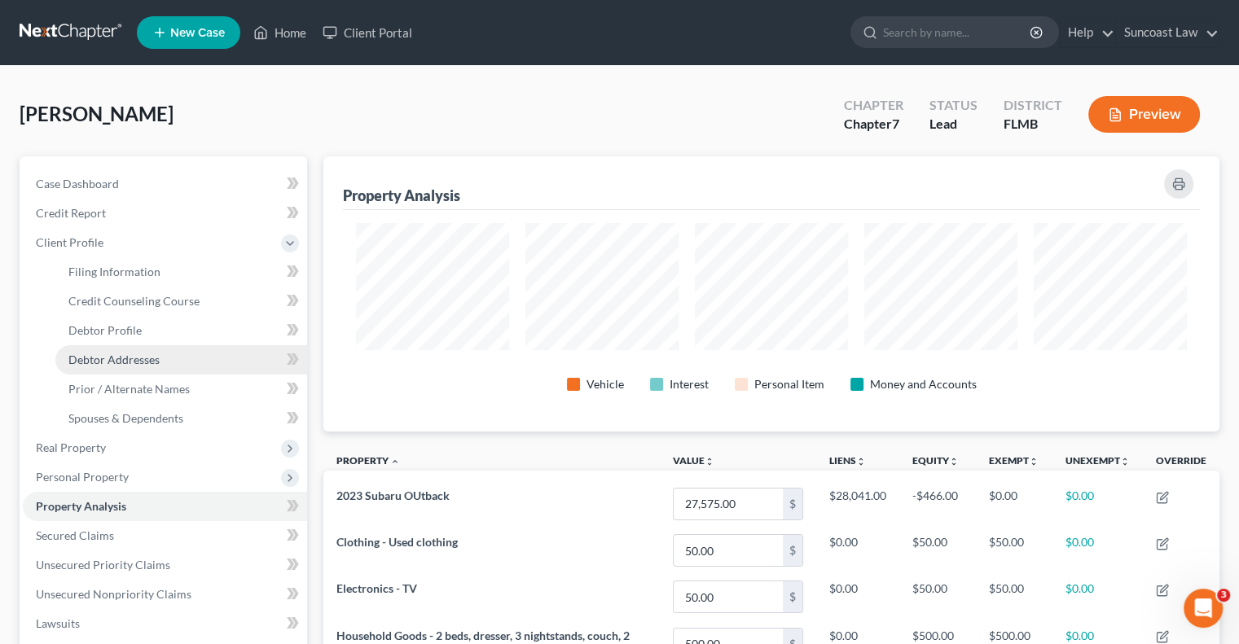
click at [156, 364] on span "Debtor Addresses" at bounding box center [113, 360] width 91 height 14
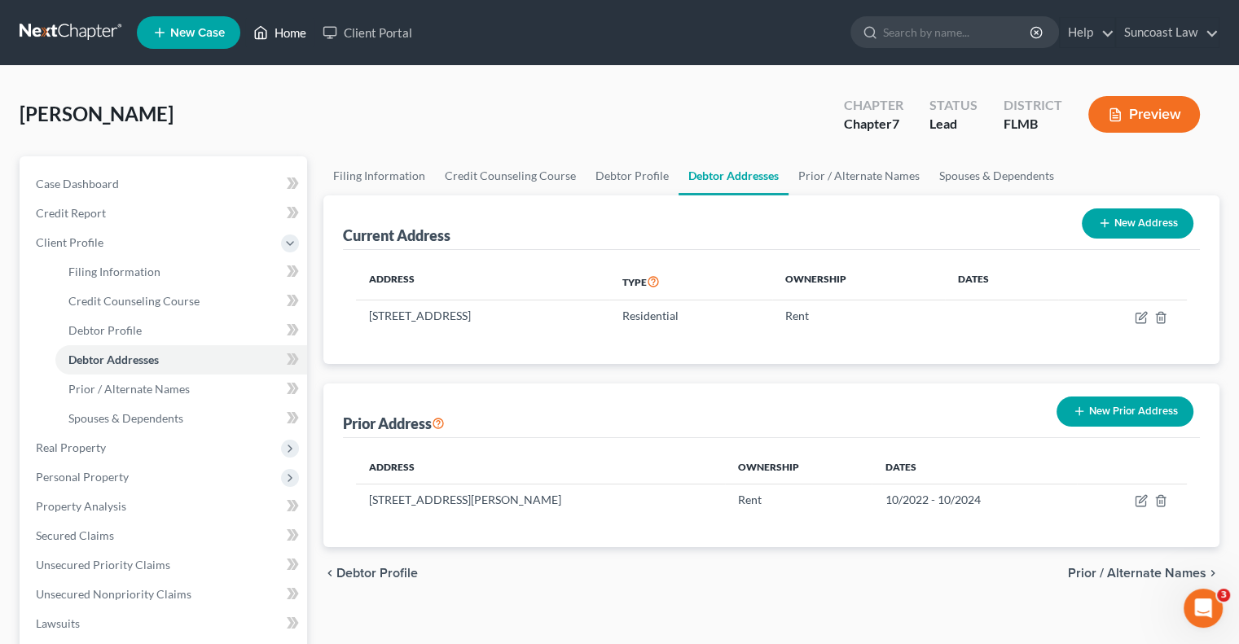
click at [293, 31] on link "Home" at bounding box center [279, 32] width 69 height 29
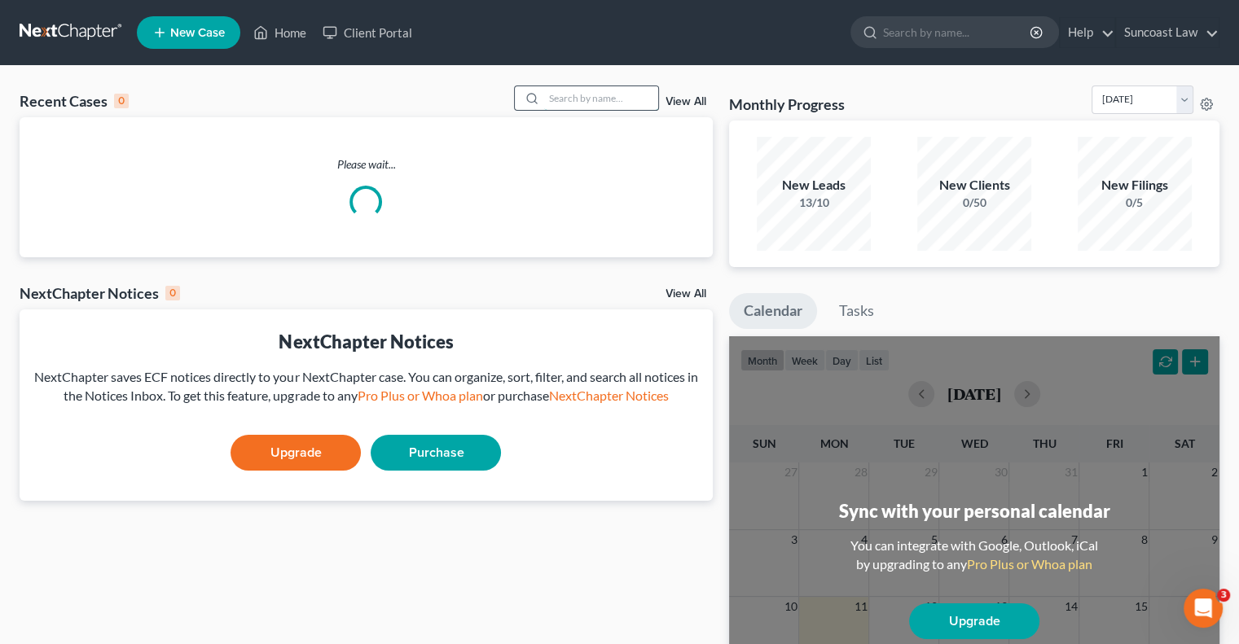
click at [555, 97] on input "search" at bounding box center [601, 98] width 114 height 24
type input "[PERSON_NAME]"
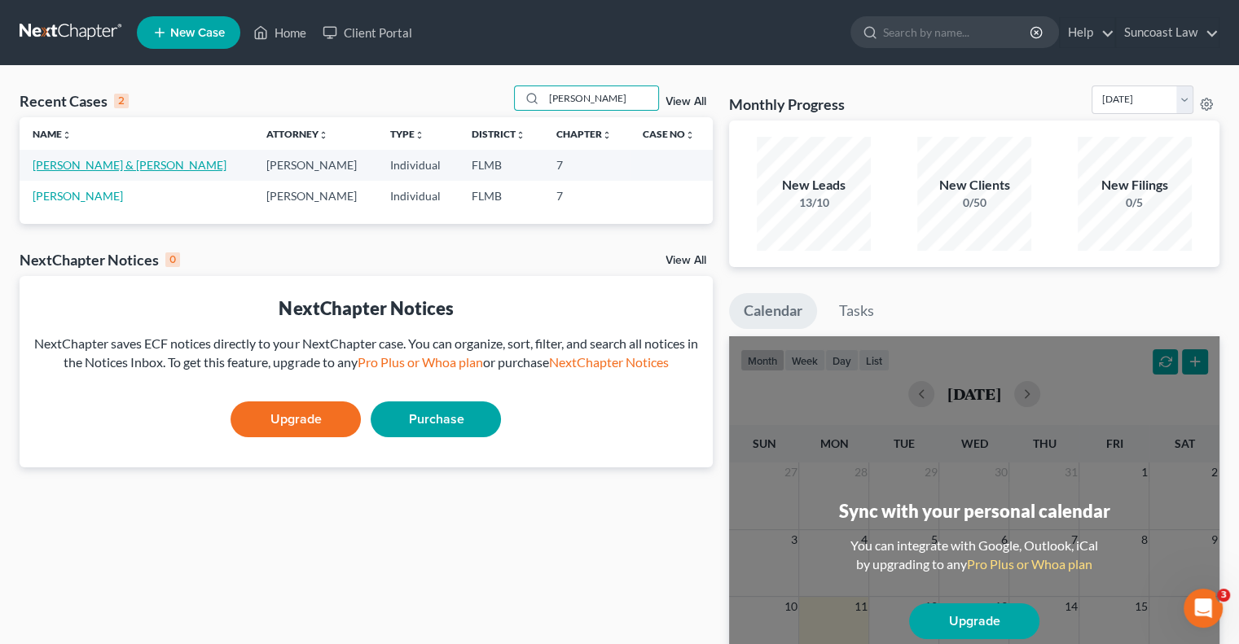
click at [116, 169] on link "[PERSON_NAME] & [PERSON_NAME]" at bounding box center [130, 165] width 194 height 14
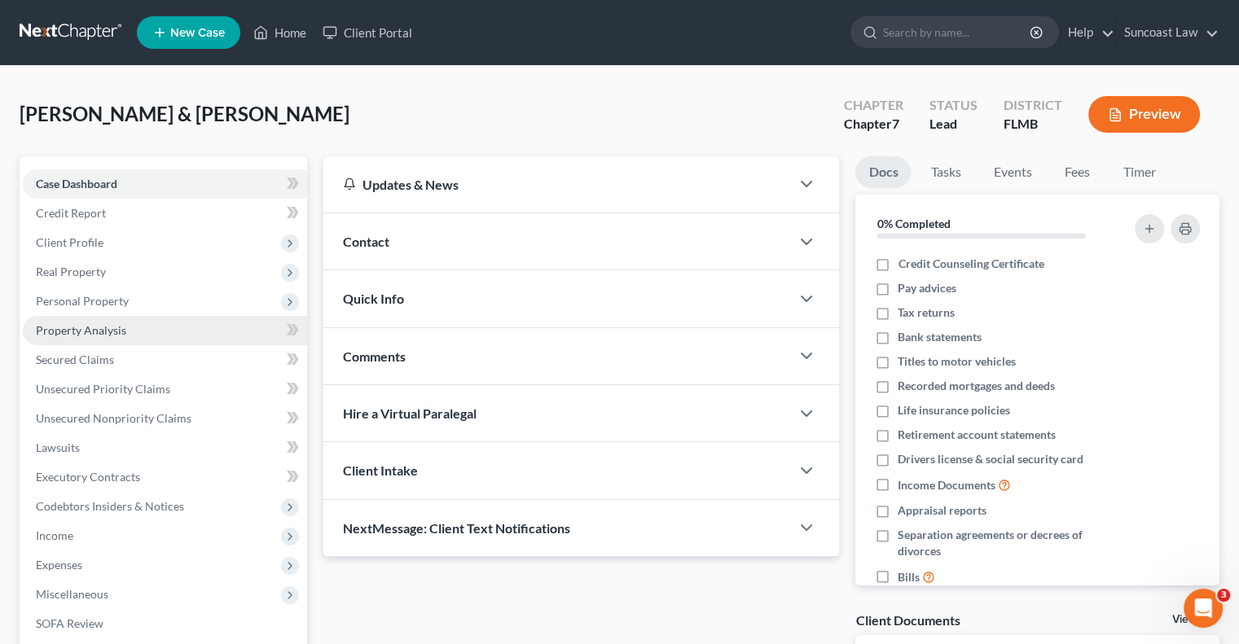
click at [114, 332] on span "Property Analysis" at bounding box center [81, 330] width 90 height 14
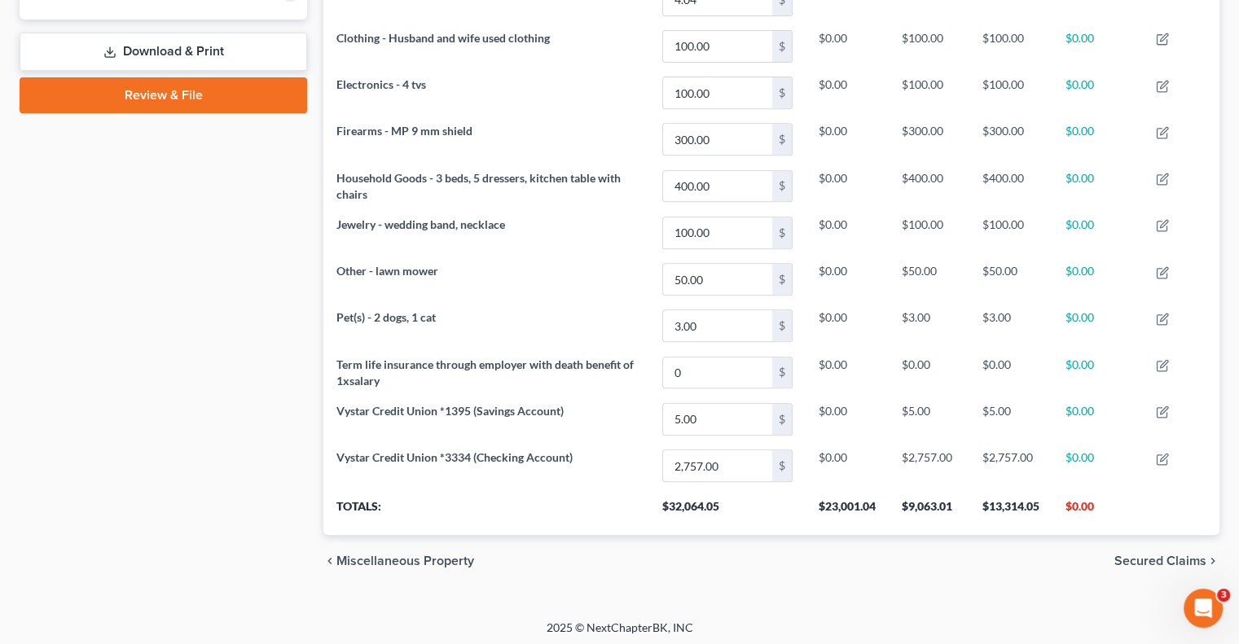
scroll to position [39, 0]
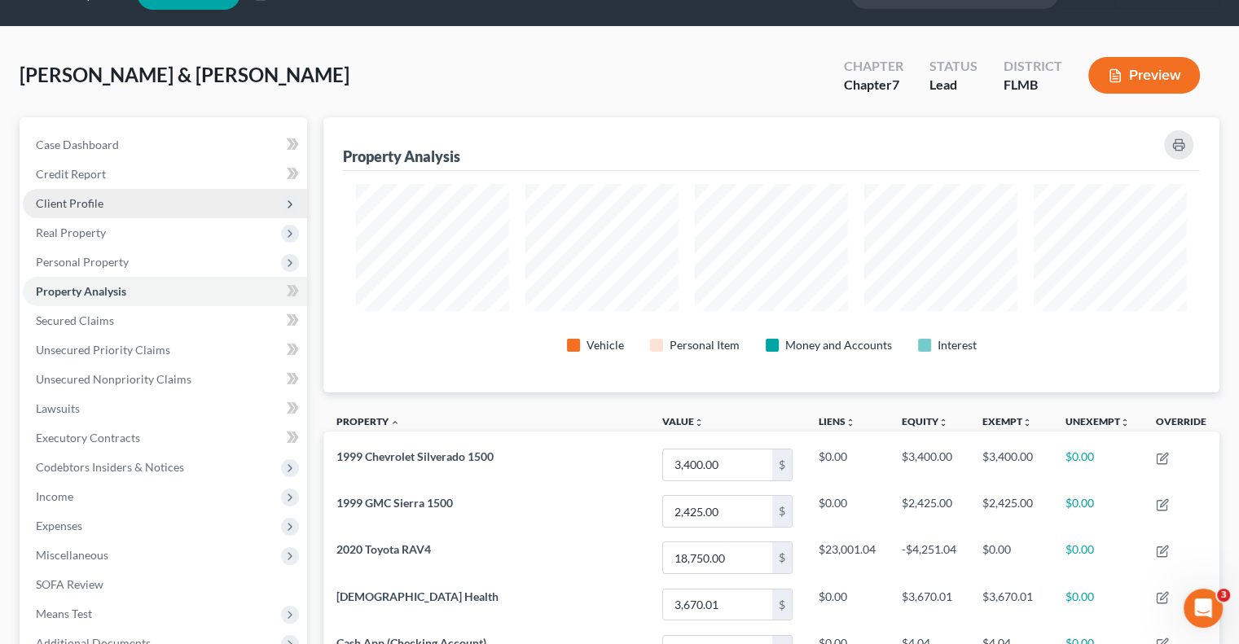
click at [78, 208] on span "Client Profile" at bounding box center [70, 203] width 68 height 14
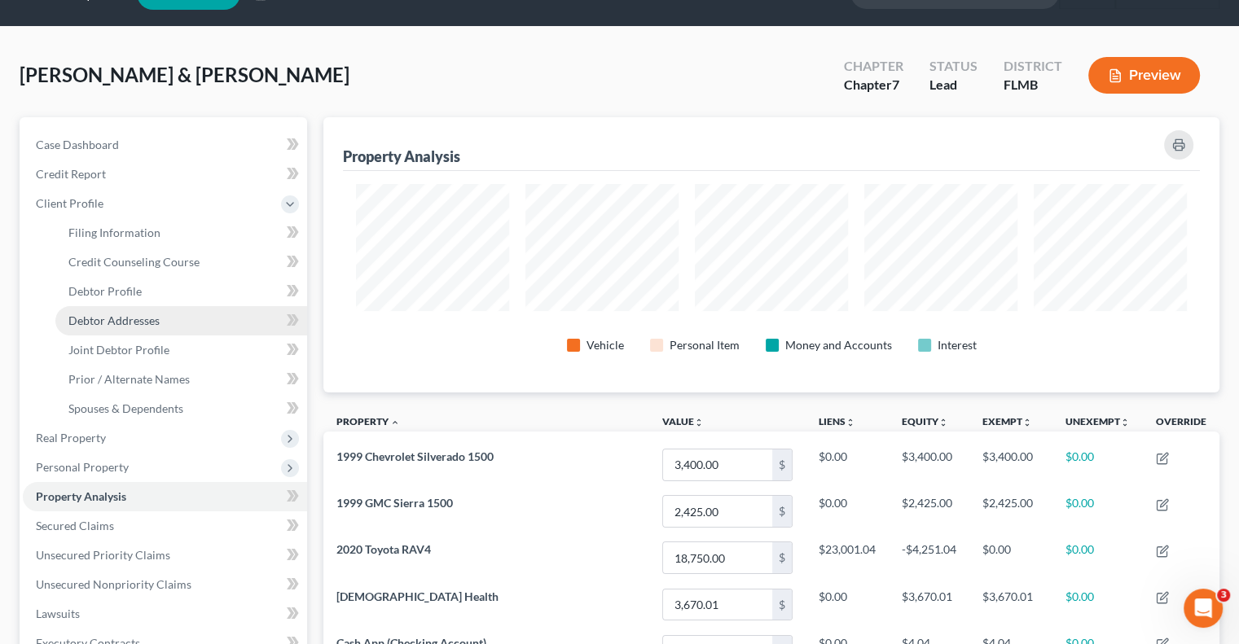
click at [121, 329] on link "Debtor Addresses" at bounding box center [181, 320] width 252 height 29
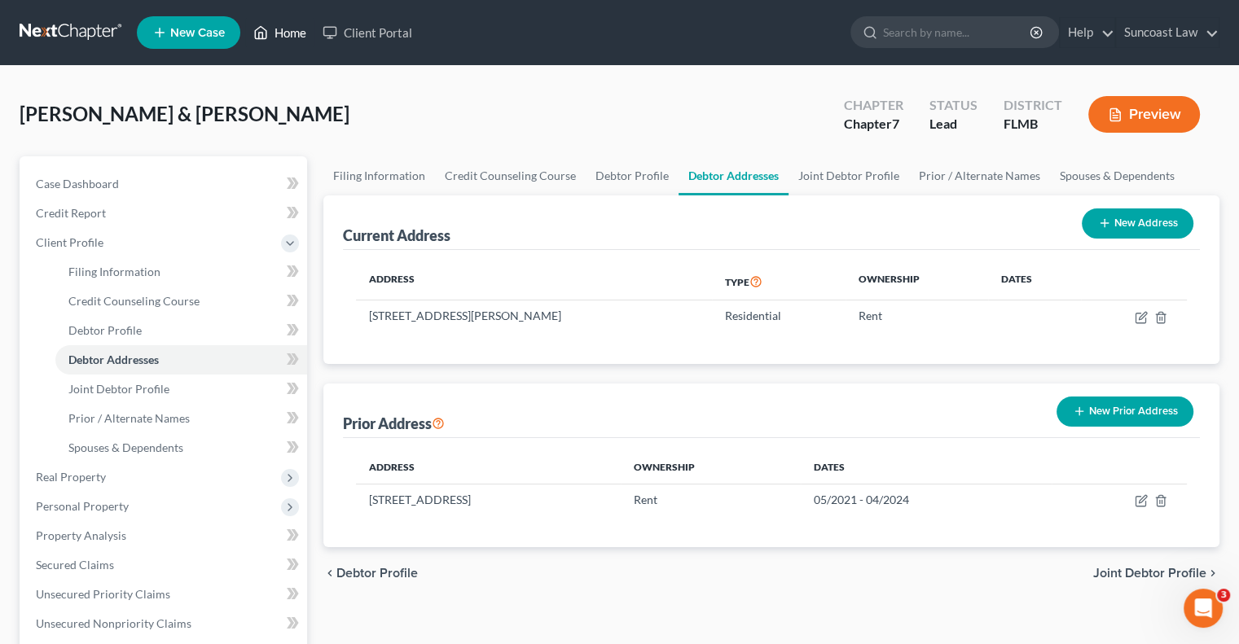
click at [292, 25] on link "Home" at bounding box center [279, 32] width 69 height 29
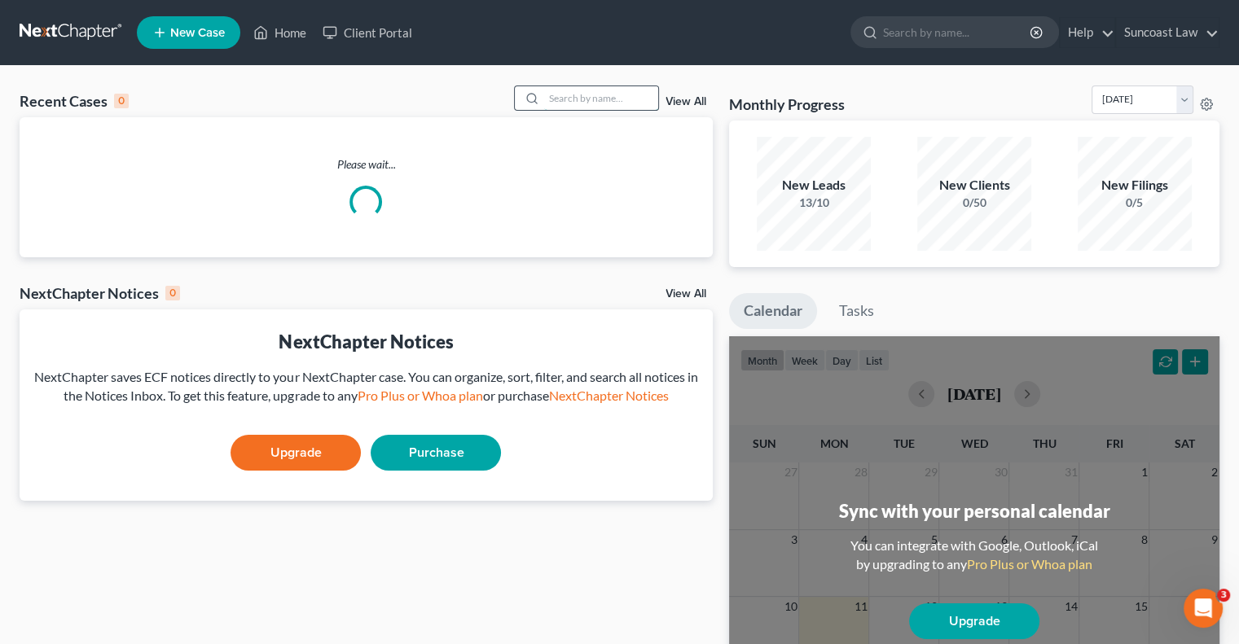
click at [595, 98] on input "search" at bounding box center [601, 98] width 114 height 24
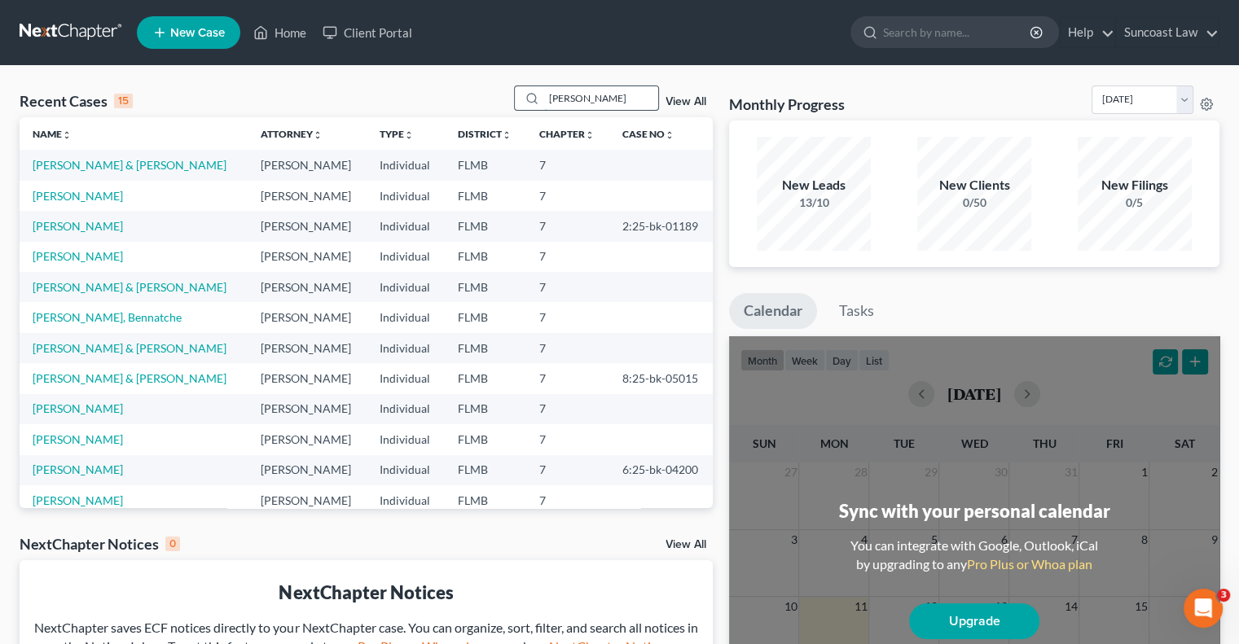
type input "[PERSON_NAME]"
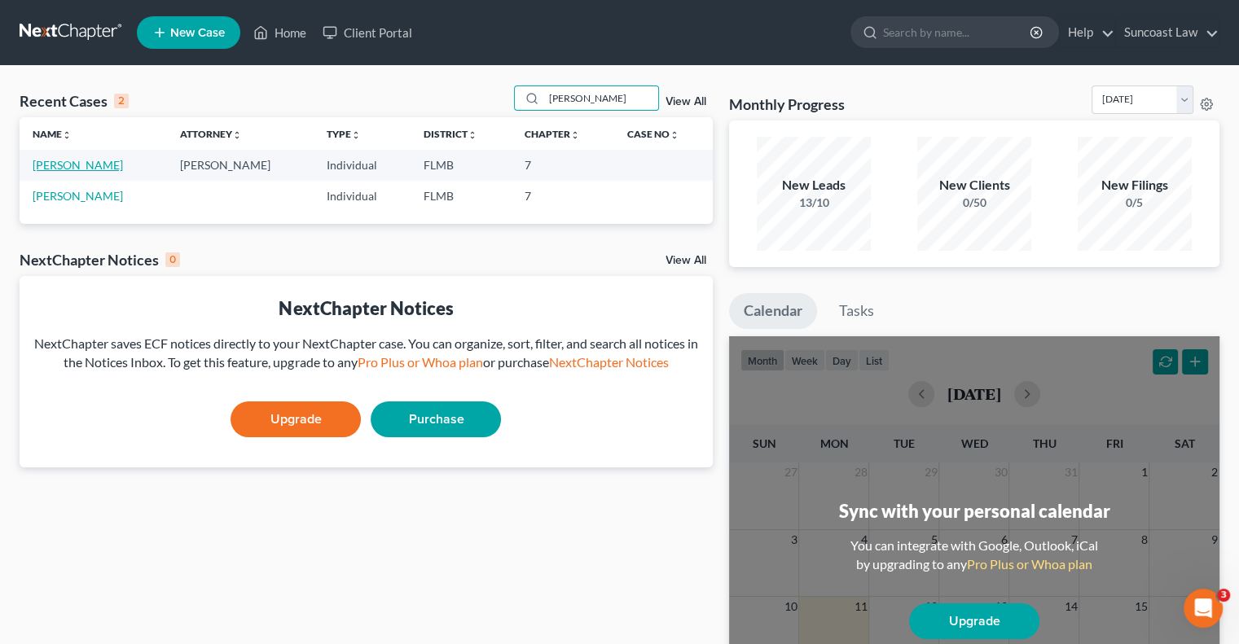
click at [59, 158] on link "[PERSON_NAME]" at bounding box center [78, 165] width 90 height 14
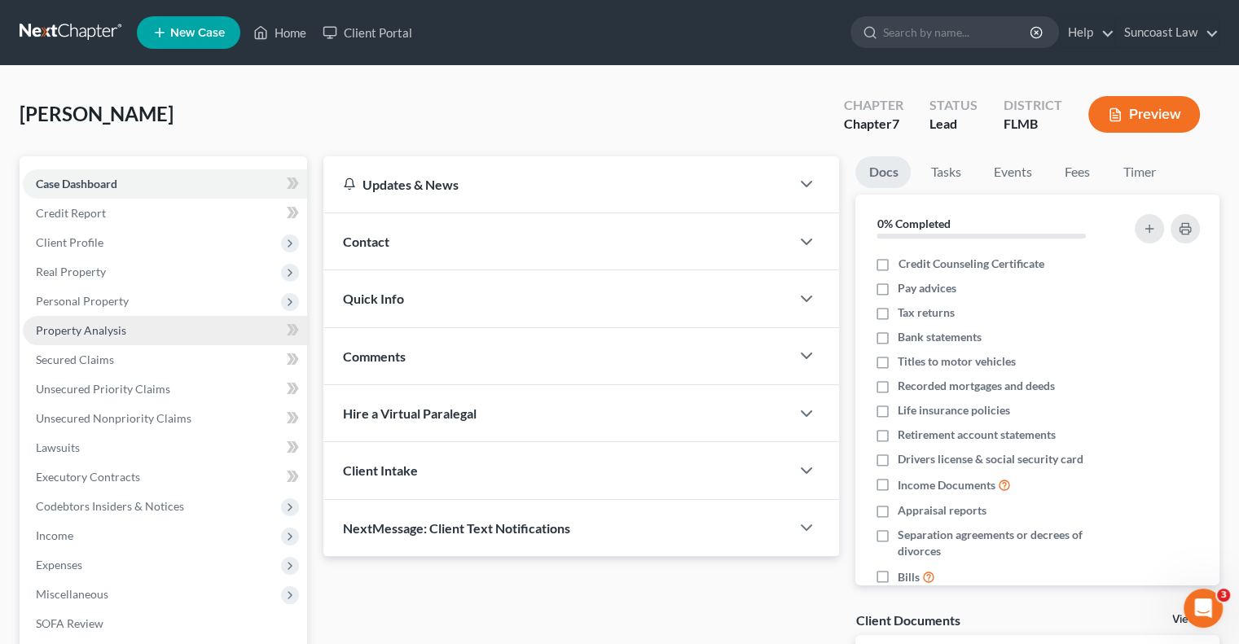
click at [103, 338] on link "Property Analysis" at bounding box center [165, 330] width 284 height 29
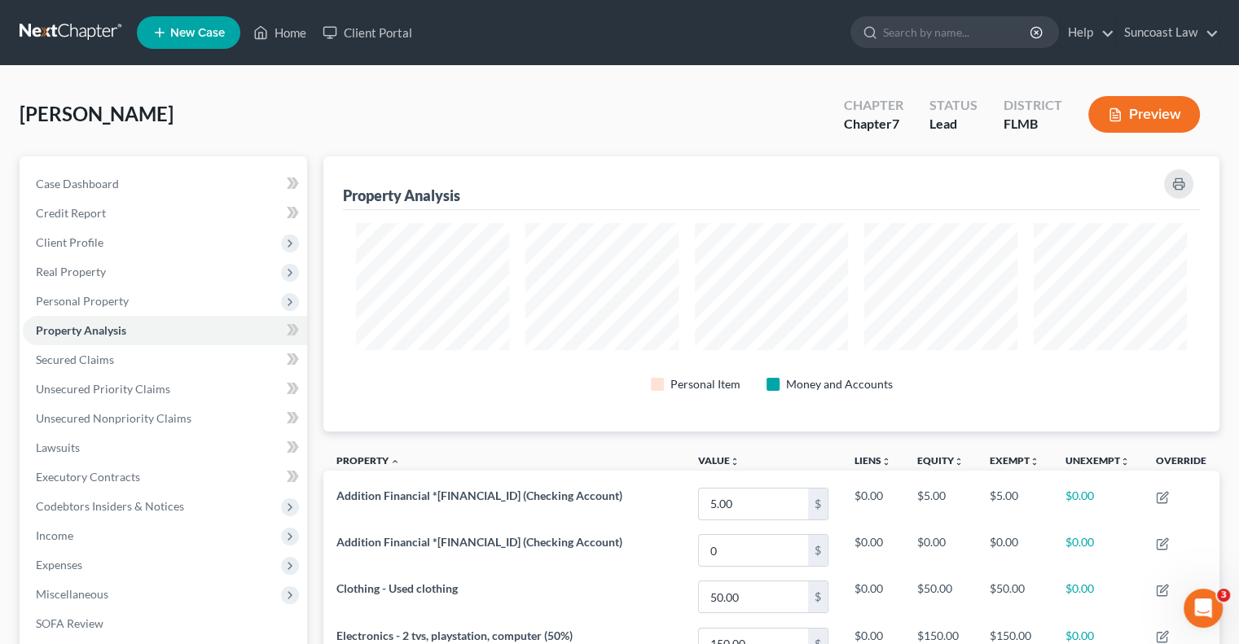
scroll to position [275, 895]
click at [74, 242] on span "Client Profile" at bounding box center [70, 242] width 68 height 14
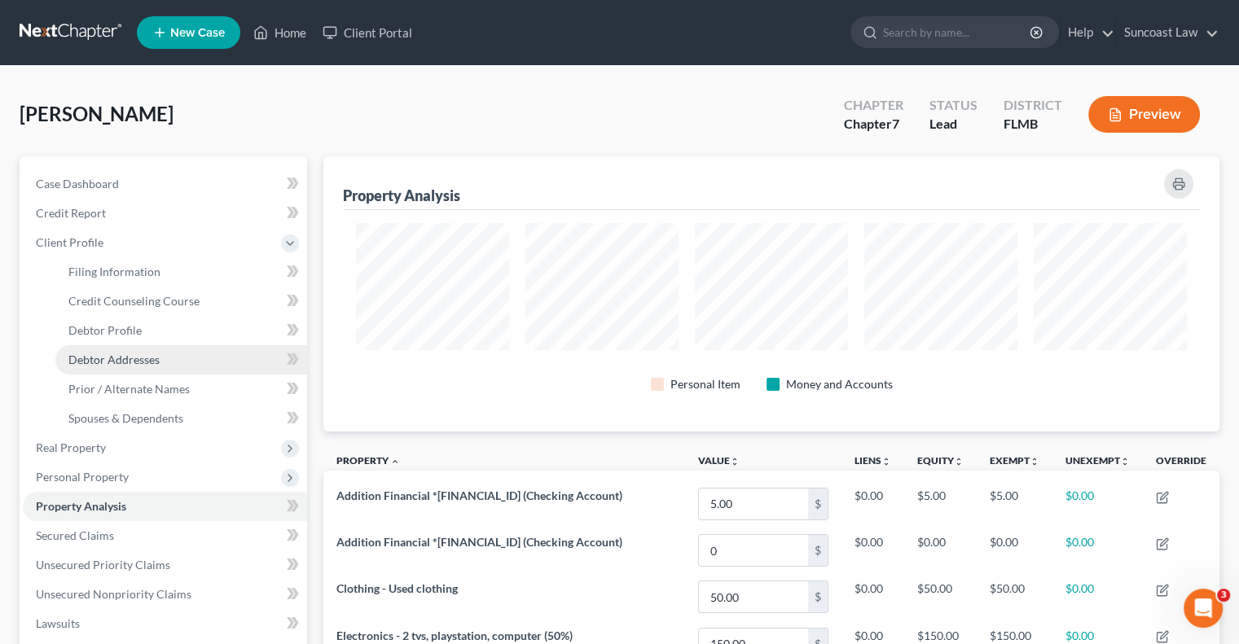
click at [134, 358] on span "Debtor Addresses" at bounding box center [113, 360] width 91 height 14
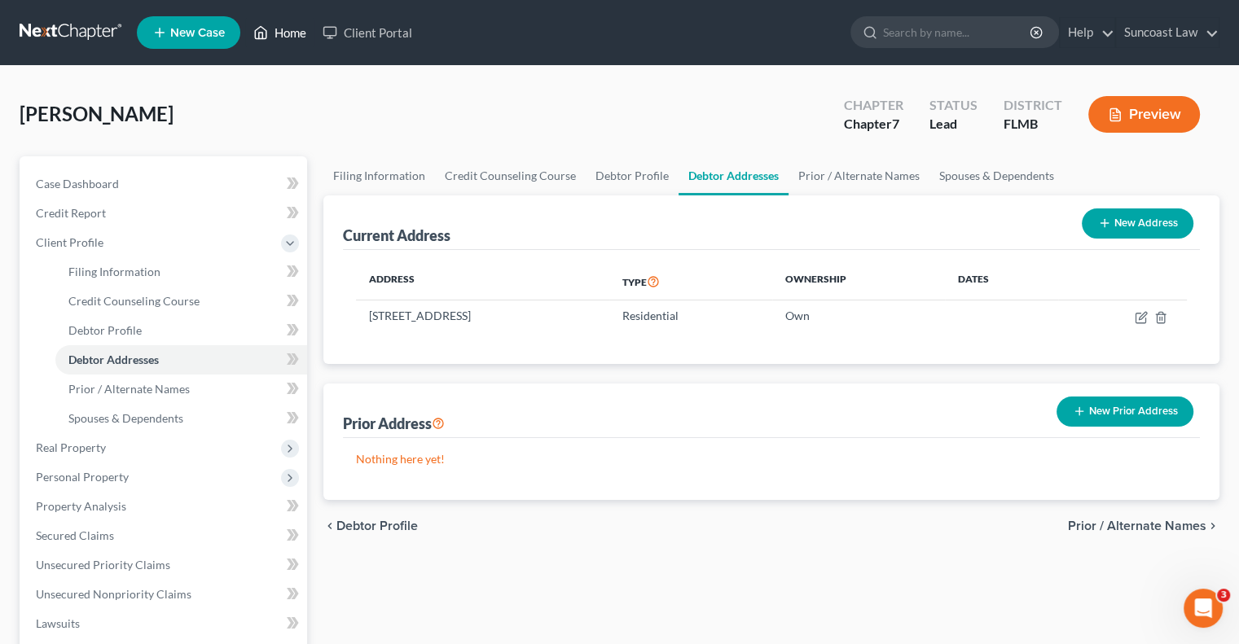
click at [298, 29] on link "Home" at bounding box center [279, 32] width 69 height 29
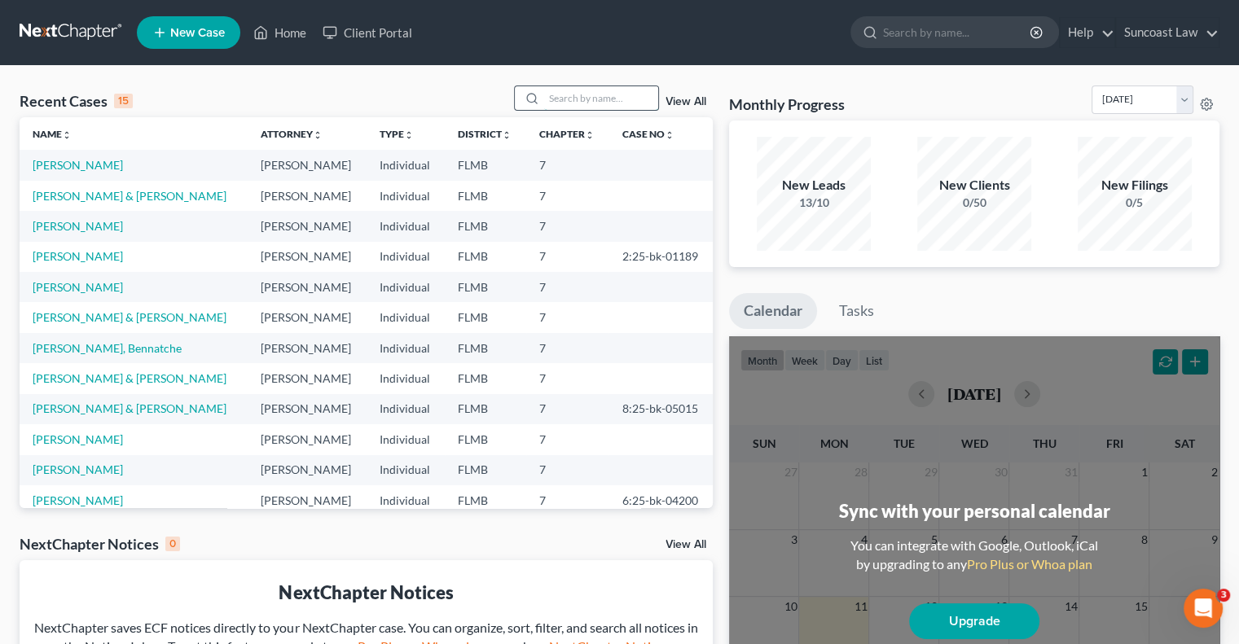
click at [564, 101] on input "search" at bounding box center [601, 98] width 114 height 24
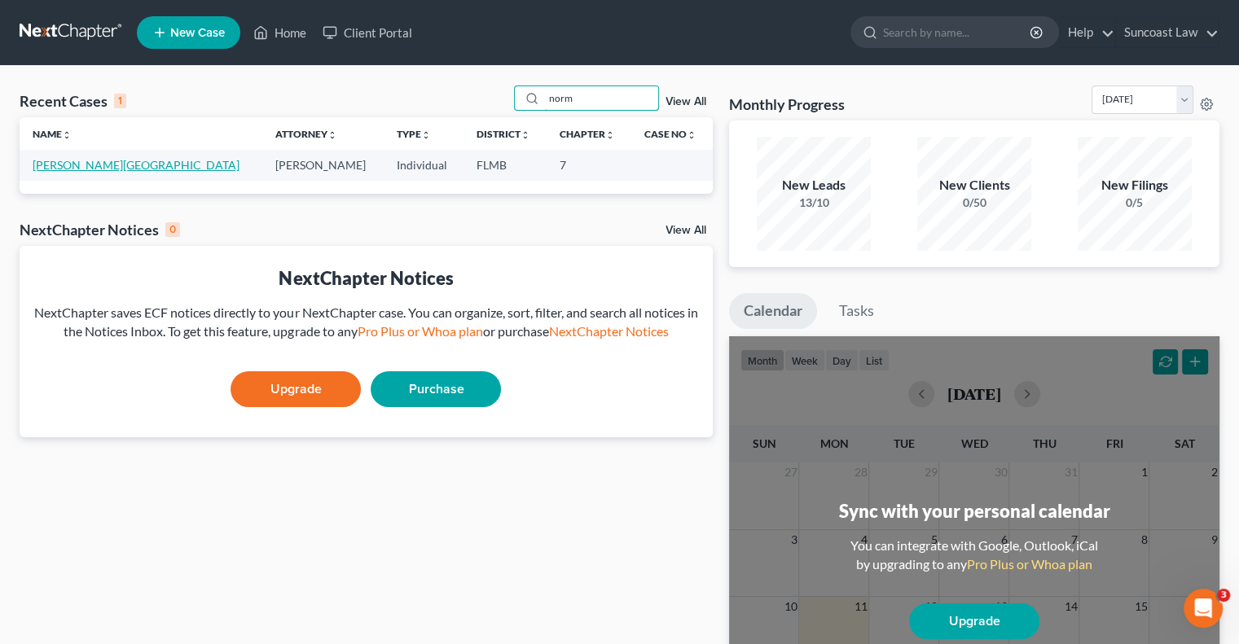
type input "norm"
click at [70, 166] on link "[PERSON_NAME][GEOGRAPHIC_DATA]" at bounding box center [136, 165] width 207 height 14
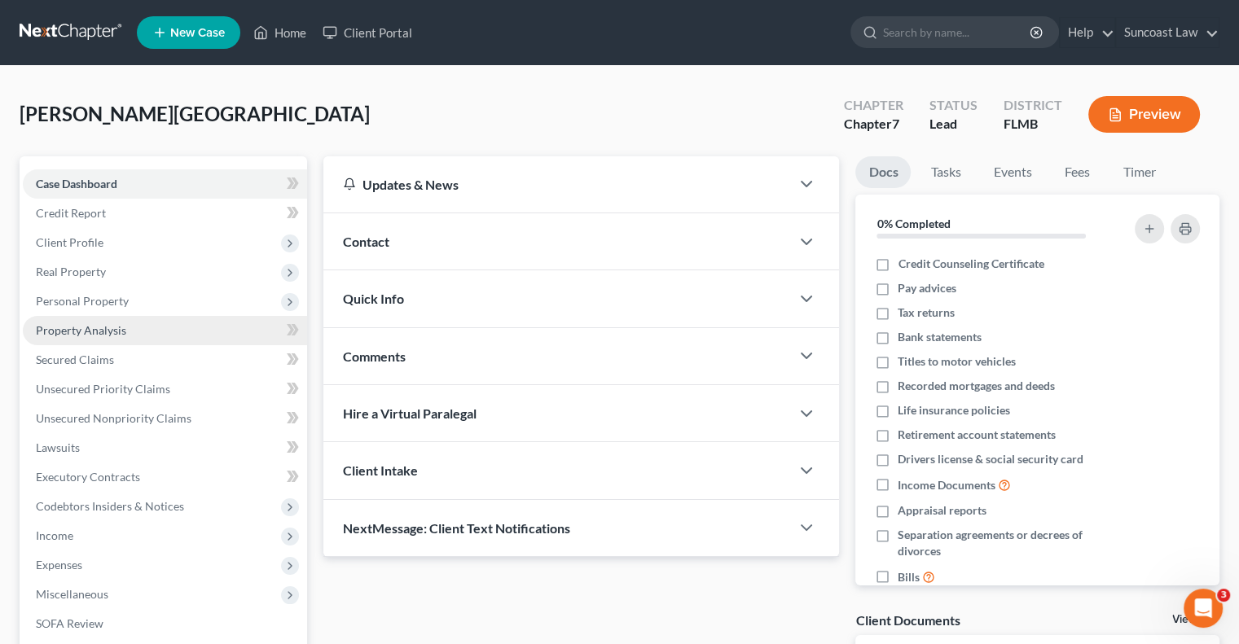
click at [122, 326] on span "Property Analysis" at bounding box center [81, 330] width 90 height 14
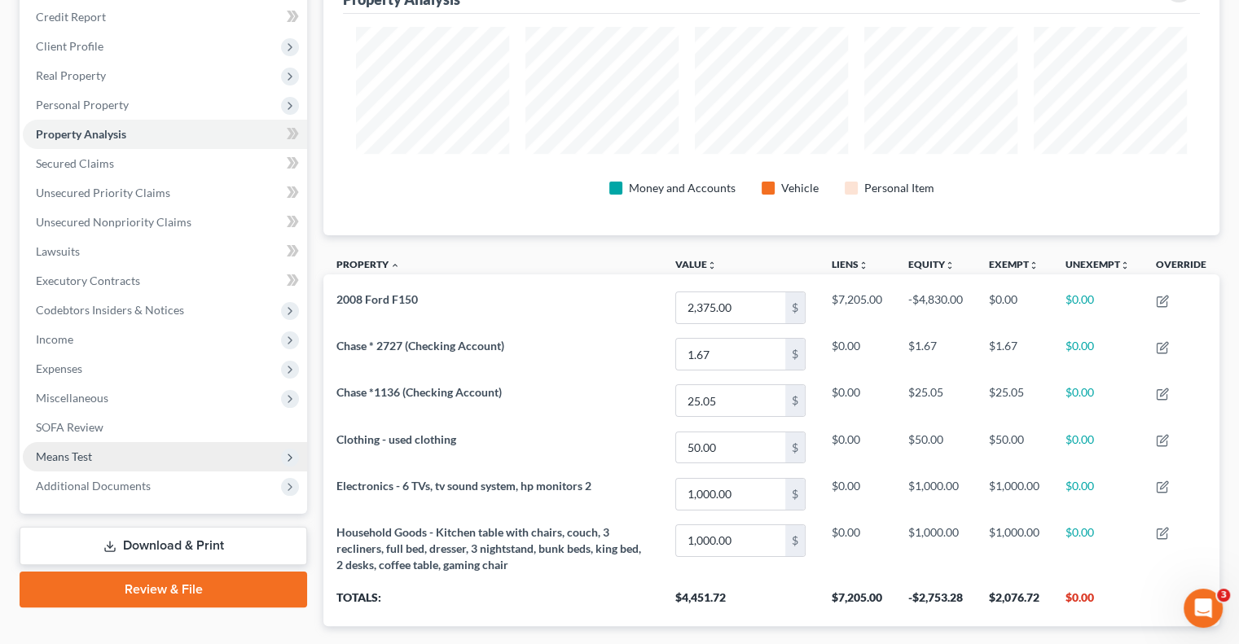
scroll to position [127, 0]
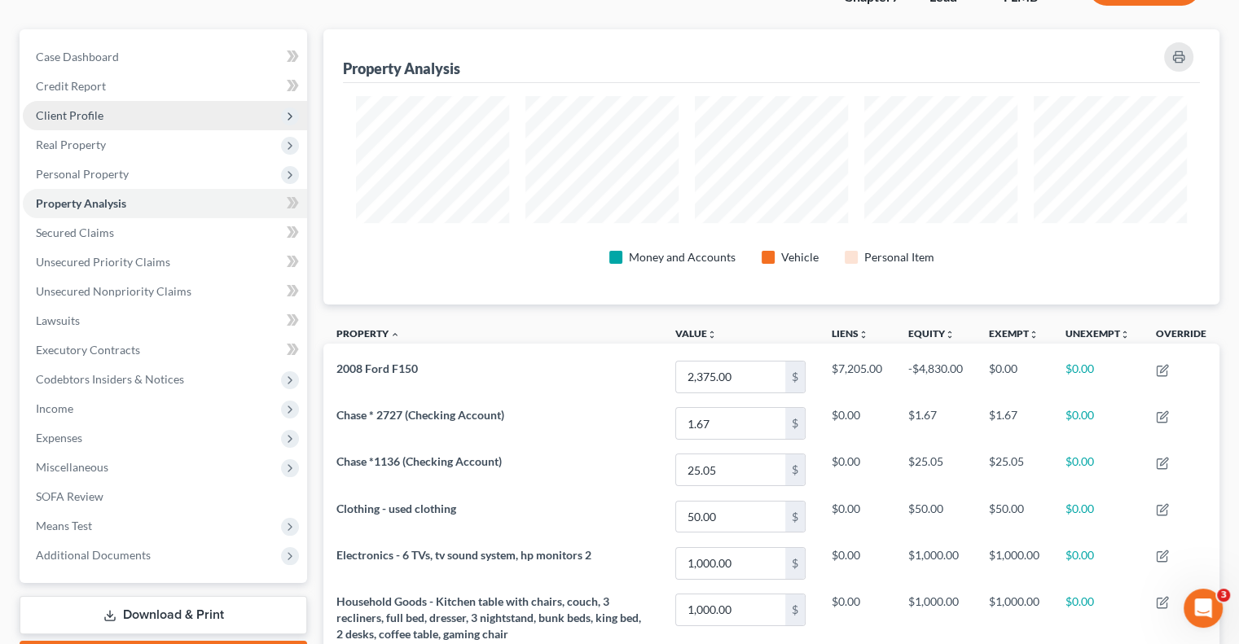
click at [98, 116] on span "Client Profile" at bounding box center [70, 115] width 68 height 14
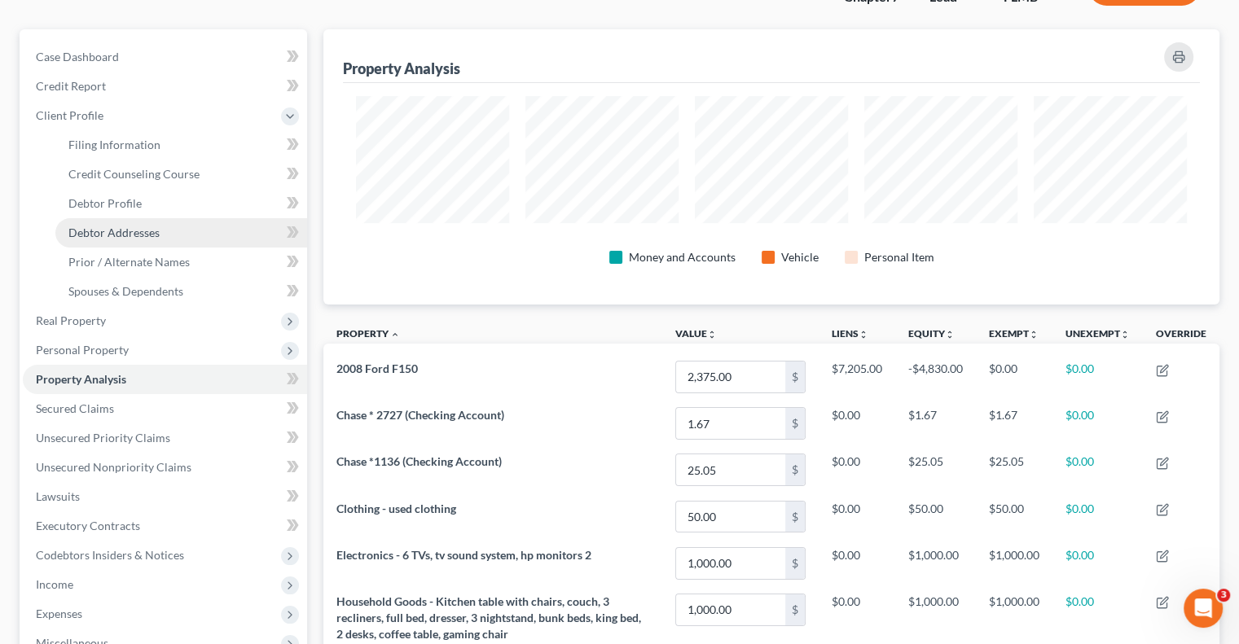
click at [154, 231] on span "Debtor Addresses" at bounding box center [113, 233] width 91 height 14
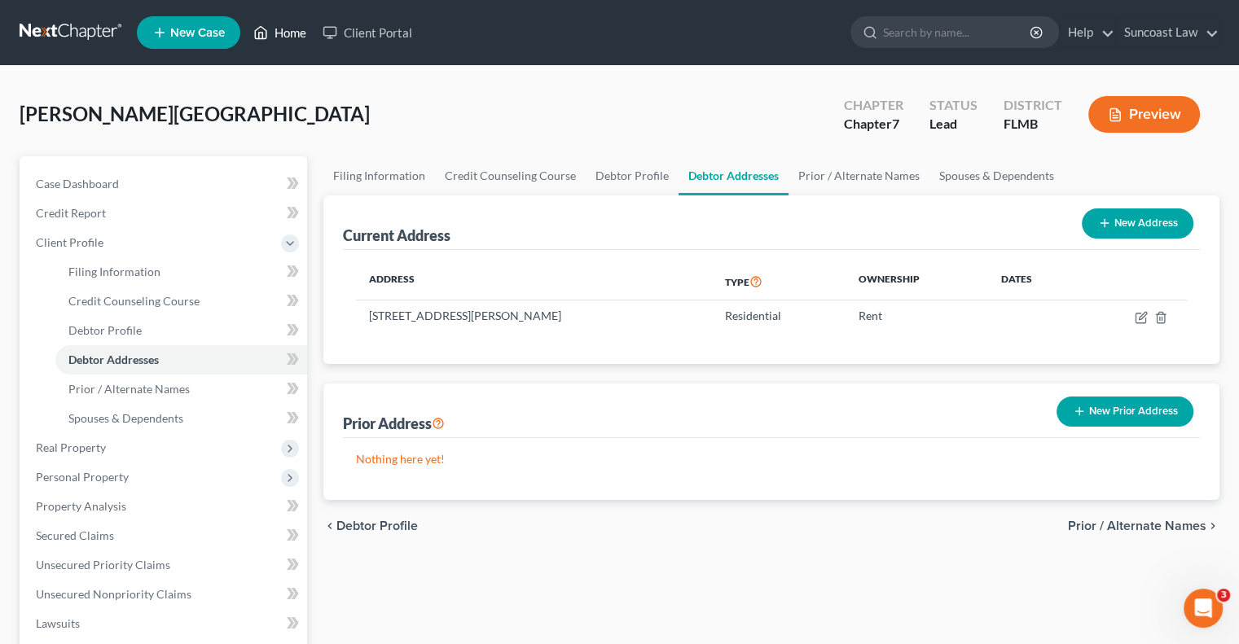
click at [293, 35] on link "Home" at bounding box center [279, 32] width 69 height 29
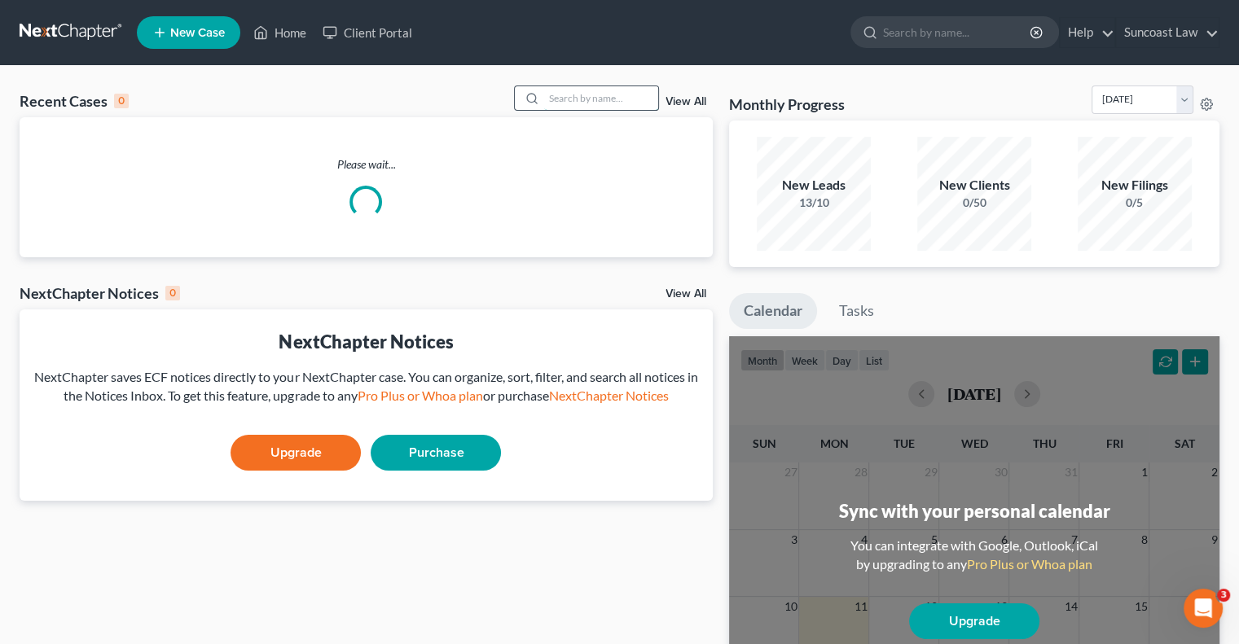
click at [591, 101] on input "search" at bounding box center [601, 98] width 114 height 24
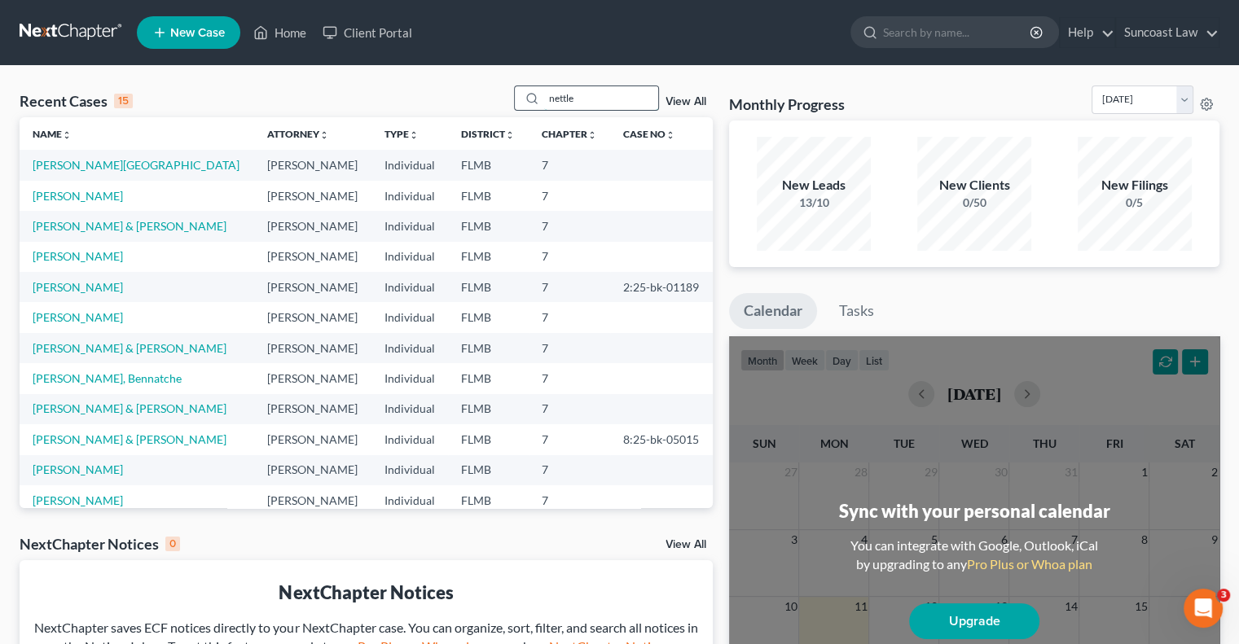
type input "nettle"
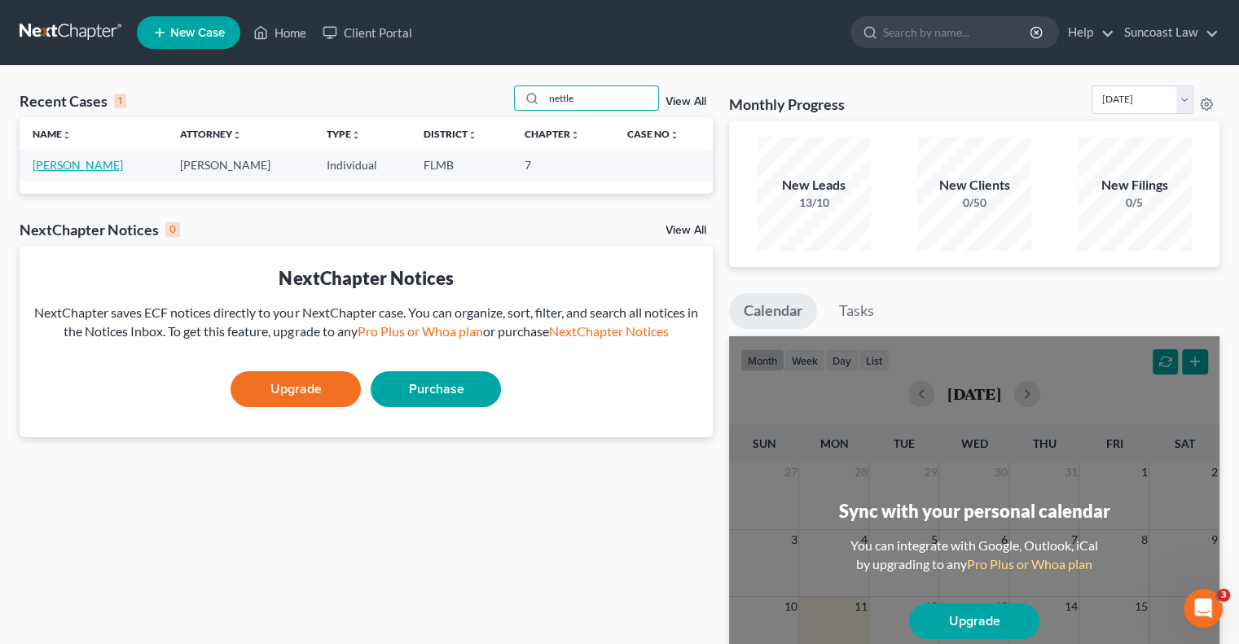
click at [88, 163] on link "[PERSON_NAME]" at bounding box center [78, 165] width 90 height 14
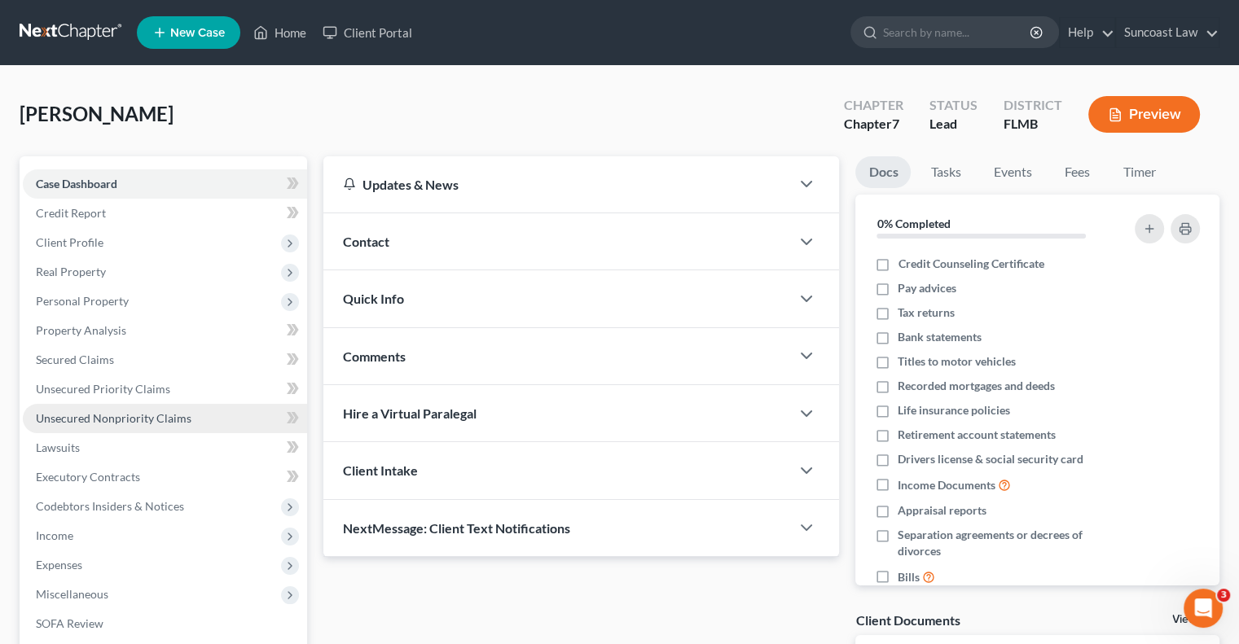
click at [144, 424] on span "Unsecured Nonpriority Claims" at bounding box center [114, 418] width 156 height 14
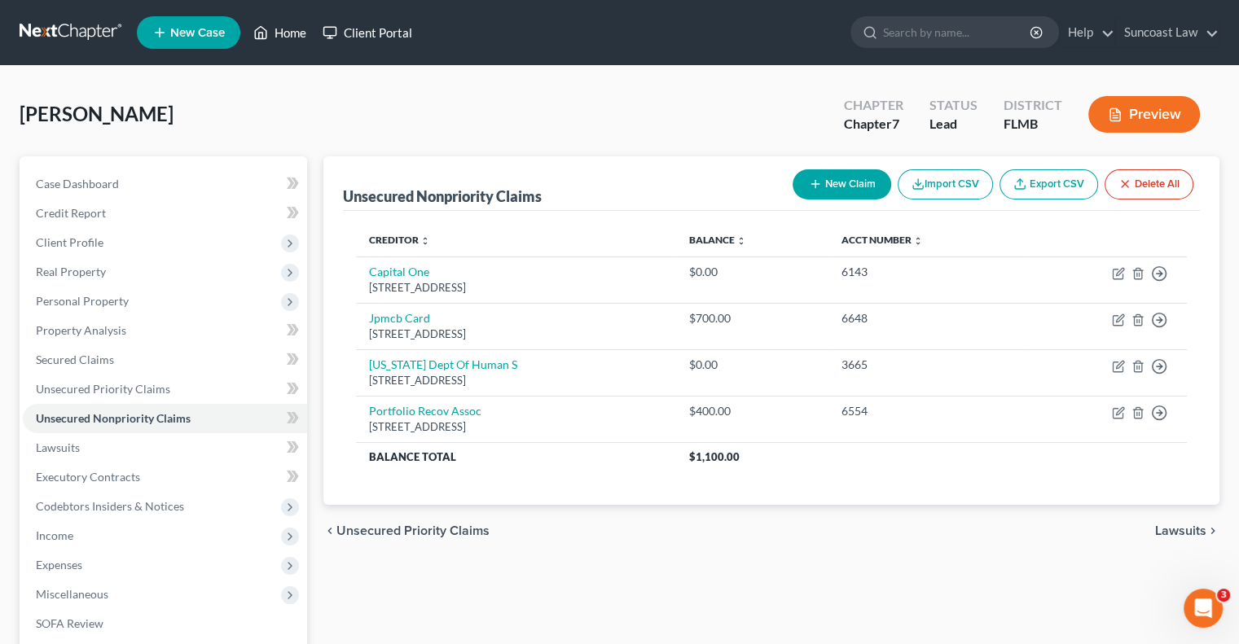
drag, startPoint x: 301, startPoint y: 32, endPoint x: 319, endPoint y: 45, distance: 22.8
click at [300, 32] on link "Home" at bounding box center [279, 32] width 69 height 29
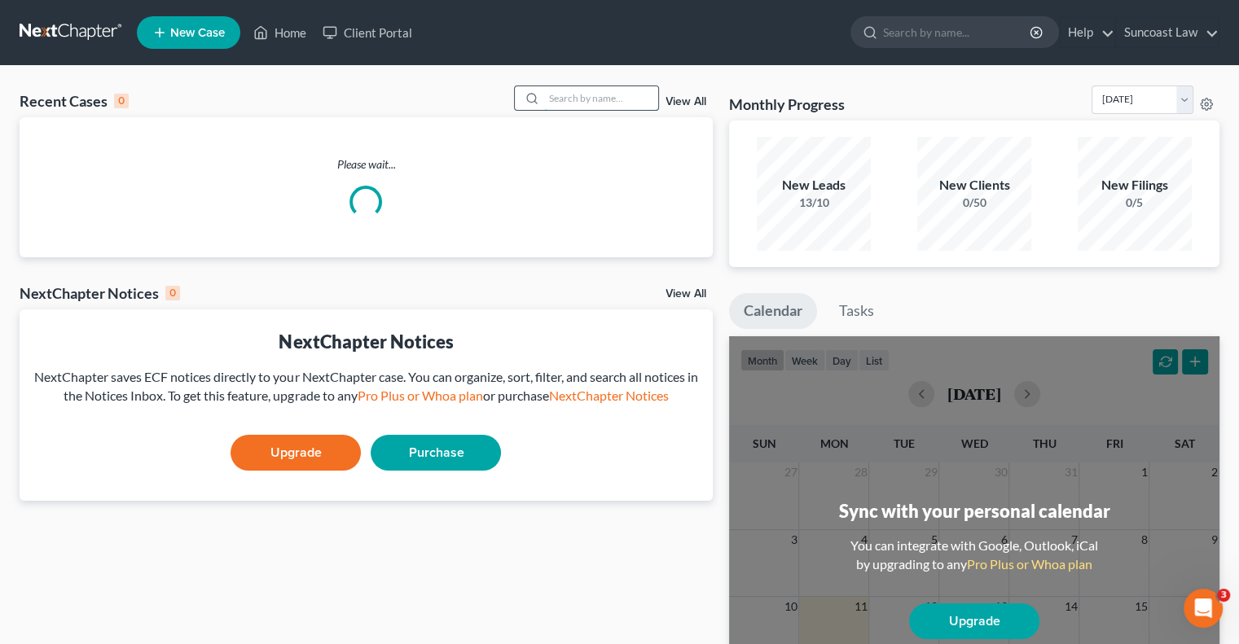
click at [569, 93] on input "search" at bounding box center [601, 98] width 114 height 24
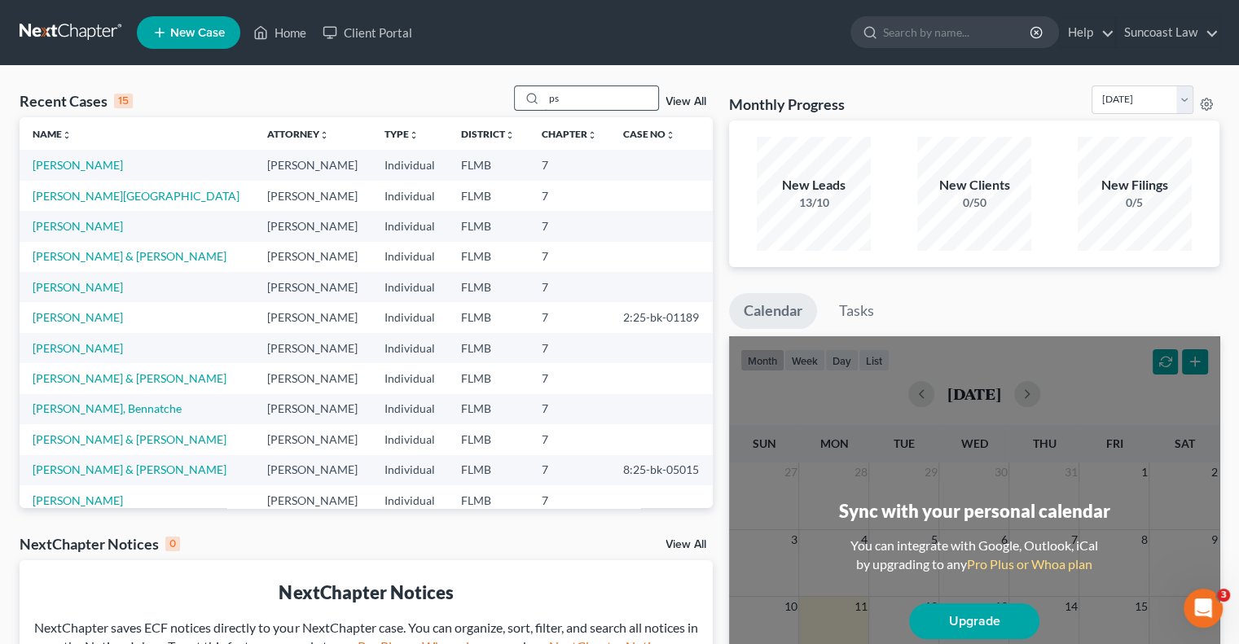
type input "p"
type input "[PERSON_NAME]"
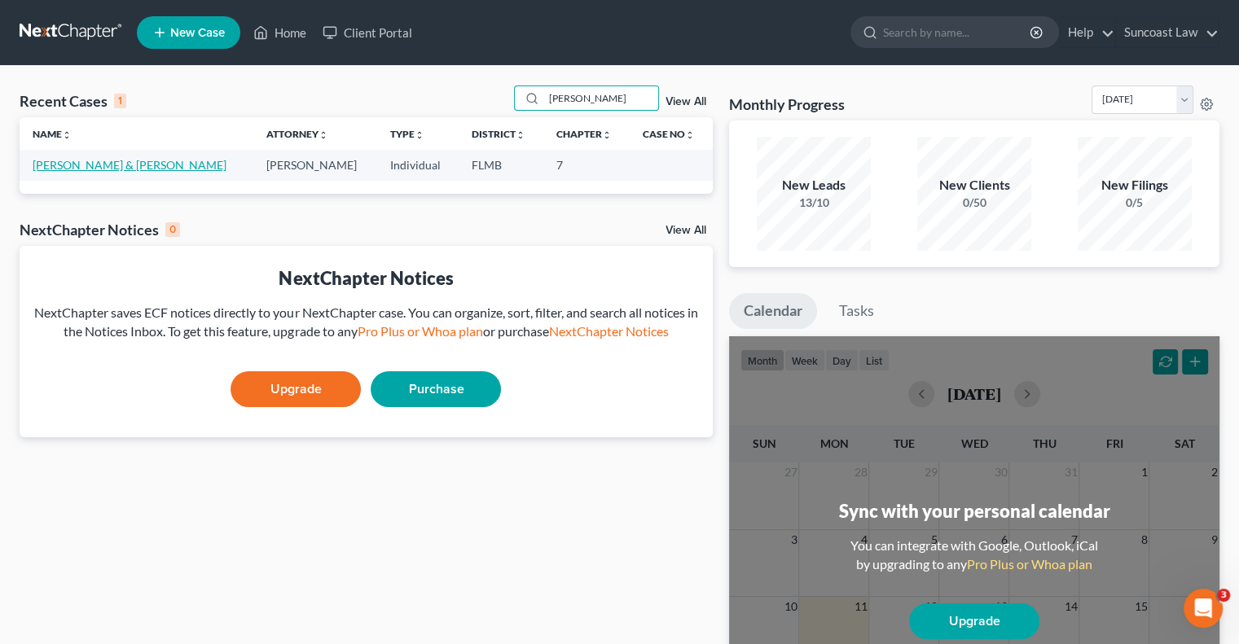
click at [98, 169] on link "[PERSON_NAME] & [PERSON_NAME]" at bounding box center [130, 165] width 194 height 14
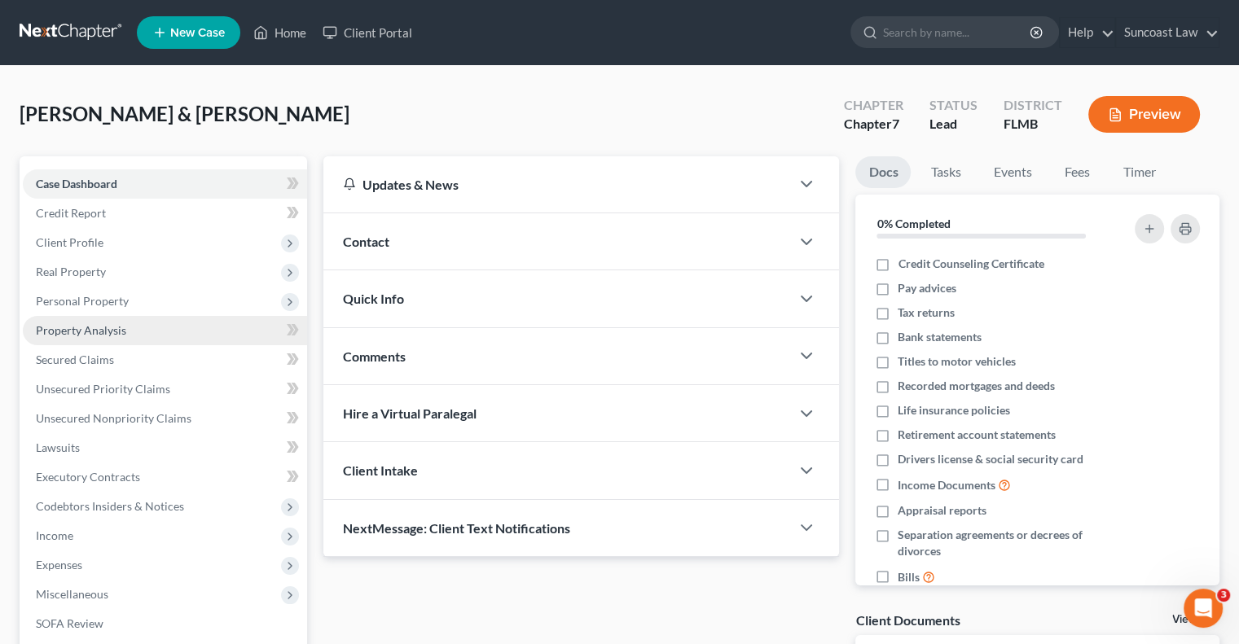
click at [116, 328] on span "Property Analysis" at bounding box center [81, 330] width 90 height 14
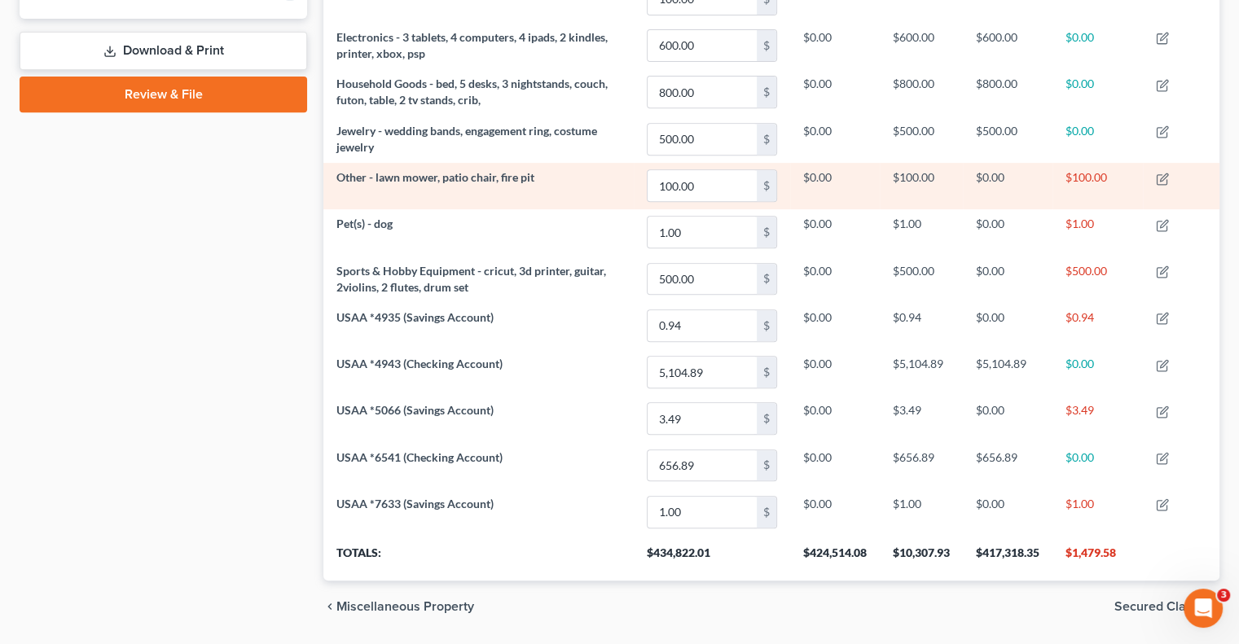
scroll to position [709, 0]
